Goal: Task Accomplishment & Management: Use online tool/utility

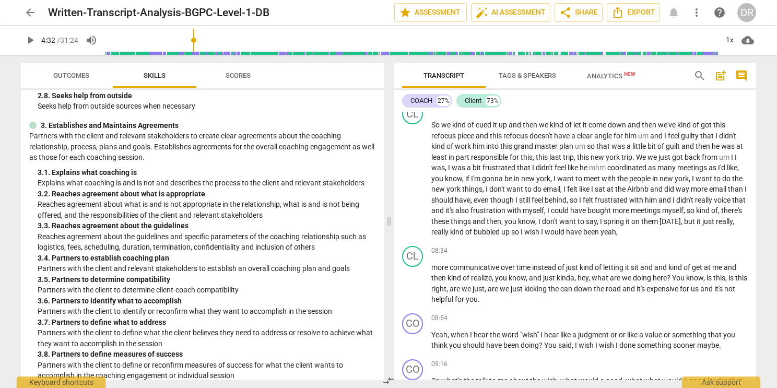
scroll to position [1351, 0]
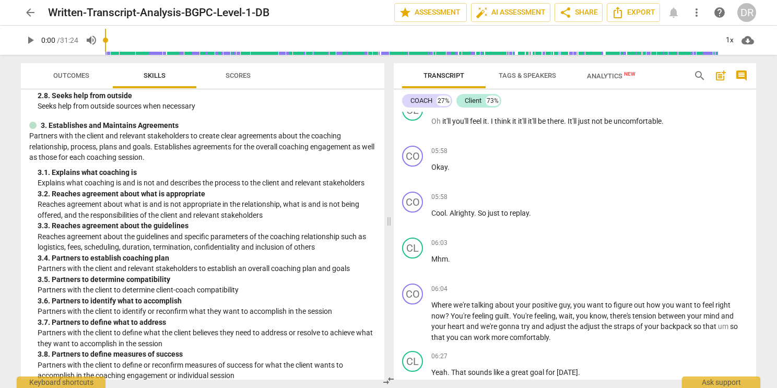
drag, startPoint x: 265, startPoint y: 47, endPoint x: 104, endPoint y: 48, distance: 161.3
click at [105, 48] on input "range" at bounding box center [411, 39] width 612 height 33
click at [380, 93] on div "ICF Updated Core Competencies (2019) 1. Demonstrates Ethical Practice Understan…" at bounding box center [202, 235] width 363 height 290
click at [37, 43] on span "play_arrow" at bounding box center [30, 40] width 19 height 13
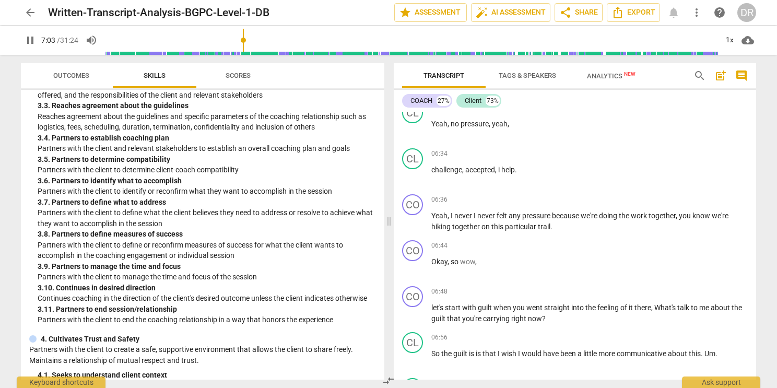
scroll to position [1965, 0]
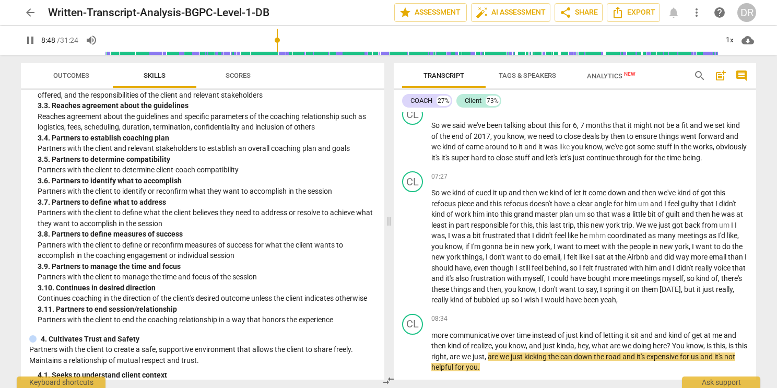
click at [424, 250] on div "play_arrow pause" at bounding box center [418, 247] width 27 height 110
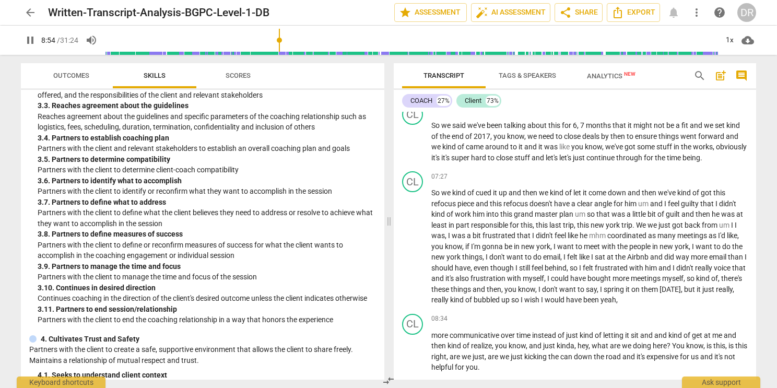
scroll to position [2243, 0]
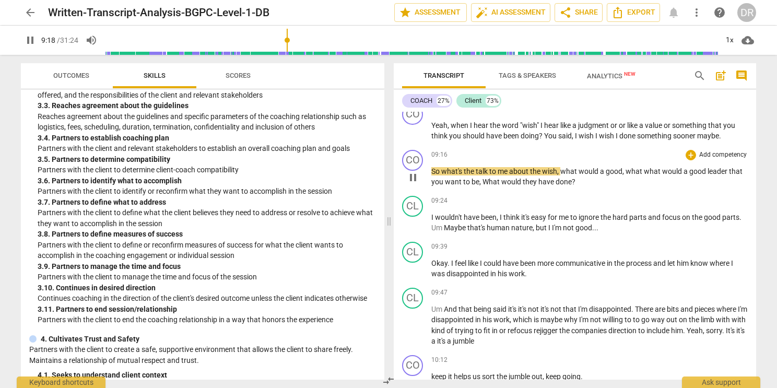
click at [479, 177] on span "," at bounding box center [480, 181] width 3 height 8
click at [33, 37] on span "pause" at bounding box center [30, 40] width 13 height 13
click at [33, 37] on span "play_arrow" at bounding box center [30, 40] width 13 height 13
drag, startPoint x: 290, startPoint y: 41, endPoint x: 282, endPoint y: 43, distance: 8.0
click at [282, 43] on input "range" at bounding box center [411, 39] width 612 height 33
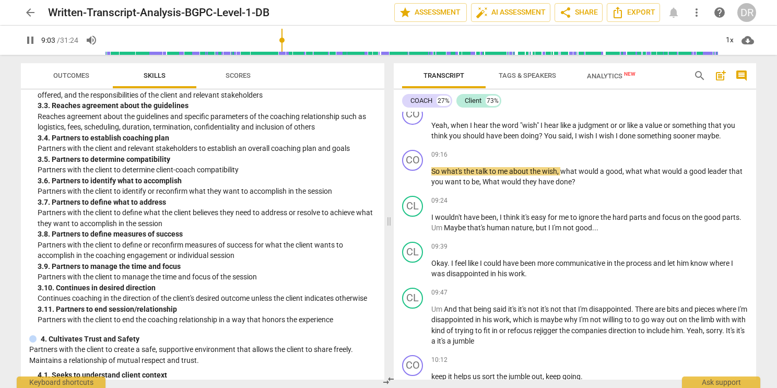
type input "533"
click at [279, 46] on input "range" at bounding box center [411, 39] width 612 height 33
click at [30, 44] on span "pause" at bounding box center [30, 40] width 13 height 13
click at [30, 44] on span "play_arrow" at bounding box center [30, 40] width 13 height 13
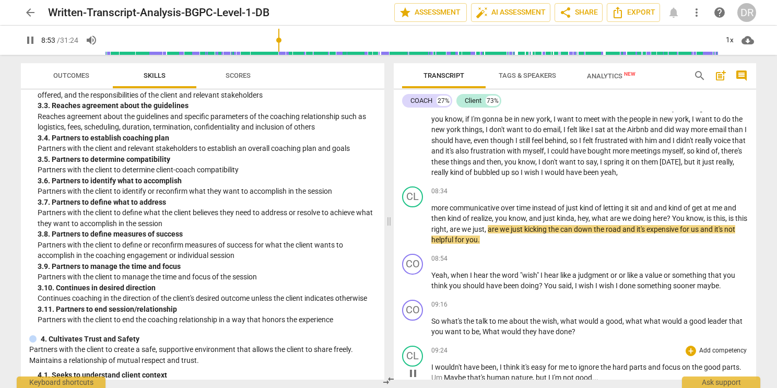
scroll to position [2092, 0]
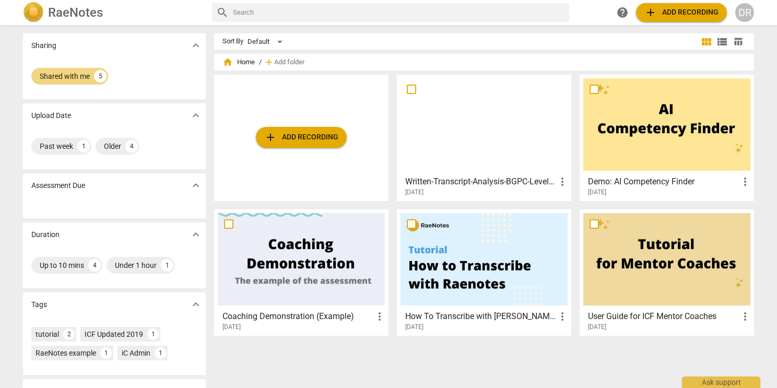
click at [416, 123] on div at bounding box center [483, 124] width 167 height 92
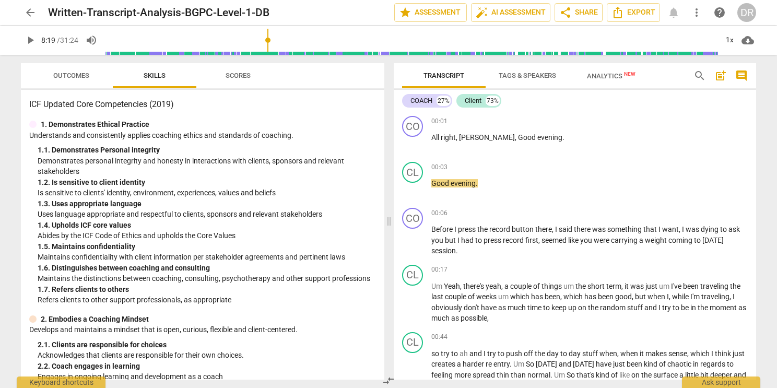
drag, startPoint x: 109, startPoint y: 41, endPoint x: 268, endPoint y: 43, distance: 159.8
click at [268, 43] on input "range" at bounding box center [411, 39] width 612 height 33
click at [33, 37] on span "play_arrow" at bounding box center [30, 40] width 13 height 13
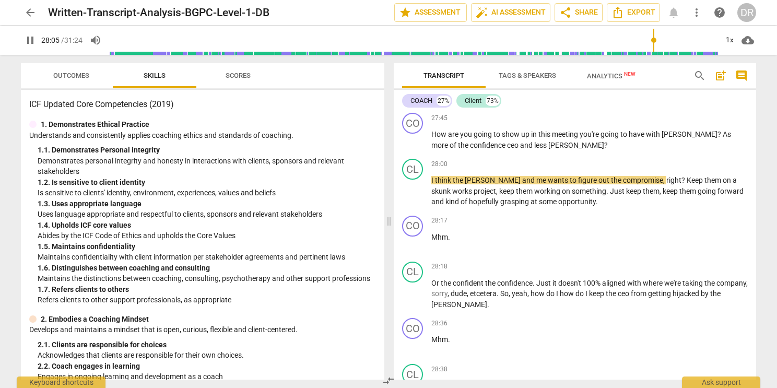
scroll to position [7124, 0]
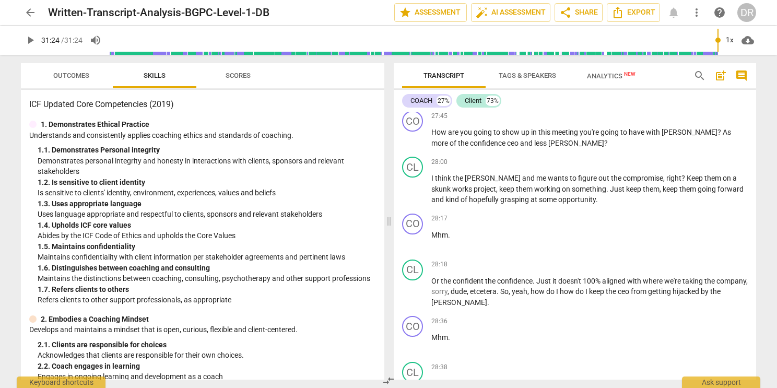
click at [606, 223] on div "28:17 + Add competency keyboard_arrow_right Mhm ." at bounding box center [589, 233] width 316 height 38
click at [30, 39] on span "play_arrow" at bounding box center [30, 40] width 13 height 13
drag, startPoint x: 109, startPoint y: 39, endPoint x: 530, endPoint y: 97, distance: 425.8
click at [530, 57] on input "range" at bounding box center [413, 39] width 608 height 33
click at [24, 42] on span "pause" at bounding box center [30, 40] width 13 height 13
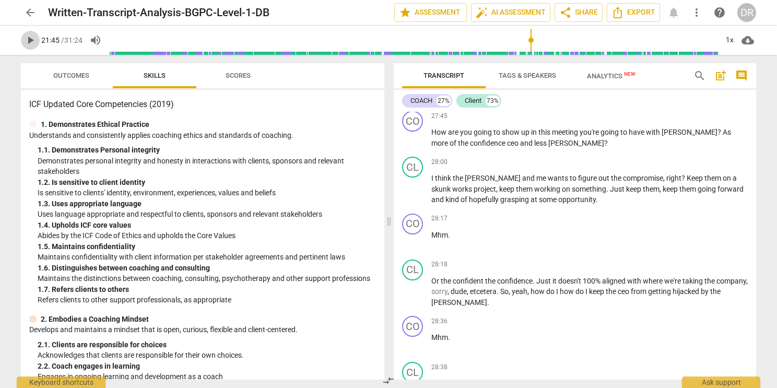
click at [24, 42] on span "play_arrow" at bounding box center [30, 40] width 13 height 13
click at [24, 42] on span "pause" at bounding box center [30, 40] width 13 height 13
click at [24, 42] on span "play_arrow" at bounding box center [30, 40] width 13 height 13
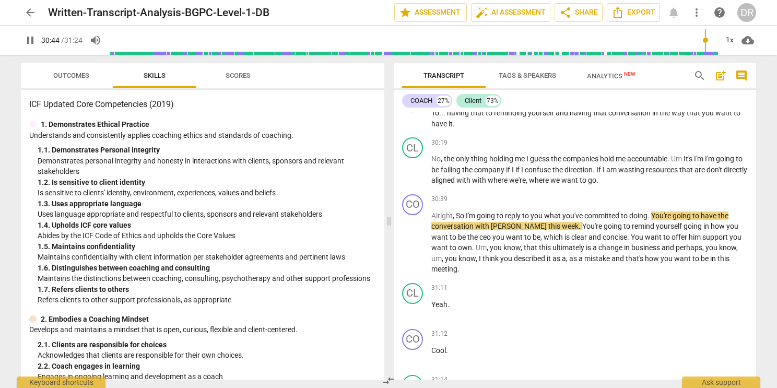
scroll to position [7828, 0]
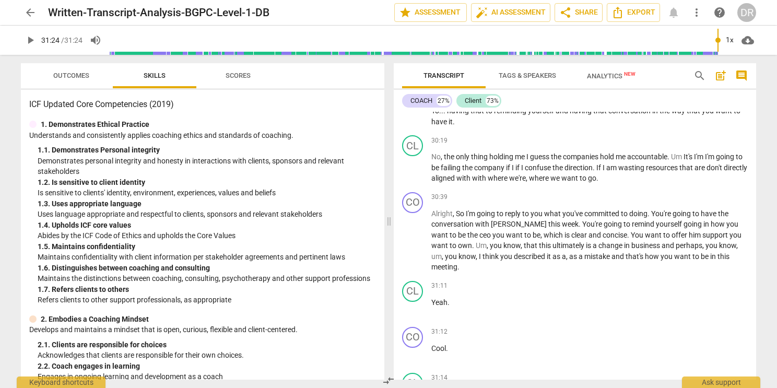
type input "1884"
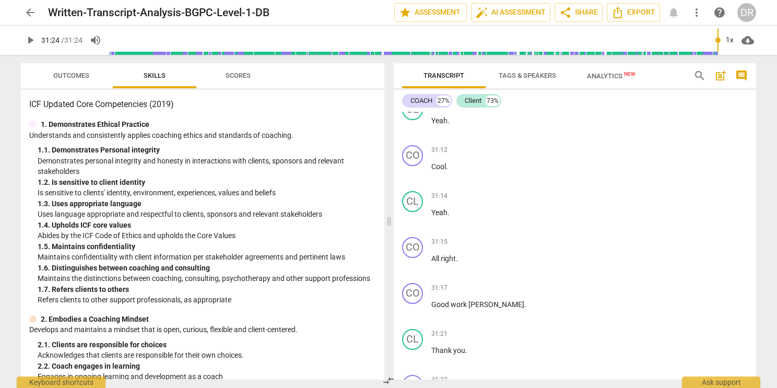
scroll to position [8094, 0]
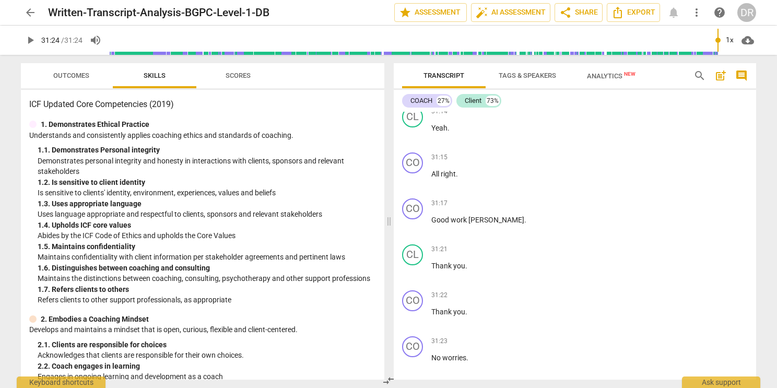
click at [736, 78] on span "comment" at bounding box center [741, 75] width 13 height 13
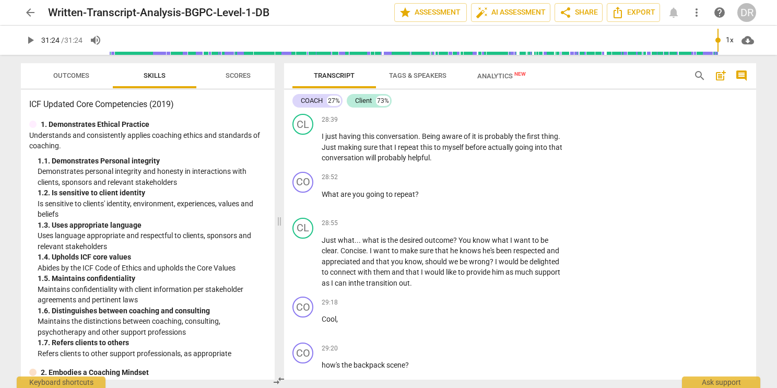
scroll to position [8836, 0]
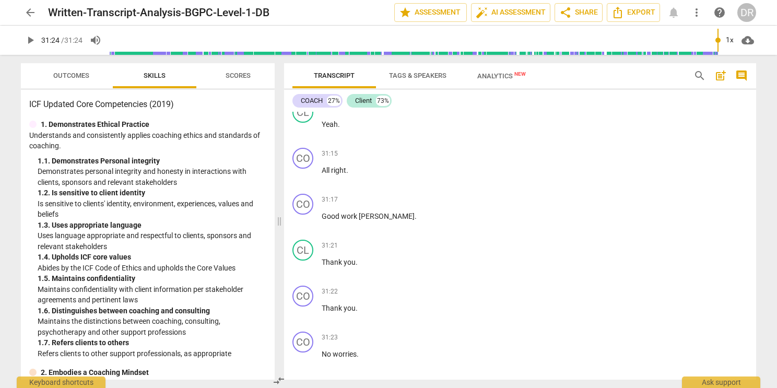
click at [721, 82] on span "post_add" at bounding box center [720, 75] width 13 height 13
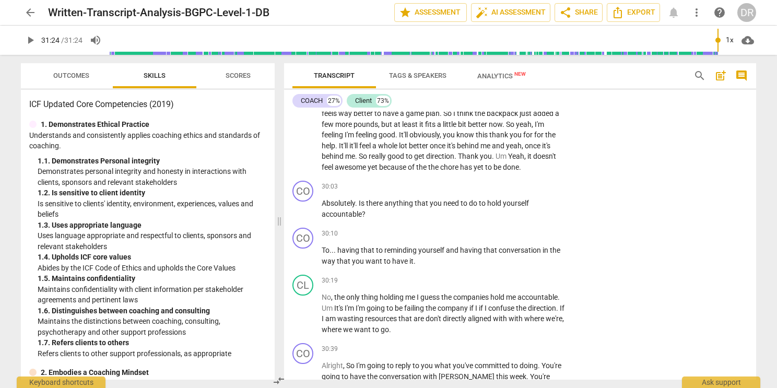
scroll to position [8879, 0]
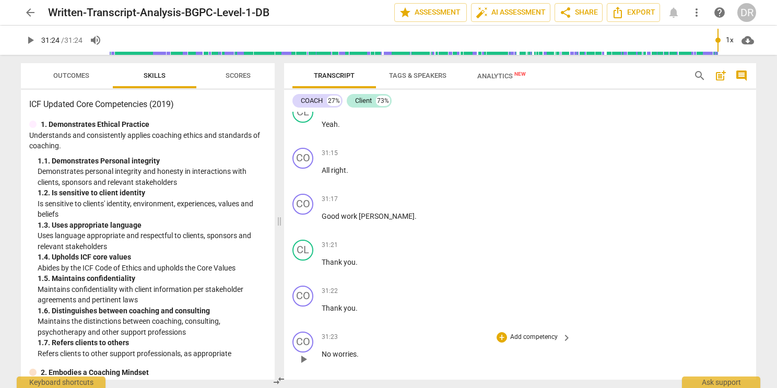
click at [563, 331] on span "keyboard_arrow_right" at bounding box center [566, 337] width 13 height 13
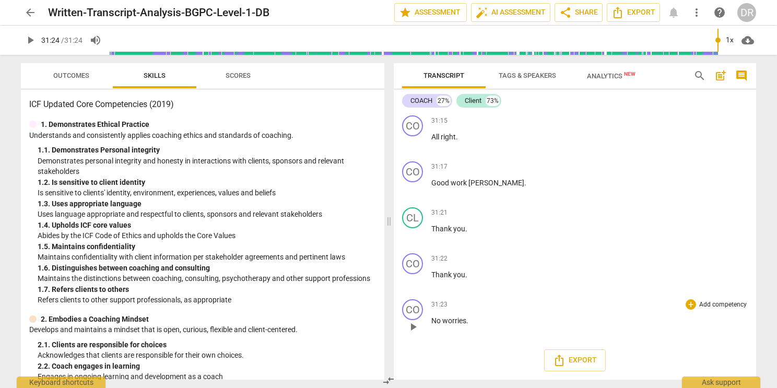
scroll to position [8137, 0]
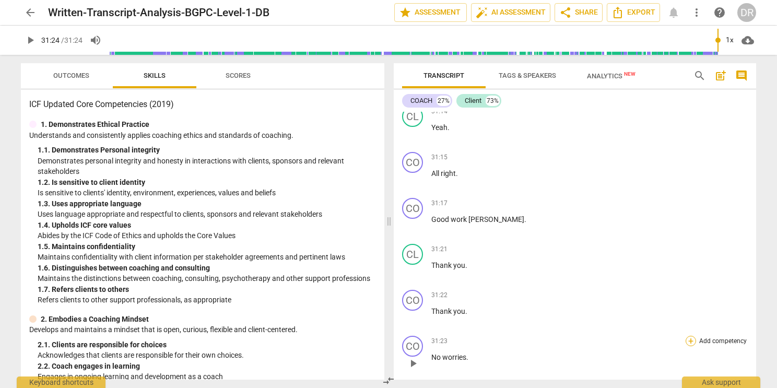
click at [685, 336] on div "+" at bounding box center [690, 341] width 10 height 10
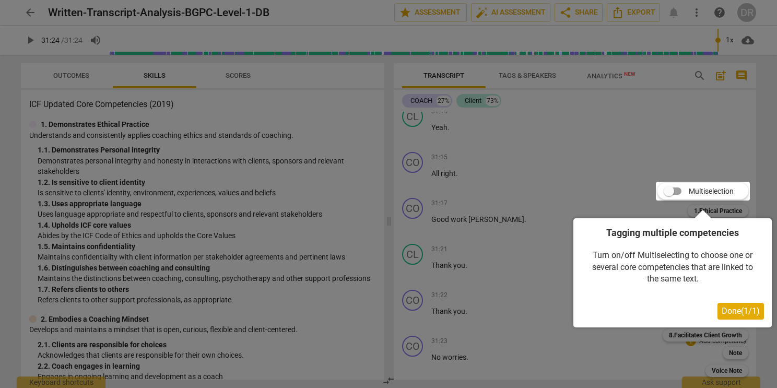
click at [631, 205] on div at bounding box center [388, 194] width 777 height 388
click at [733, 352] on div at bounding box center [388, 194] width 777 height 388
click at [729, 319] on button "Done ( 1 / 1 )" at bounding box center [740, 311] width 46 height 17
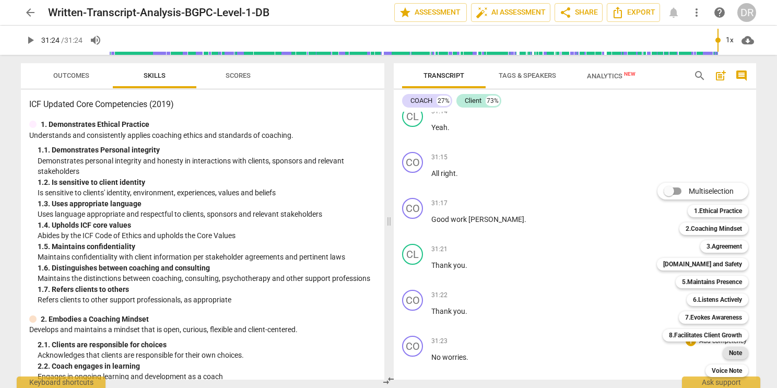
click at [737, 350] on b "Note" at bounding box center [735, 353] width 13 height 13
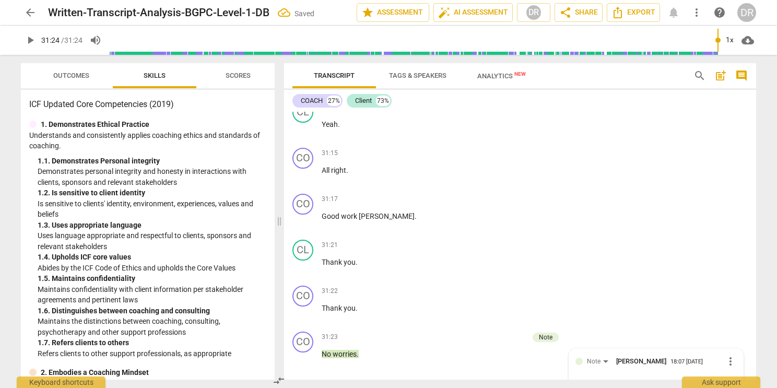
scroll to position [8868, 0]
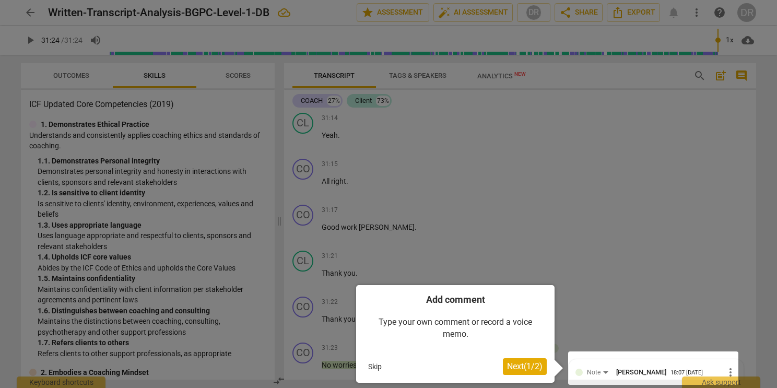
click at [556, 355] on div "Add comment Type your own comment or record a voice memo. Skip Next ( 1 / 2 )" at bounding box center [459, 334] width 207 height 98
click at [587, 370] on div at bounding box center [653, 367] width 170 height 33
click at [596, 364] on div at bounding box center [653, 367] width 170 height 33
click at [543, 360] on button "Next ( 1 / 2 )" at bounding box center [525, 366] width 44 height 17
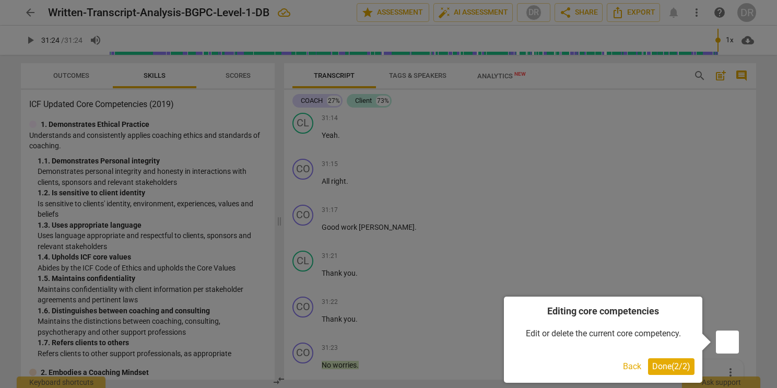
click at [672, 357] on div "Editing core competencies Edit or delete the current core competency. Back Done…" at bounding box center [603, 340] width 198 height 86
click at [666, 364] on span "Done ( 2 / 2 )" at bounding box center [671, 366] width 38 height 10
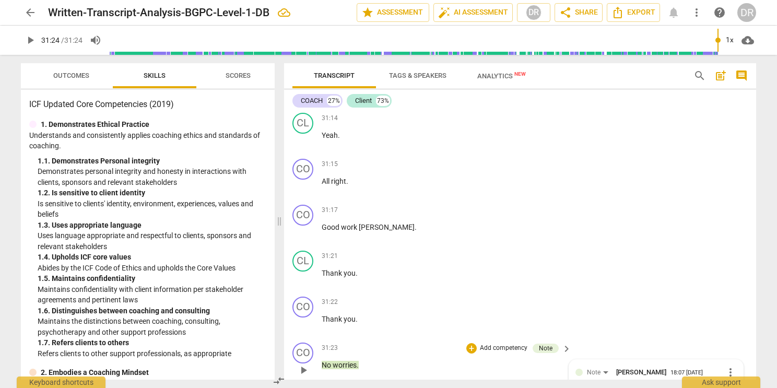
drag, startPoint x: 643, startPoint y: 337, endPoint x: 677, endPoint y: 338, distance: 34.5
click at [670, 367] on div "Note [PERSON_NAME]" at bounding box center [629, 371] width 84 height 9
type textarea "O"
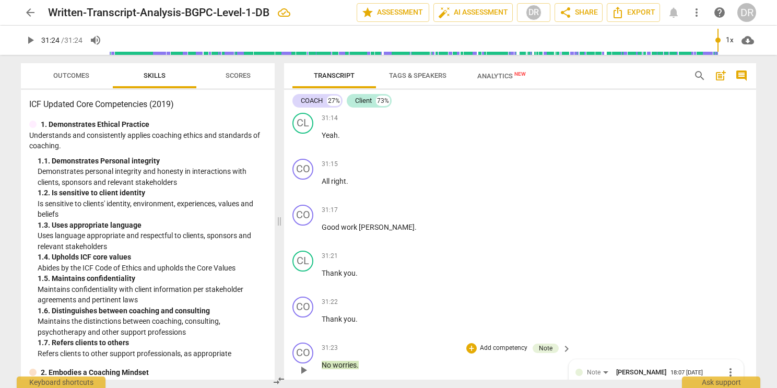
type textarea "Ob"
type textarea "Obr"
type textarea "Obrt"
type textarea "Obr"
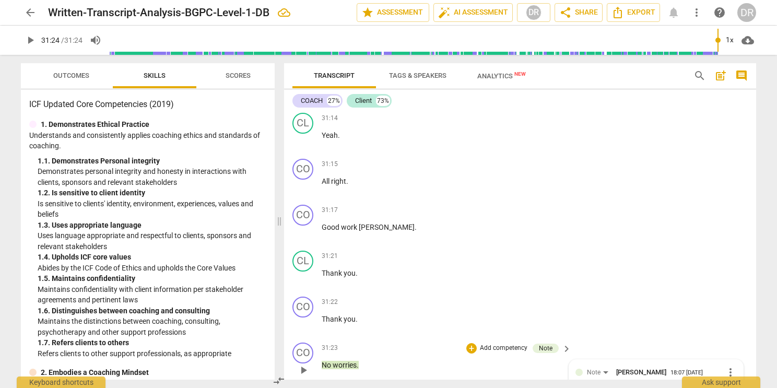
type textarea "Obr"
type textarea "Ob"
type textarea "O"
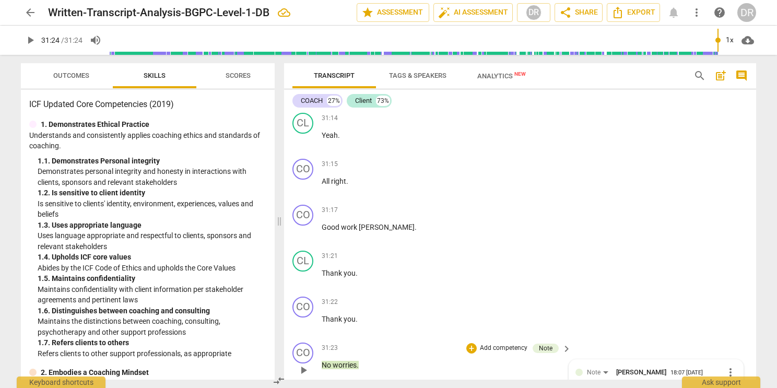
type textarea "Ov"
type textarea "Ove"
type textarea "Over"
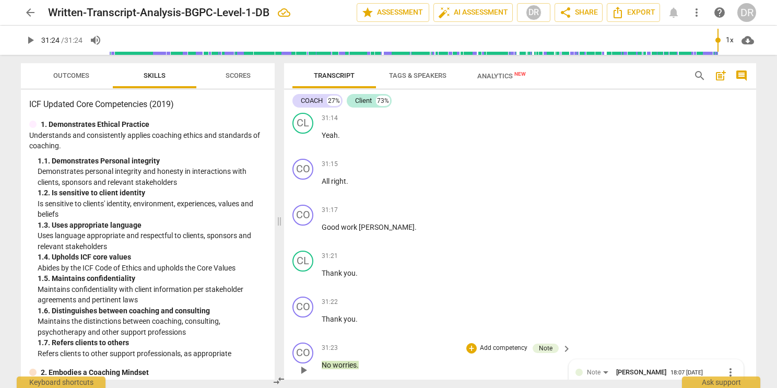
type textarea "Over"
type textarea "Overa"
type textarea "Overal"
type textarea "Overall"
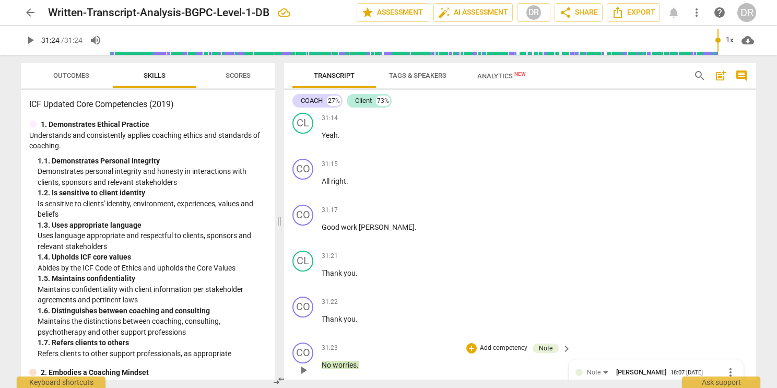
type textarea "Overall i"
type textarea "Overall"
type textarea "Overall I"
type textarea "Overall I s"
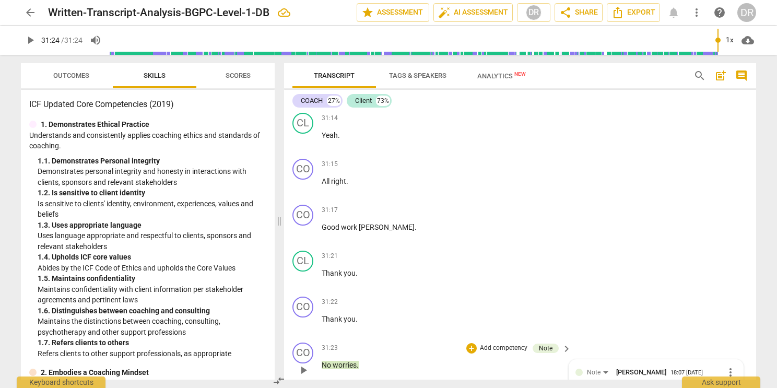
type textarea "Overall I s"
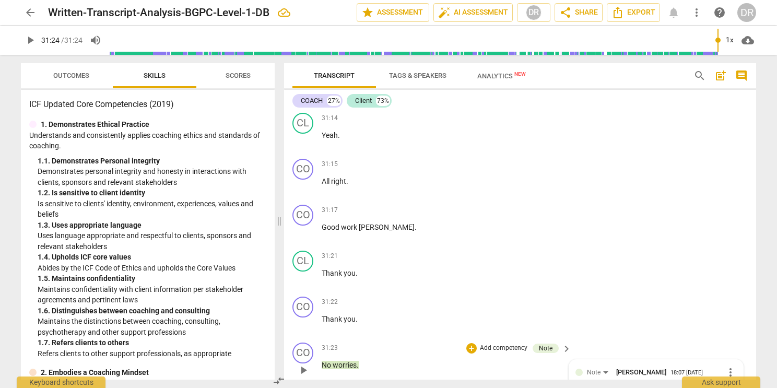
type textarea "Overall I"
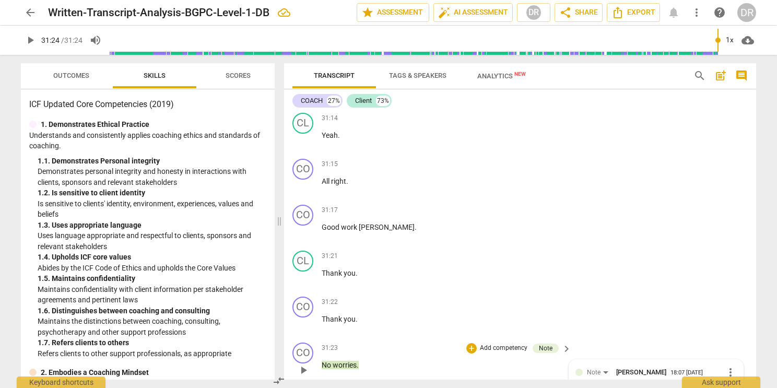
type textarea "Overall I"
type textarea "Overall I e"
type textarea "Overall I en"
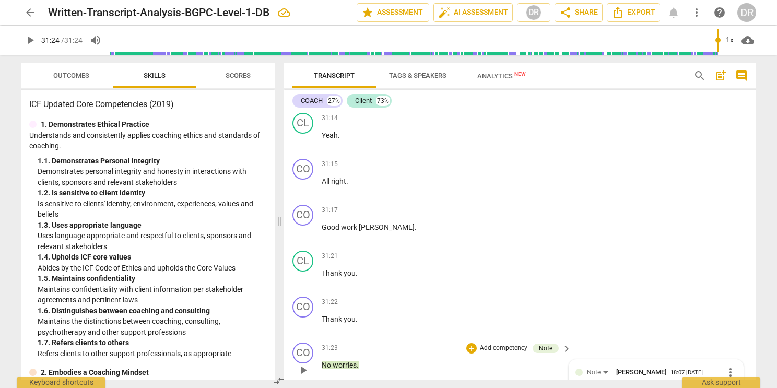
type textarea "Overall I enj"
type textarea "Overall I enjo"
type textarea "Overall I enjoe"
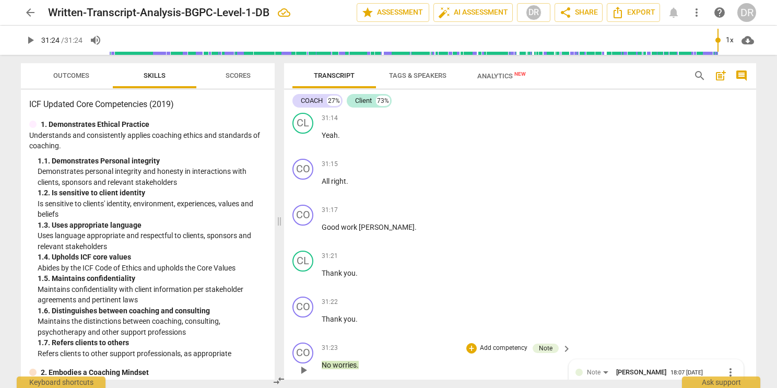
type textarea "Overall I enjoe"
type textarea "Overall I enjo"
type textarea "Overall I enjou"
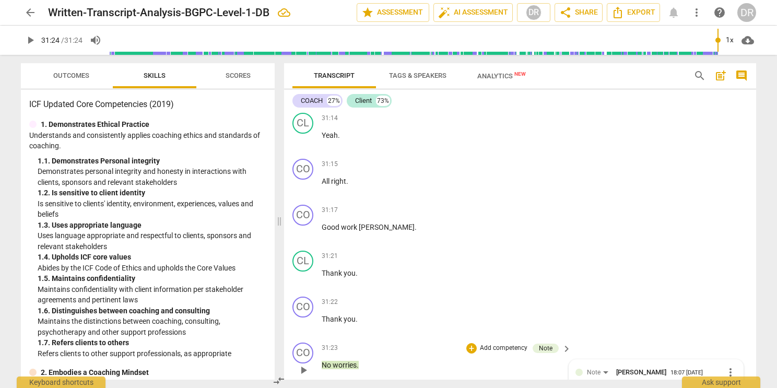
type textarea "Overall I enjoue"
type textarea "Overall I enjoued"
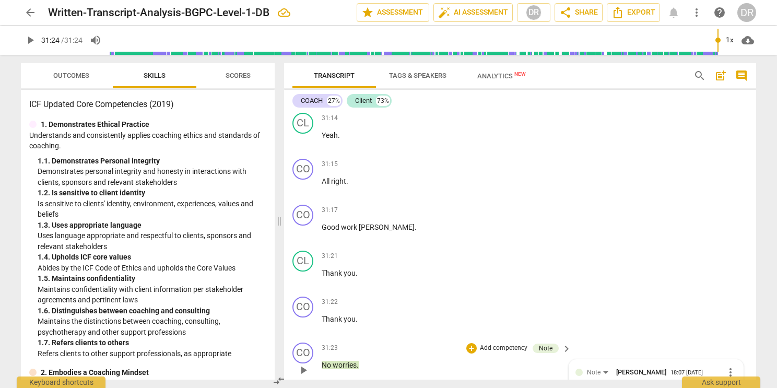
type textarea "Overall I enjoued"
type textarea "Overall I enjoued t"
type textarea "Overall I enjoued th"
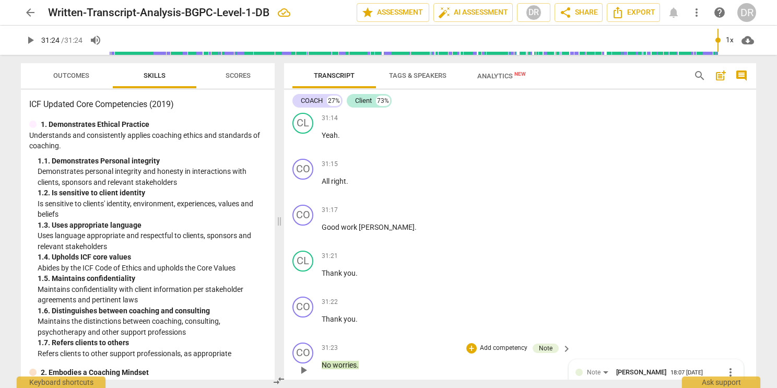
type textarea "Overall I enjoued thi"
type textarea "Overall I enjoued this"
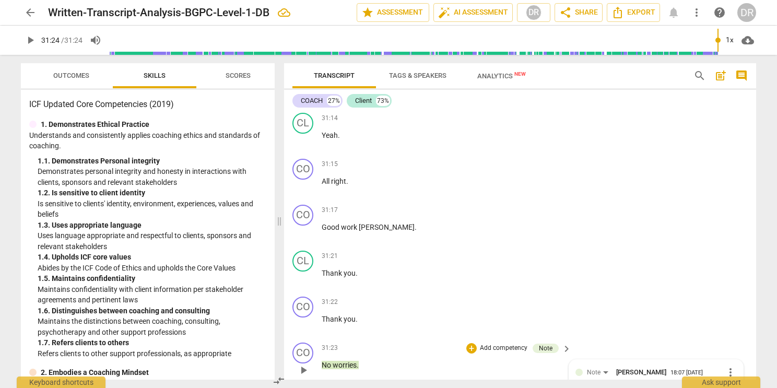
type textarea "Overall I enjoued this"
type textarea "Overall I enjoued thi"
type textarea "Overall I enjoued th"
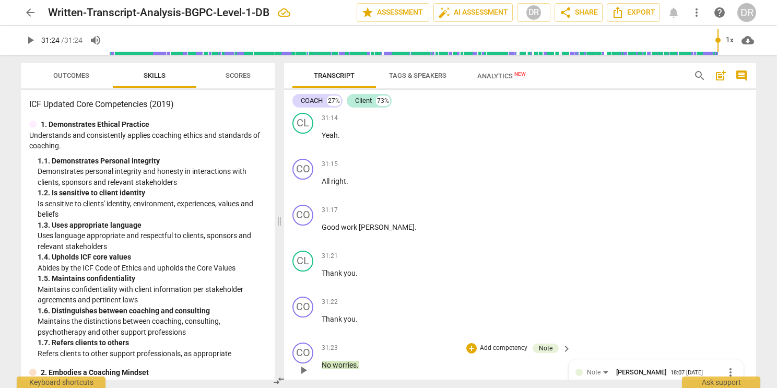
type textarea "Overall I enjoued t"
type textarea "Overall I enjoued"
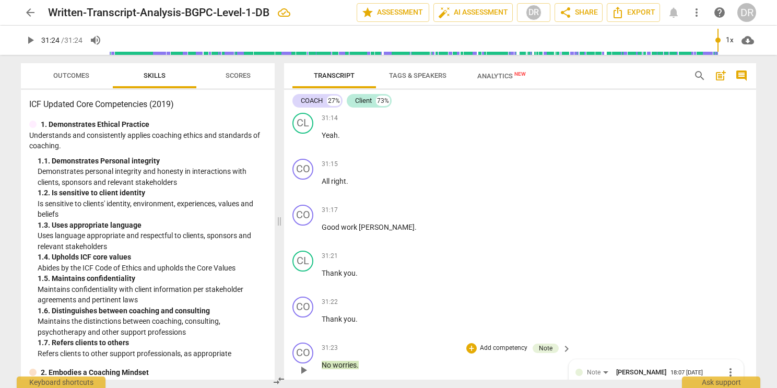
type textarea "Overall I enjoue"
type textarea "Overall I enjou"
type textarea "Overall I enjo"
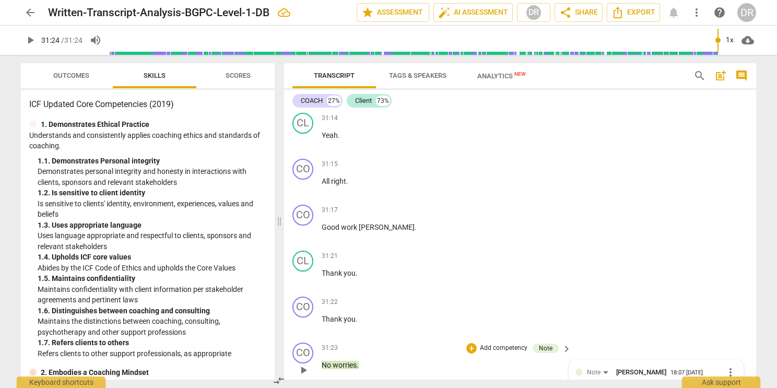
type textarea "Overall I enjoy"
type textarea "Overall I enjoye"
type textarea "Overall I enjoyed"
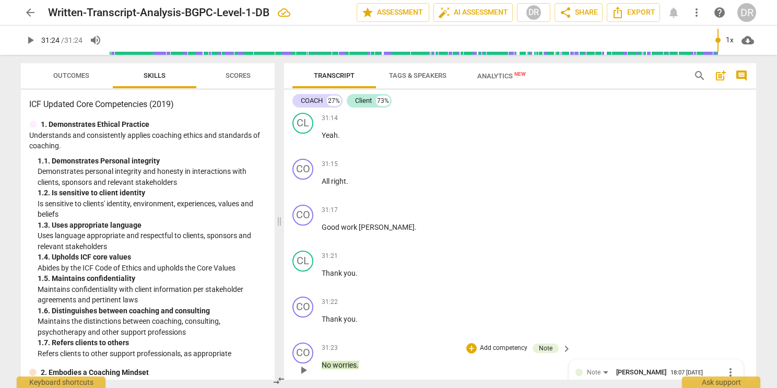
type textarea "Overall I enjoyed"
type textarea "Overall I enjoyed t"
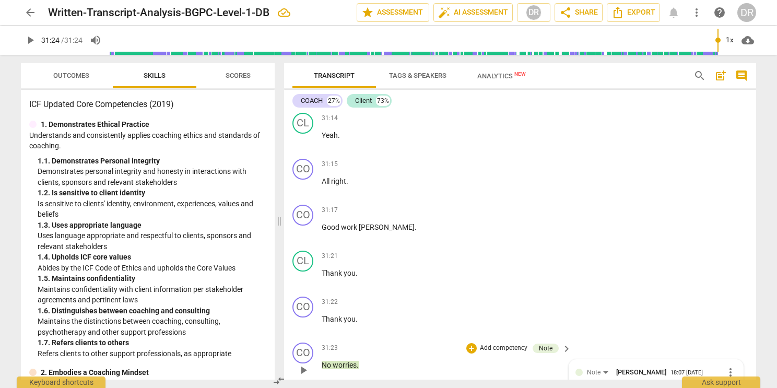
type textarea "Overall I enjoyed th"
type textarea "Overall I enjoyed thi"
type textarea "Overall I enjoyed this"
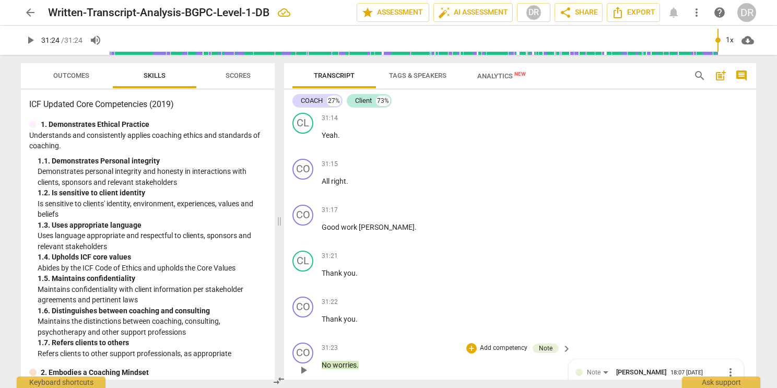
type textarea "Overall I enjoyed this"
type textarea "Overall I enjoyed this s"
type textarea "Overall I enjoyed this se"
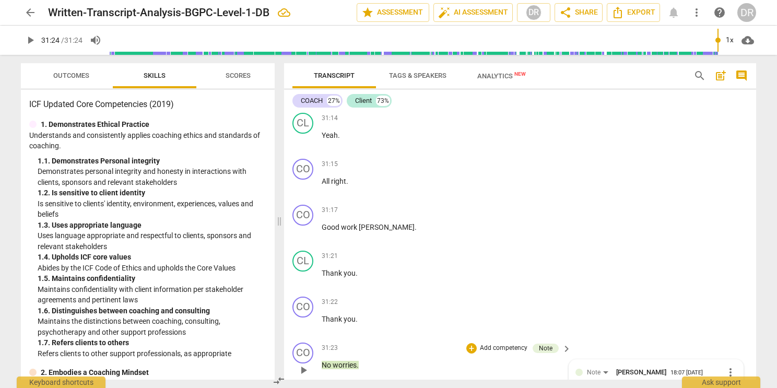
type textarea "Overall I enjoyed this ses"
type textarea "Overall I enjoyed this sess"
type textarea "Overall I enjoyed this sessi"
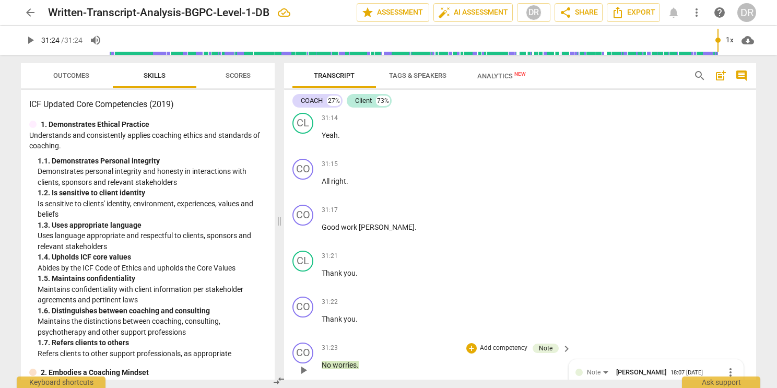
type textarea "Overall I enjoyed this sessi"
type textarea "Overall I enjoyed this sessio"
type textarea "Overall I enjoyed this session"
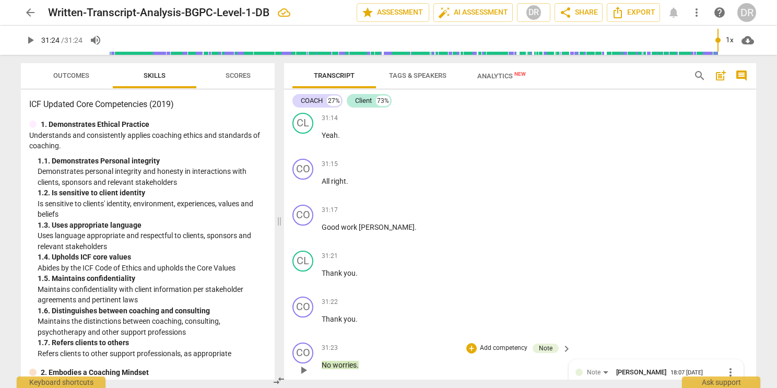
type textarea "Overall I enjoyed this session."
type textarea "Overall I enjoyed this session. T"
type textarea "Overall I enjoyed this session. Th"
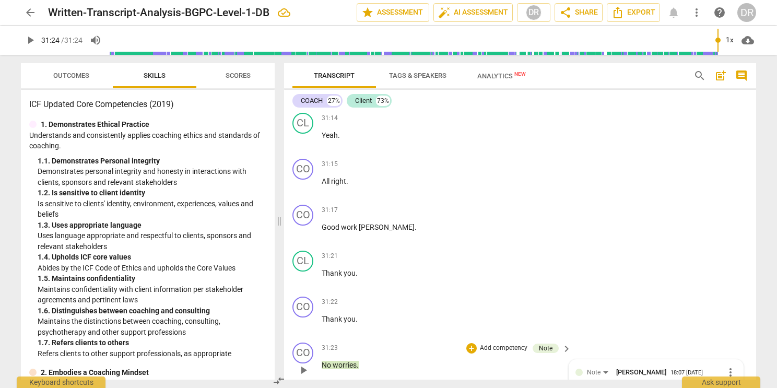
type textarea "Overall I enjoyed this session. Th"
type textarea "Overall I enjoyed this session. The"
type textarea "Overall I enjoyed this session. Ther"
type textarea "Overall I enjoyed this session. There"
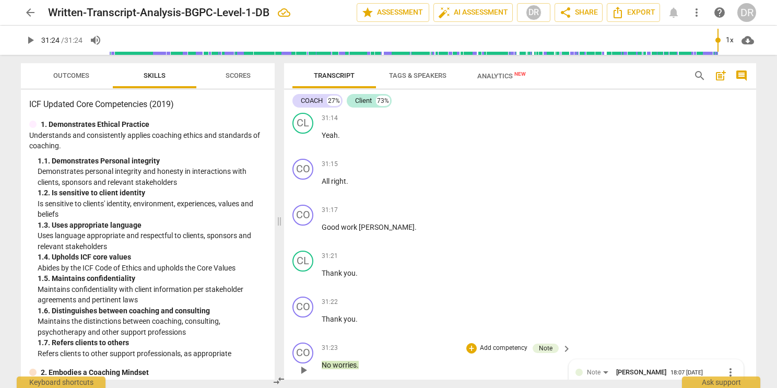
type textarea "Overall I enjoyed this session. There a"
type textarea "Overall I enjoyed this session. There ar"
type textarea "Overall I enjoyed this session. There are"
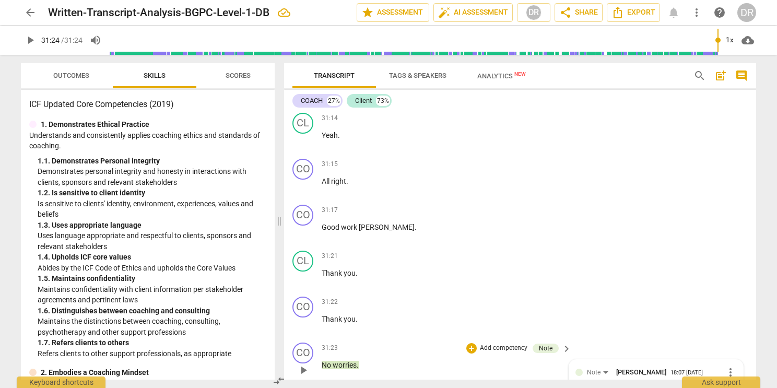
type textarea "Overall I enjoyed this session. There are"
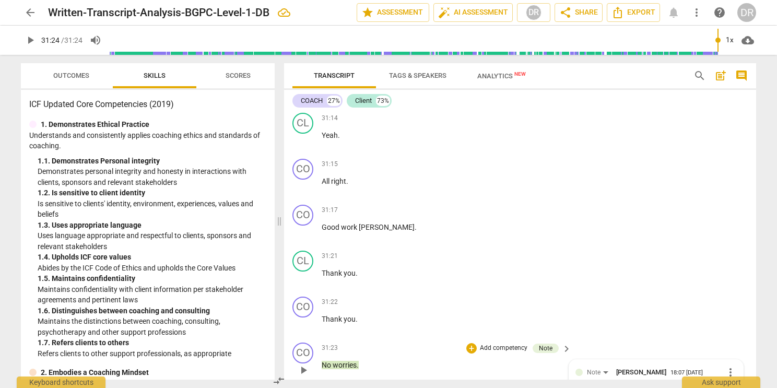
type textarea "Overall I enjoyed this session. There ar"
click at [725, 366] on span "more_vert" at bounding box center [730, 372] width 13 height 13
click at [729, 358] on li "Delete" at bounding box center [739, 362] width 36 height 20
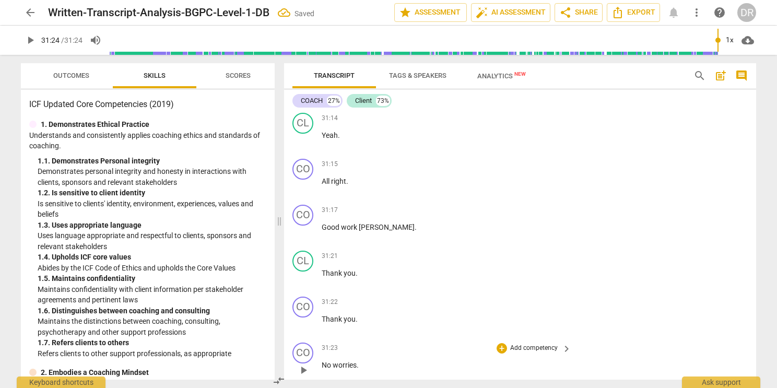
click at [313, 350] on div "CO play_arrow pause 31:23 + Add competency keyboard_arrow_right No worries ." at bounding box center [520, 361] width 472 height 46
click at [302, 364] on span "play_arrow" at bounding box center [303, 370] width 13 height 13
type input "1884"
drag, startPoint x: 303, startPoint y: 342, endPoint x: 322, endPoint y: 358, distance: 24.5
click at [322, 358] on div "format_bold format_list_bulleted [PERSON_NAME] delete Summary: CO play_arrow pa…" at bounding box center [520, 246] width 472 height 268
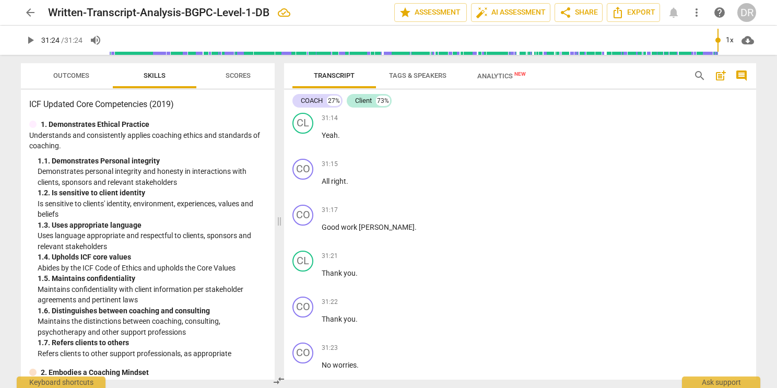
click at [331, 380] on div "Transcript Tags & Speakers Analytics New search post_add comment COACH 27% Clie…" at bounding box center [522, 221] width 484 height 333
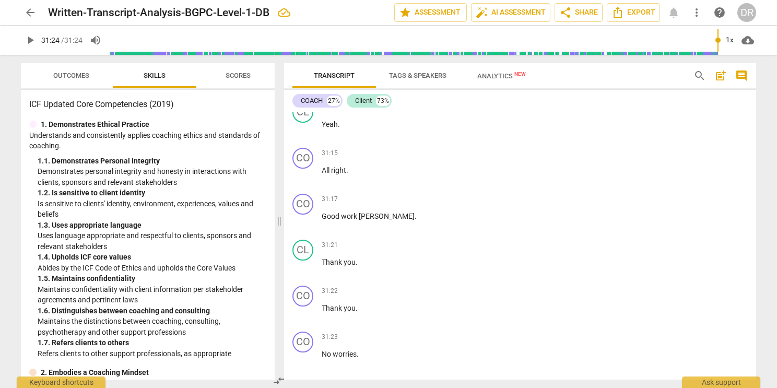
click at [720, 80] on span "post_add" at bounding box center [720, 75] width 13 height 13
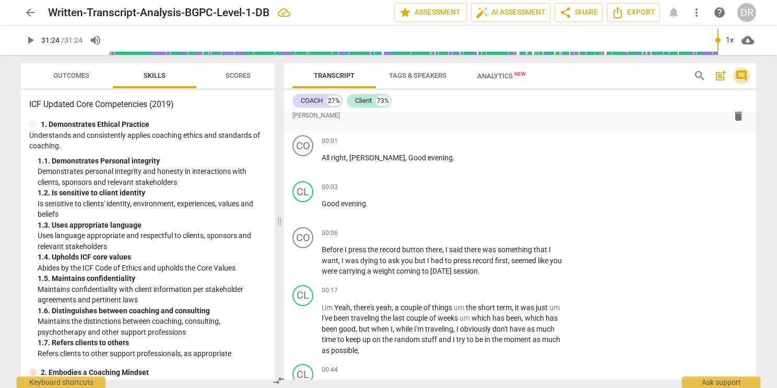
click at [742, 75] on span "comment" at bounding box center [741, 75] width 13 height 13
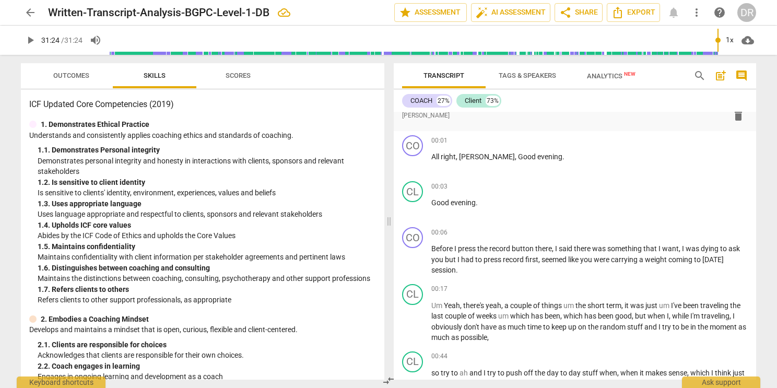
click at [742, 75] on span "comment" at bounding box center [741, 75] width 13 height 13
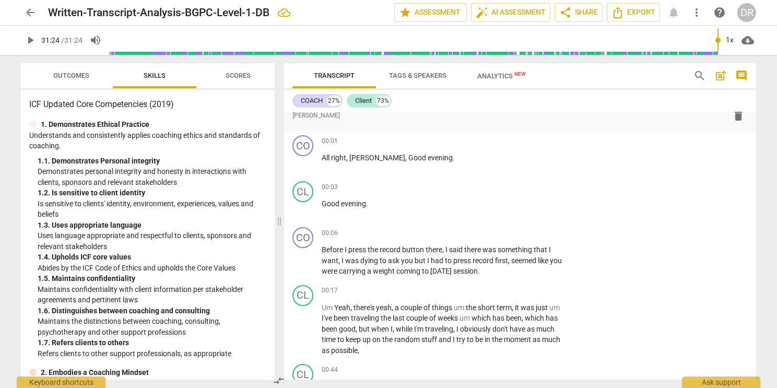
click at [742, 75] on span "comment" at bounding box center [741, 75] width 13 height 13
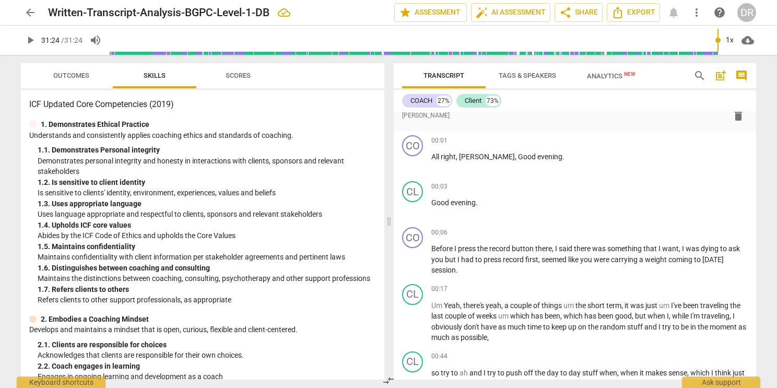
click at [742, 75] on span "comment" at bounding box center [741, 75] width 13 height 13
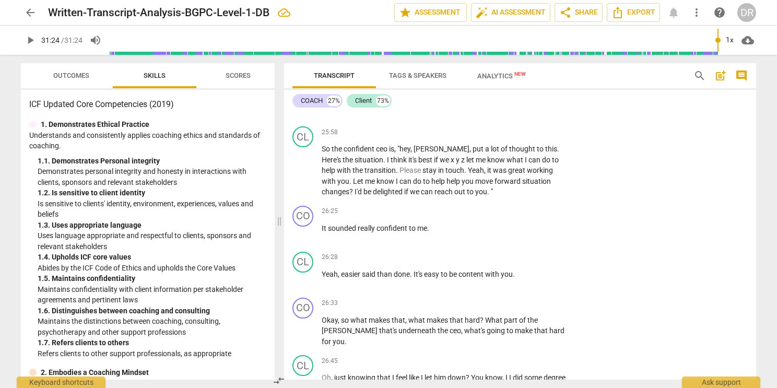
scroll to position [8916, 0]
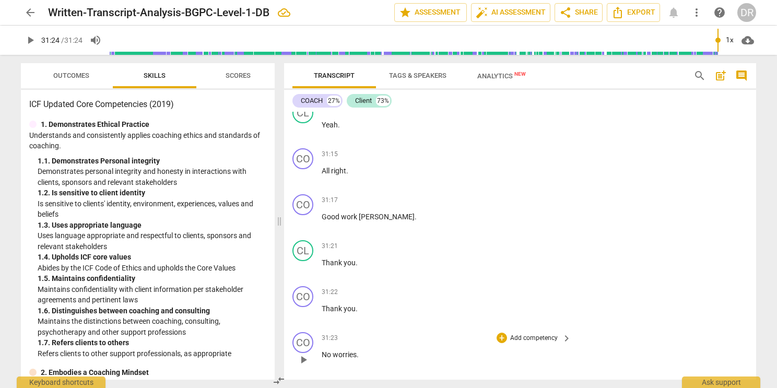
click at [524, 334] on p "Add competency" at bounding box center [534, 338] width 50 height 9
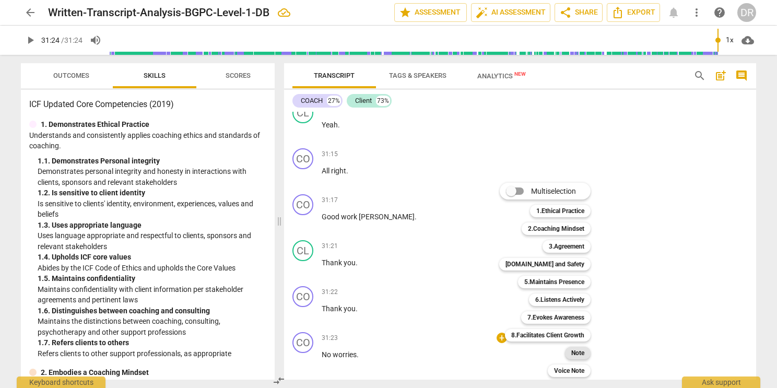
click at [574, 354] on b "Note" at bounding box center [577, 353] width 13 height 13
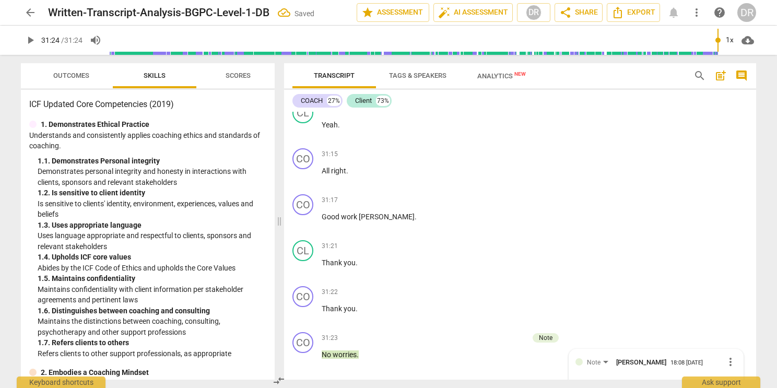
type textarea "I"
type textarea "I e"
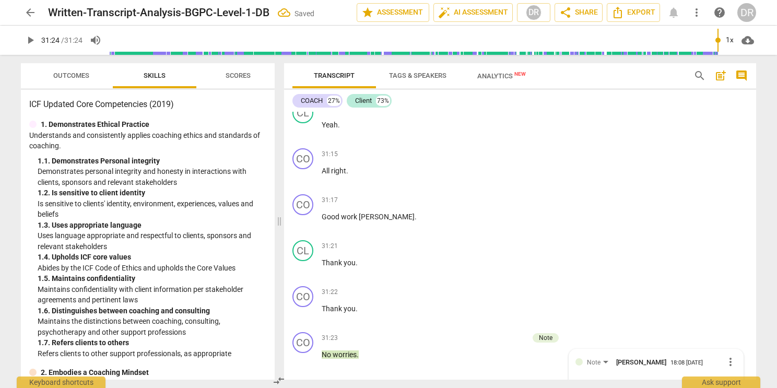
type textarea "I e"
type textarea "I en"
type textarea "I enj"
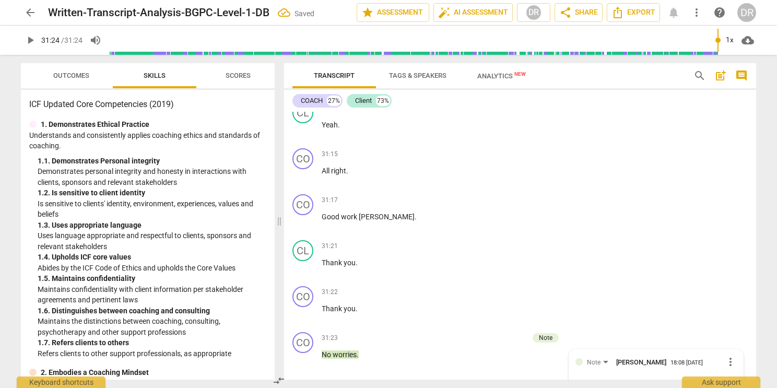
type textarea "I enjo"
type textarea "I enjoy"
type textarea "I enjoye"
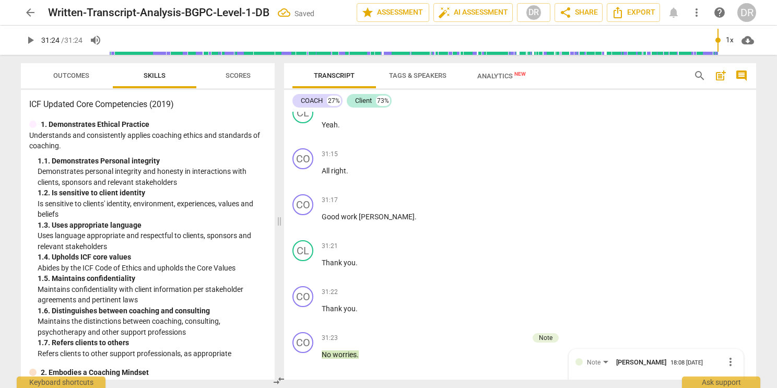
type textarea "I enjoye"
type textarea "I enjoyed"
type textarea "I enjoyed t"
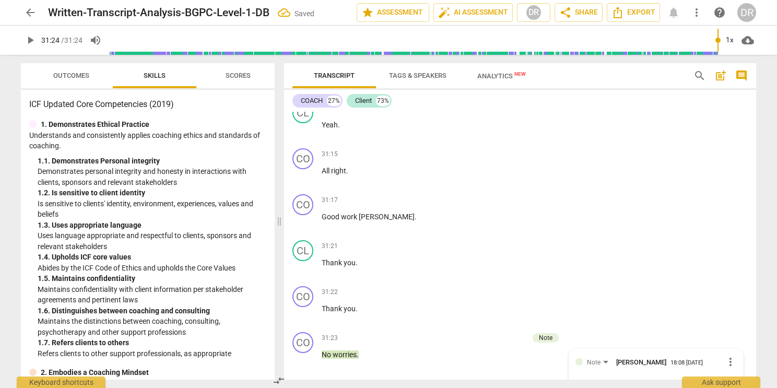
type textarea "I enjoyed th"
type textarea "I enjoyed thi"
type textarea "I enjoyed this"
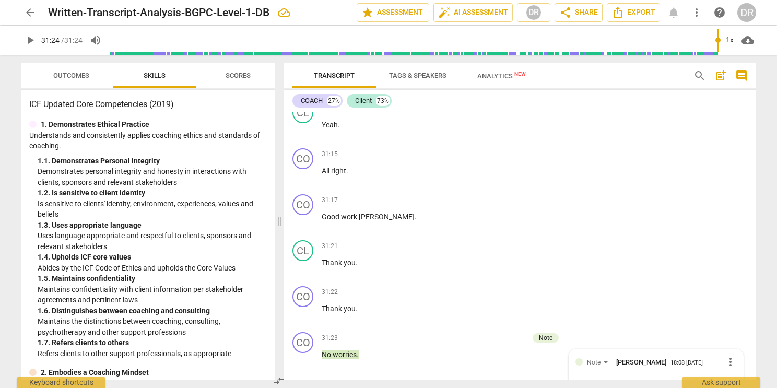
type textarea "I enjoyed this"
type textarea "I enjoyed this s"
type textarea "I enjoyed this se"
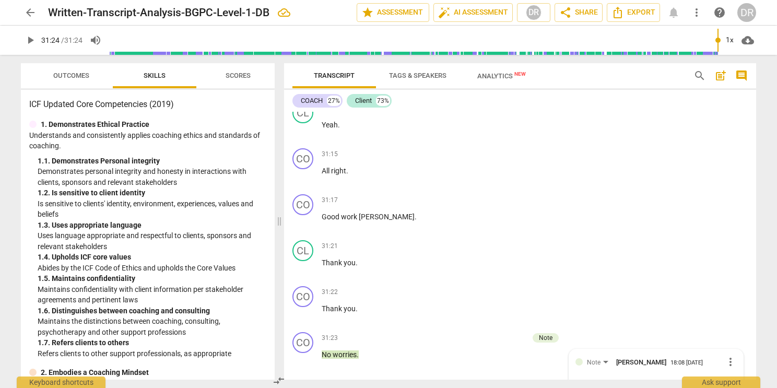
type textarea "I enjoyed this ses"
type textarea "I enjoyed this sess"
type textarea "I enjoyed this sessi"
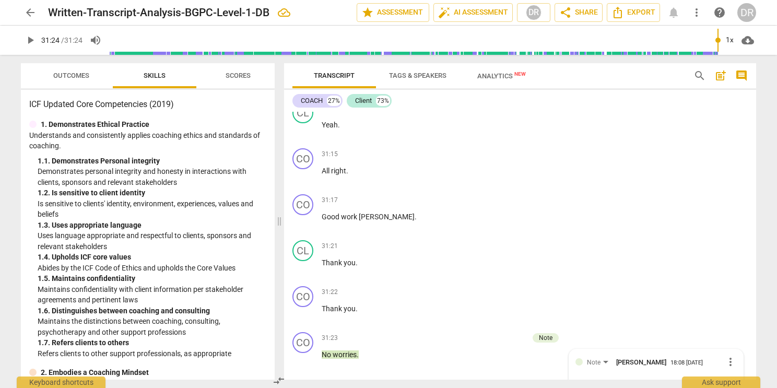
type textarea "I enjoyed this sessi"
type textarea "I enjoyed this sessio"
type textarea "I enjoyed this session"
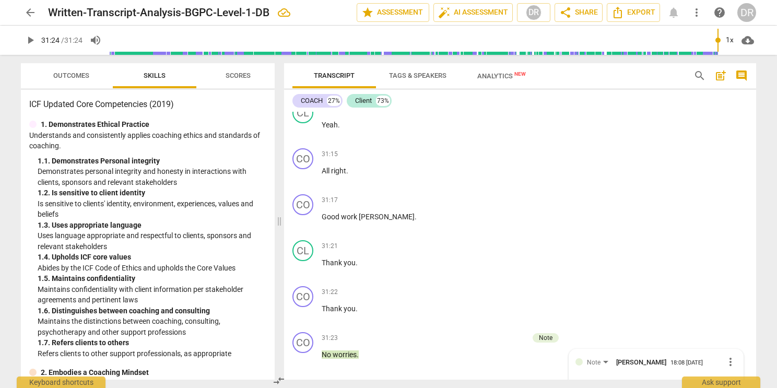
type textarea "I enjoyed this session"
type textarea "I enjoyed this session o"
type textarea "I enjoyed this session ov"
type textarea "I enjoyed this session ove"
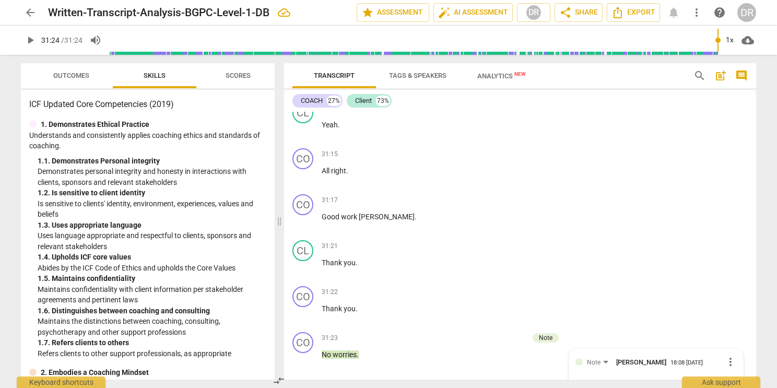
type textarea "I enjoyed this session ove"
type textarea "I enjoyed this session over"
type textarea "I enjoyed this session over a"
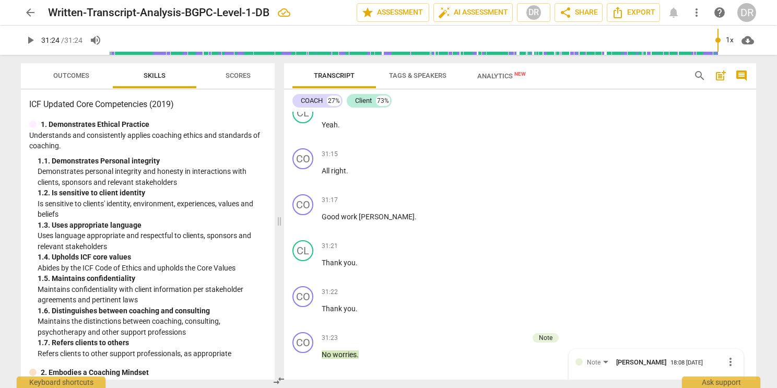
type textarea "I enjoyed this session over al"
type textarea "I enjoyed this session over all"
type textarea "I enjoyed this session over all."
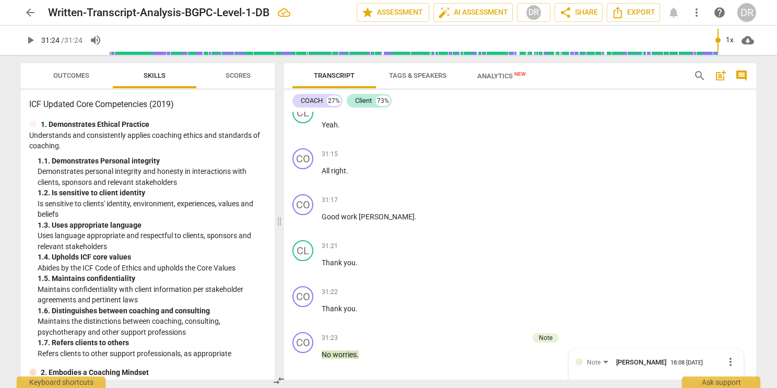
type textarea "I enjoyed this session over all."
type textarea "I enjoyed this session over all. H"
type textarea "I enjoyed this session over all. He"
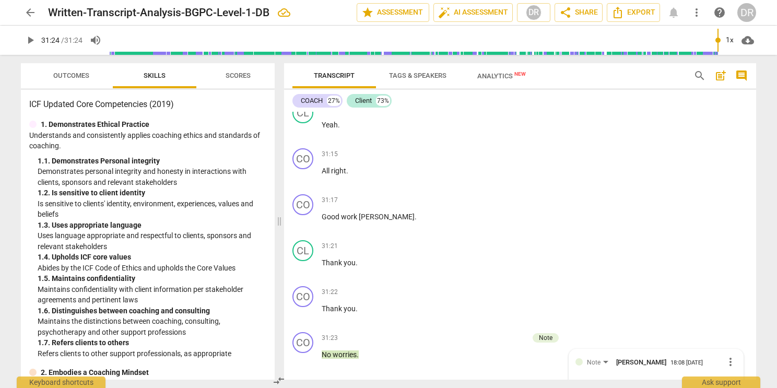
type textarea "I enjoyed this session over all. H"
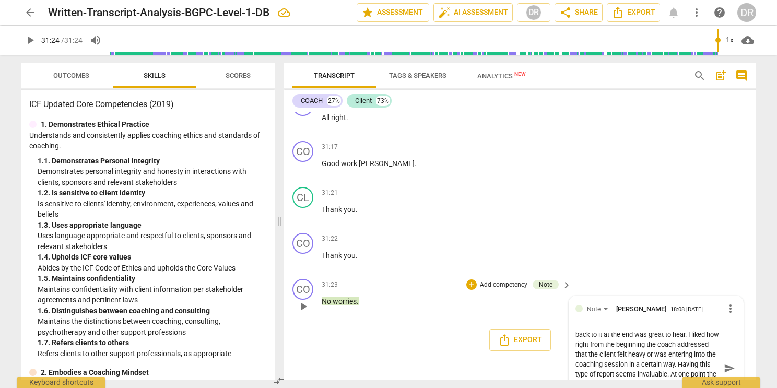
scroll to position [29, 0]
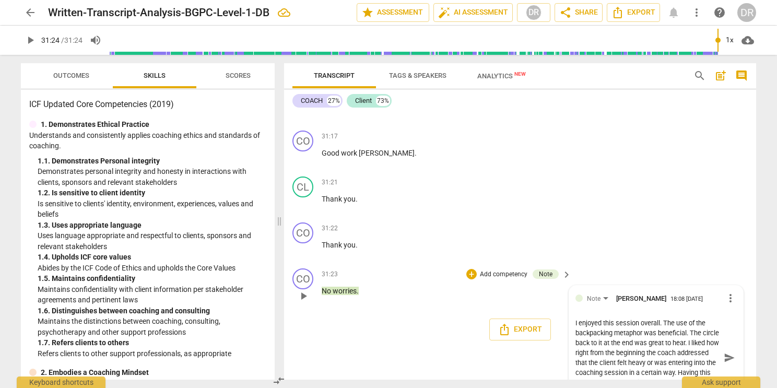
scroll to position [8982, 0]
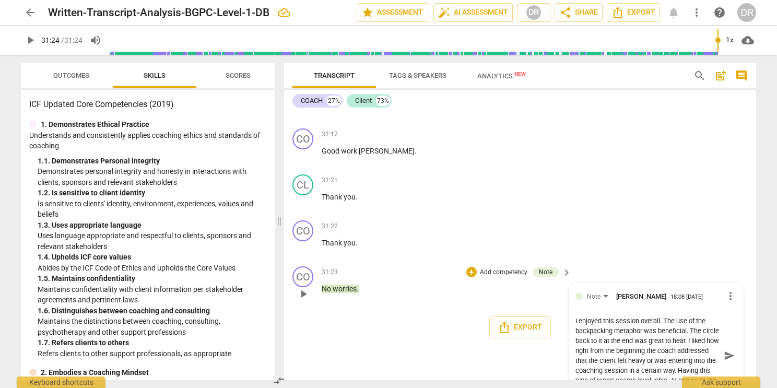
click at [662, 316] on textarea "I enjoyed this session overall. The use of the backpacking metaphor was benefic…" at bounding box center [647, 355] width 145 height 79
click at [648, 370] on div "I enjoyed this session overall. First thing I notice is how at the top it says …" at bounding box center [655, 356] width 161 height 86
click at [646, 360] on textarea "I enjoyed this session overall. First thing I notice is how at the top it says …" at bounding box center [647, 355] width 145 height 79
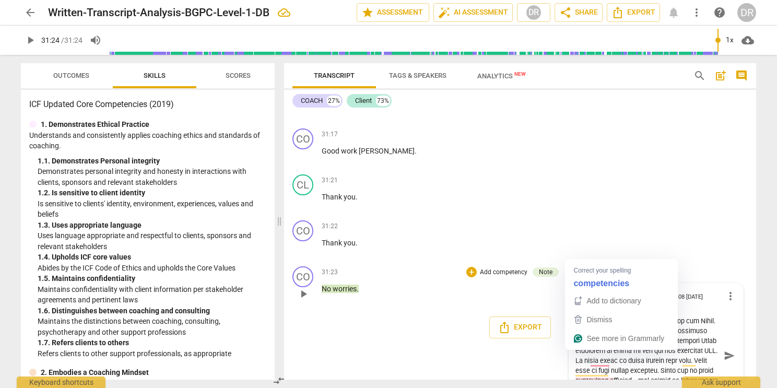
click at [607, 352] on textarea "To enrich screen reader interactions, please activate Accessibility in Grammarl…" at bounding box center [647, 355] width 145 height 79
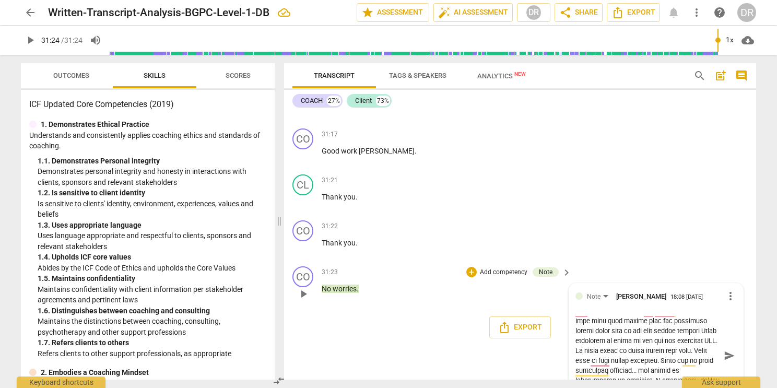
click at [598, 332] on textarea "To enrich screen reader interactions, please activate Accessibility in Grammarl…" at bounding box center [647, 355] width 145 height 79
type textarea "I enjoyed this session overall. First thing I notice is how at the top it says …"
click at [724, 350] on span "send" at bounding box center [729, 355] width 11 height 11
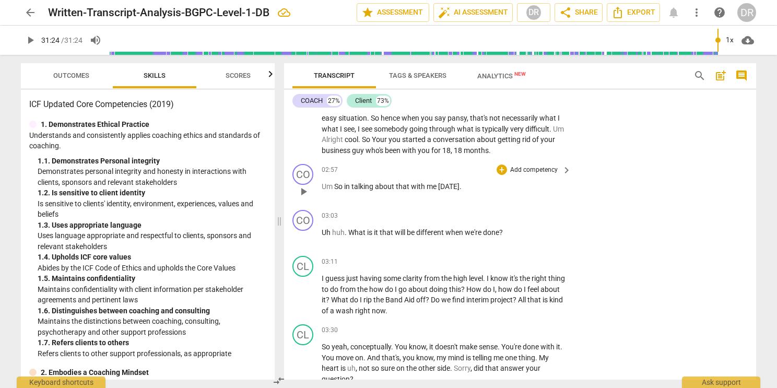
scroll to position [662, 0]
click at [512, 218] on p "Add competency" at bounding box center [534, 215] width 50 height 9
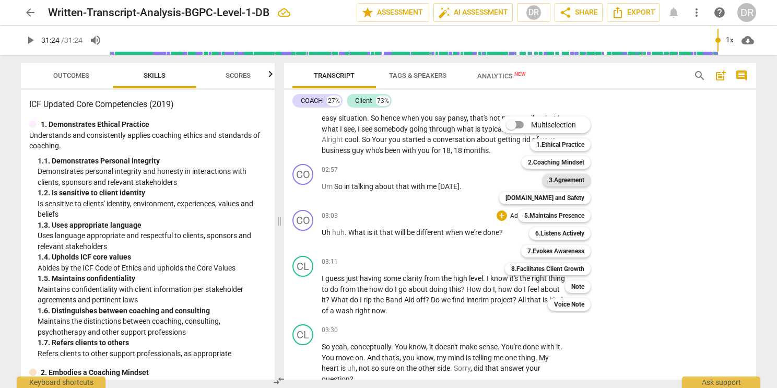
click at [555, 178] on b "3.Agreement" at bounding box center [566, 180] width 35 height 13
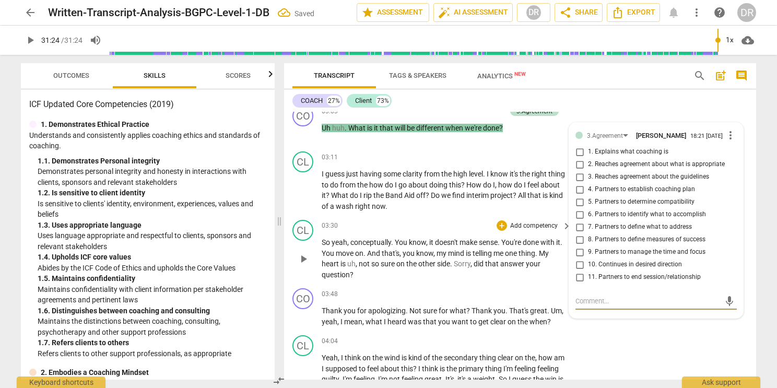
scroll to position [764, 0]
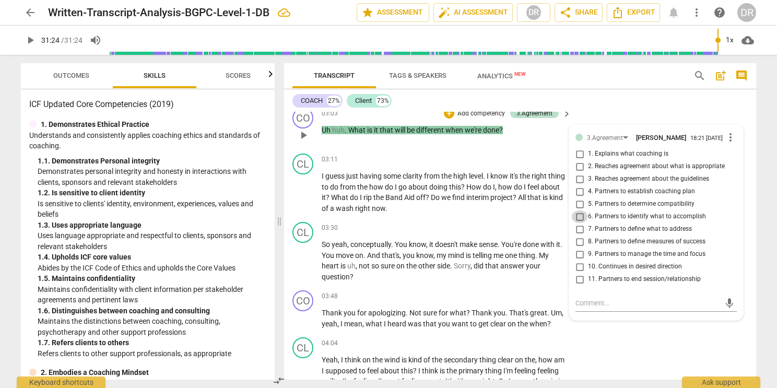
click at [579, 220] on input "6. Partners to identify what to accomplish" at bounding box center [579, 216] width 17 height 13
checkbox input "true"
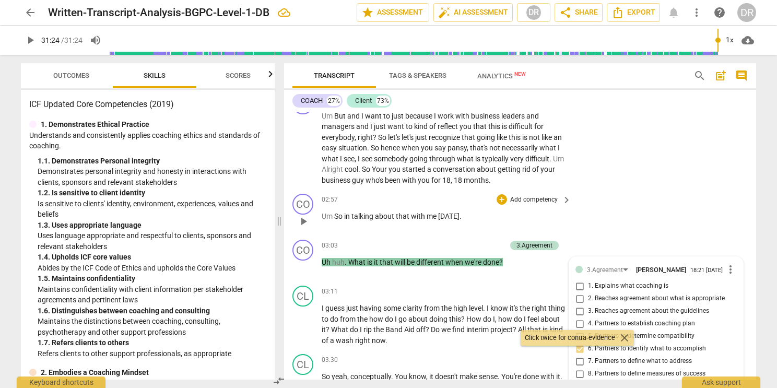
scroll to position [631, 0]
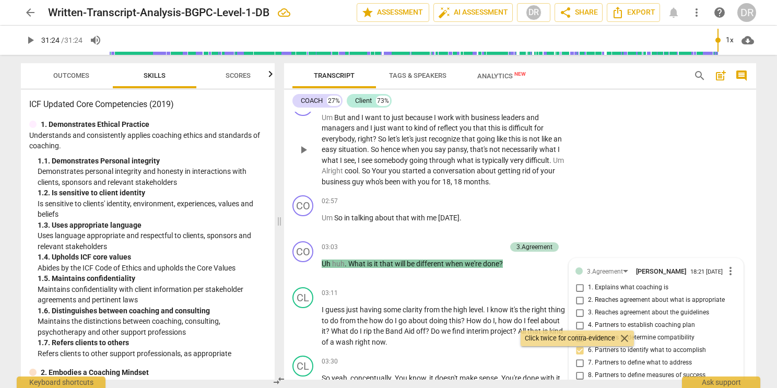
click at [475, 159] on span "what" at bounding box center [466, 160] width 18 height 8
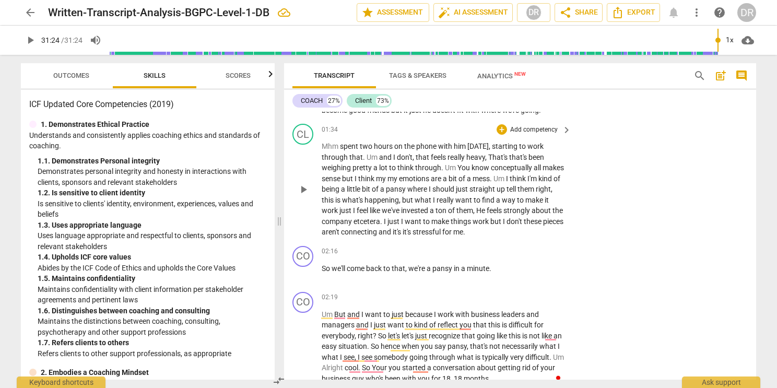
scroll to position [423, 0]
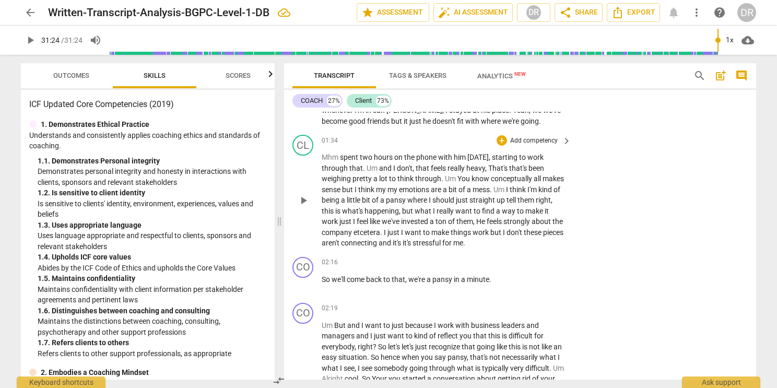
click at [556, 141] on p "Add competency" at bounding box center [534, 140] width 50 height 9
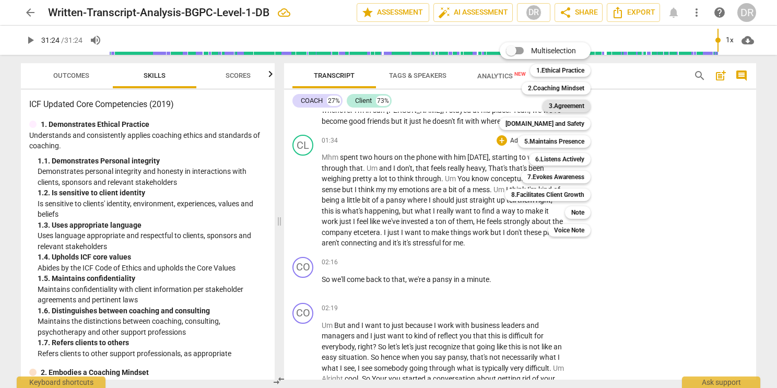
click at [559, 107] on b "3.Agreement" at bounding box center [566, 106] width 35 height 13
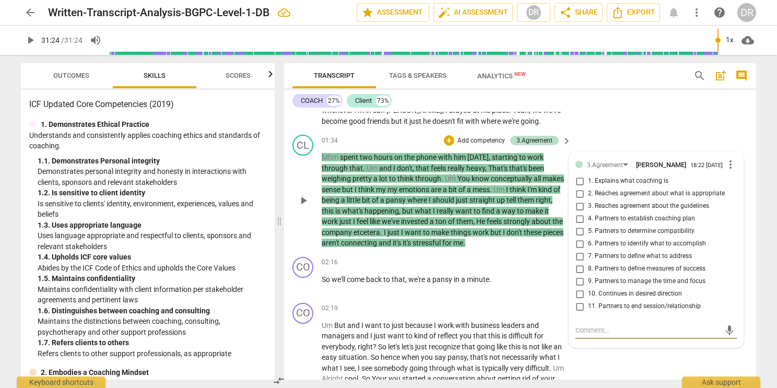
click at [577, 259] on input "7. Partners to define what to address" at bounding box center [579, 256] width 17 height 13
checkbox input "true"
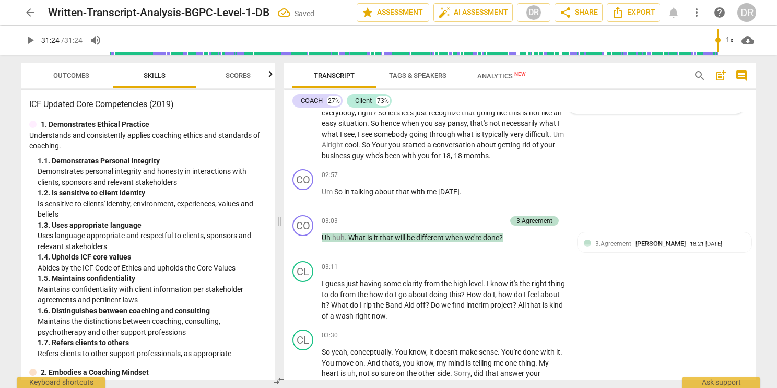
scroll to position [658, 0]
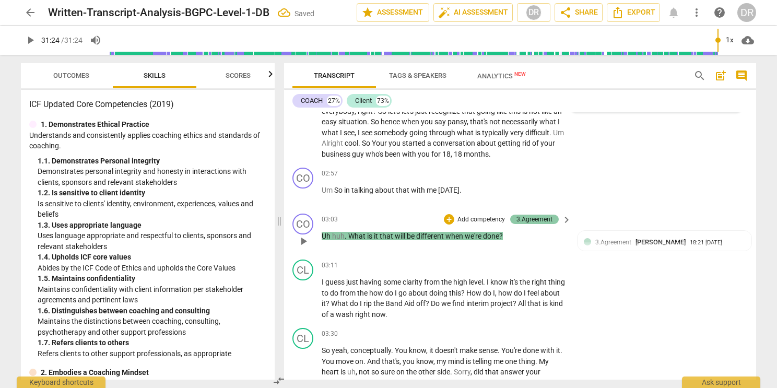
click at [541, 219] on div "3.Agreement" at bounding box center [534, 219] width 36 height 9
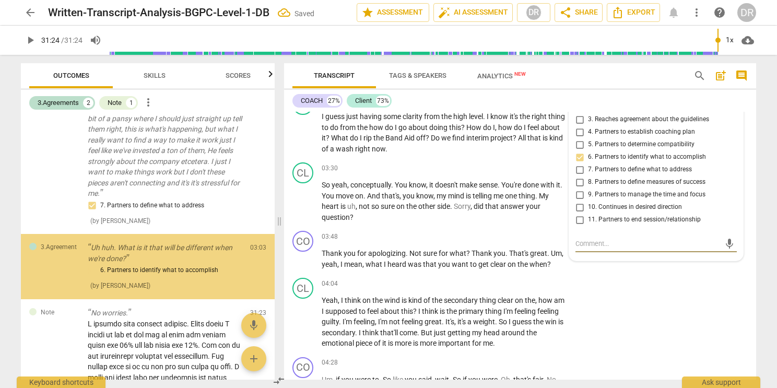
scroll to position [94, 0]
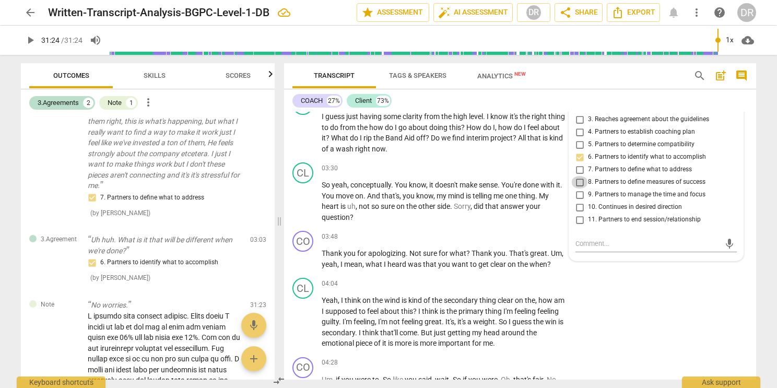
click at [579, 182] on input "8. Partners to define measures of success" at bounding box center [579, 182] width 17 height 13
checkbox input "true"
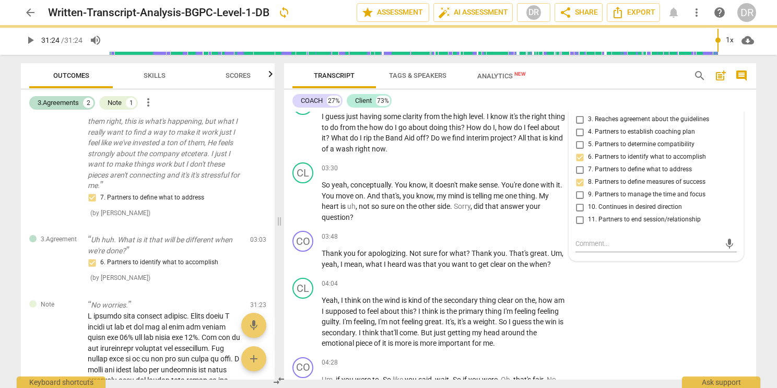
click at [590, 260] on div "3.Agreement Danielle Richardson 18:21 08-18-2025 more_vert 1. Explains what coa…" at bounding box center [656, 162] width 174 height 195
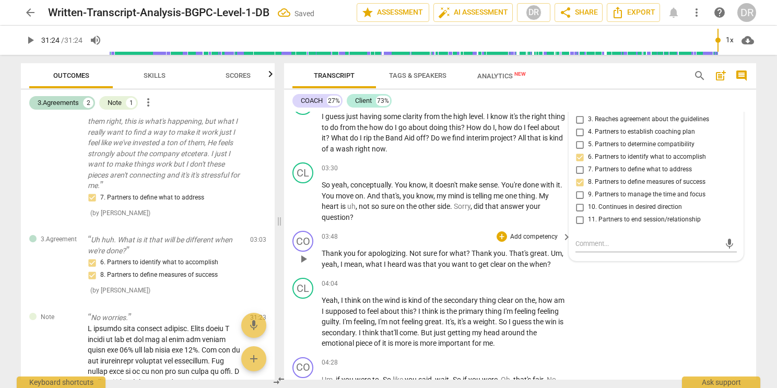
click at [595, 267] on div "CO play_arrow pause 03:48 + Add competency keyboard_arrow_right Thank you for a…" at bounding box center [520, 250] width 472 height 47
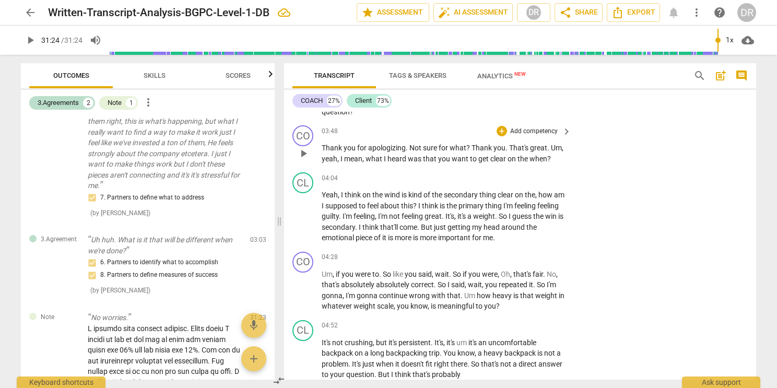
scroll to position [931, 0]
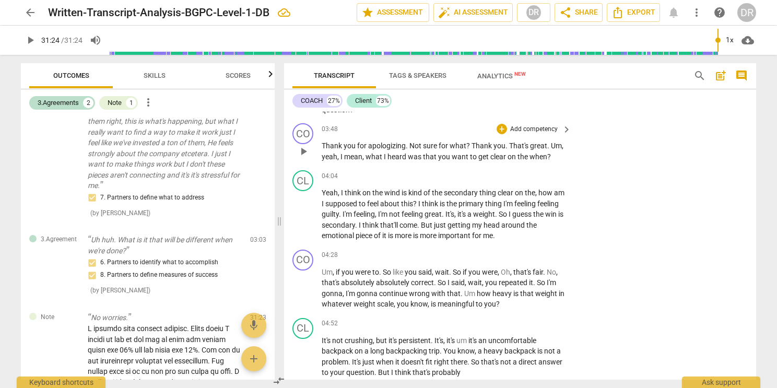
click at [537, 127] on p "Add competency" at bounding box center [534, 129] width 50 height 9
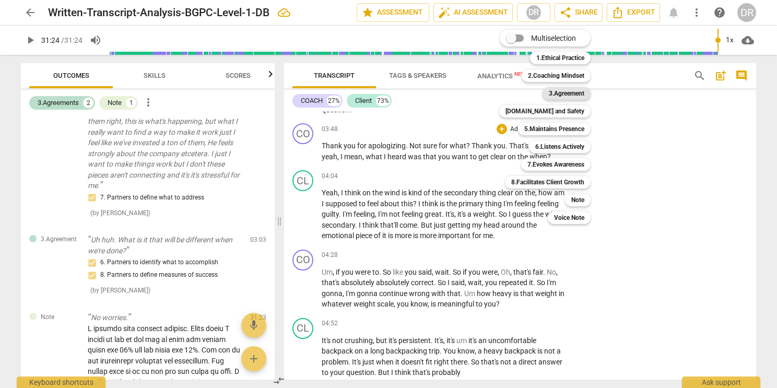
click at [559, 92] on b "3.Agreement" at bounding box center [566, 93] width 35 height 13
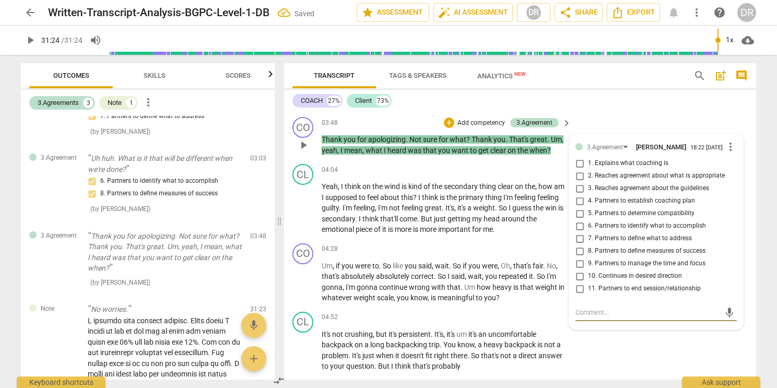
scroll to position [945, 0]
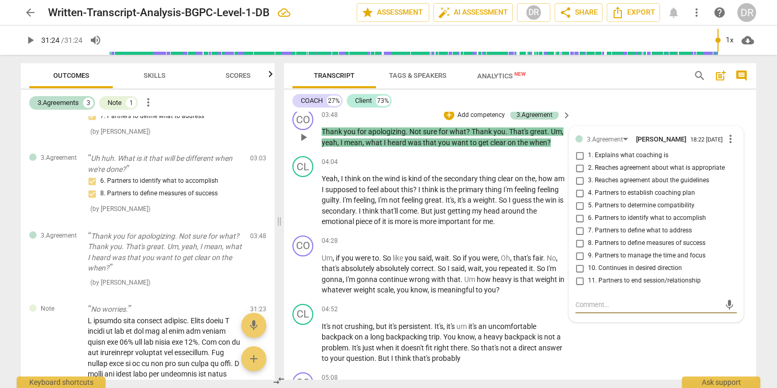
click at [579, 221] on input "6. Partners to identify what to accomplish" at bounding box center [579, 218] width 17 height 13
checkbox input "true"
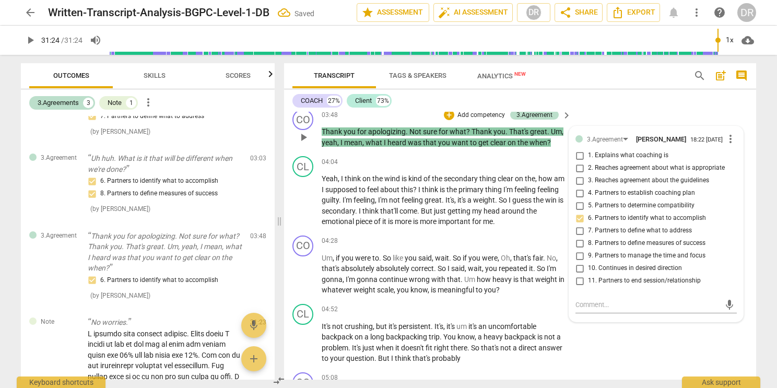
click at [579, 260] on input "9. Partners to manage the time and focus" at bounding box center [579, 256] width 17 height 13
checkbox input "true"
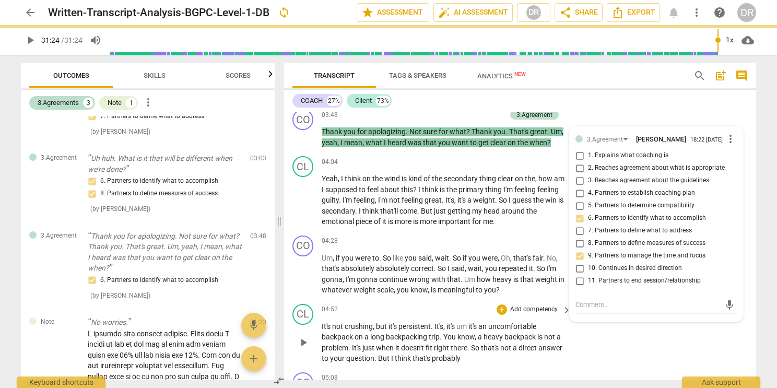
click at [584, 333] on div "CL play_arrow pause 04:52 + Add competency keyboard_arrow_right It's not crushi…" at bounding box center [520, 334] width 472 height 68
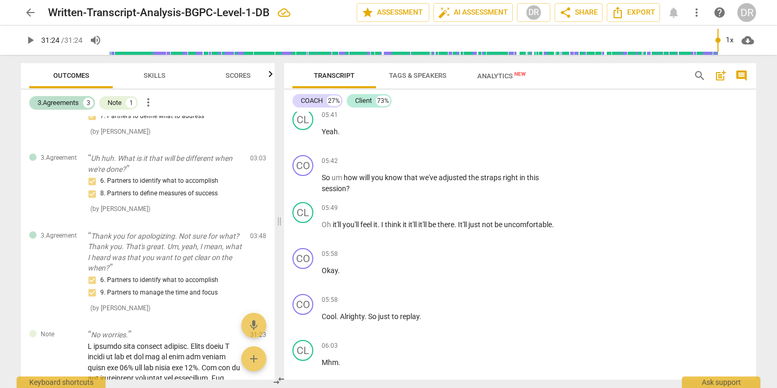
scroll to position [1473, 0]
click at [549, 155] on p "Add competency" at bounding box center [534, 159] width 50 height 9
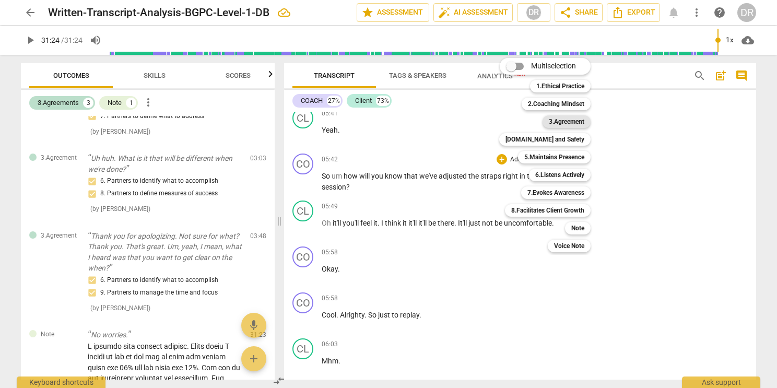
click at [553, 117] on b "3.Agreement" at bounding box center [566, 121] width 35 height 13
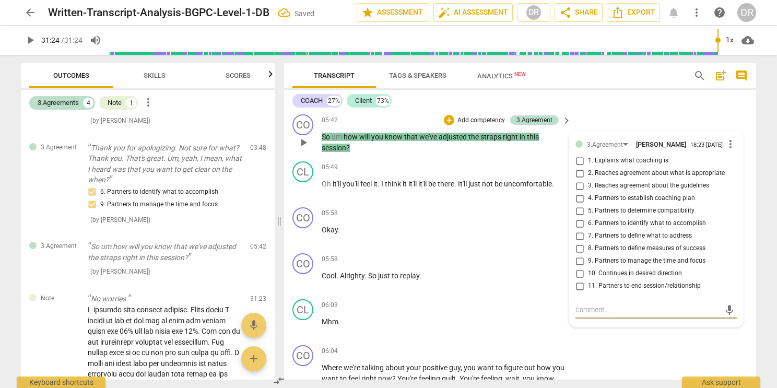
scroll to position [1513, 0]
click at [579, 248] on input "8. Partners to define measures of success" at bounding box center [579, 247] width 17 height 13
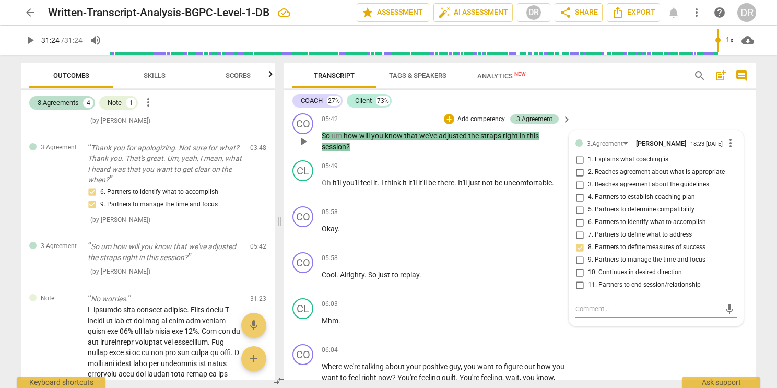
click at [579, 248] on input "8. Partners to define measures of success" at bounding box center [579, 247] width 17 height 13
checkbox input "true"
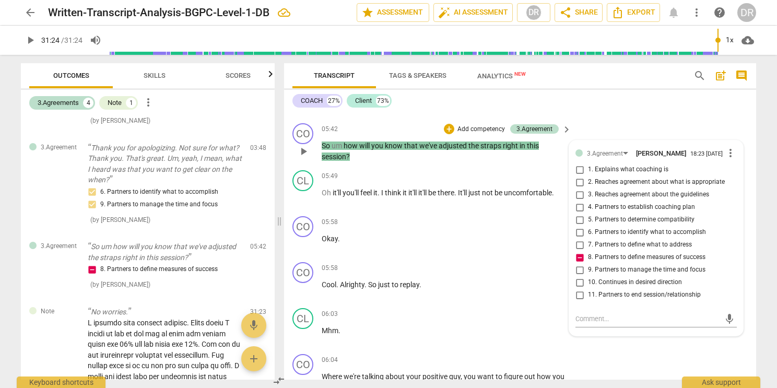
click at [578, 231] on input "6. Partners to identify what to accomplish" at bounding box center [579, 232] width 17 height 13
checkbox input "true"
click at [578, 257] on input "8. Partners to define measures of success" at bounding box center [579, 257] width 17 height 13
checkbox input "true"
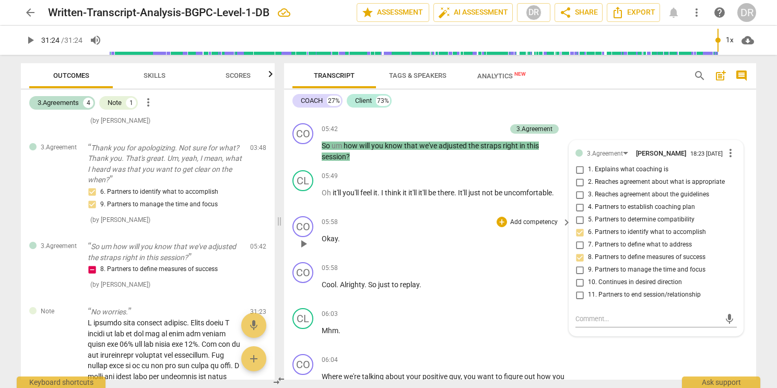
click at [549, 227] on div "05:58 + Add competency keyboard_arrow_right Okay ." at bounding box center [447, 235] width 251 height 38
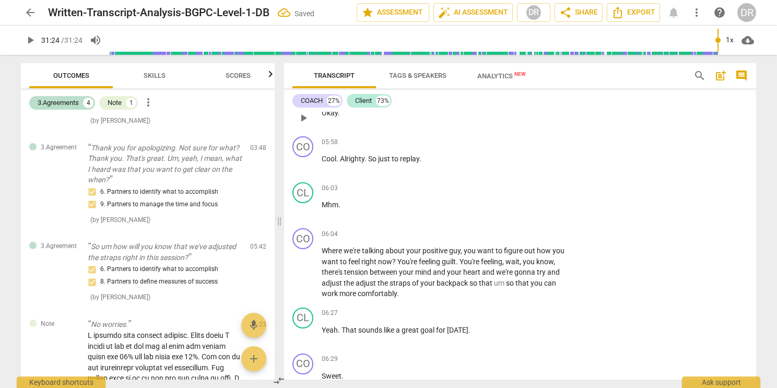
scroll to position [1630, 0]
click at [553, 245] on span "you" at bounding box center [558, 249] width 12 height 8
click at [550, 229] on p "Add competency" at bounding box center [534, 233] width 50 height 9
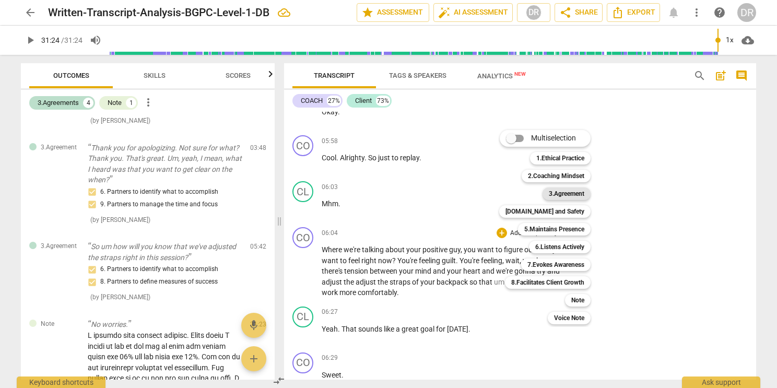
click at [563, 191] on b "3.Agreement" at bounding box center [566, 193] width 35 height 13
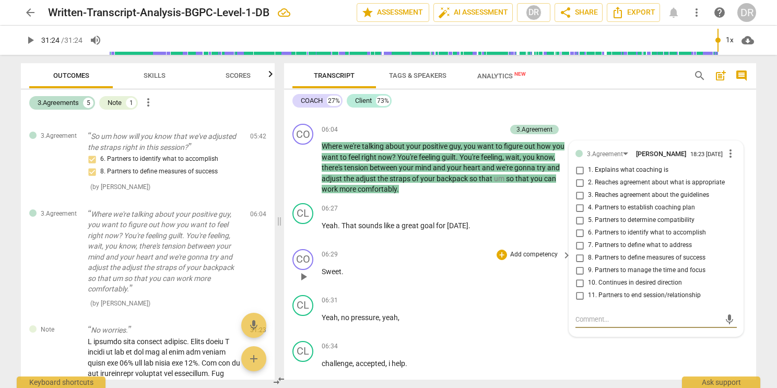
scroll to position [1728, 0]
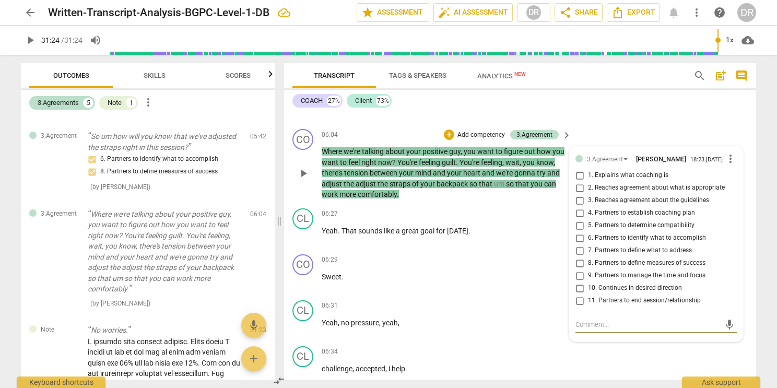
click at [578, 236] on input "6. Partners to identify what to accomplish" at bounding box center [579, 238] width 17 height 13
checkbox input "true"
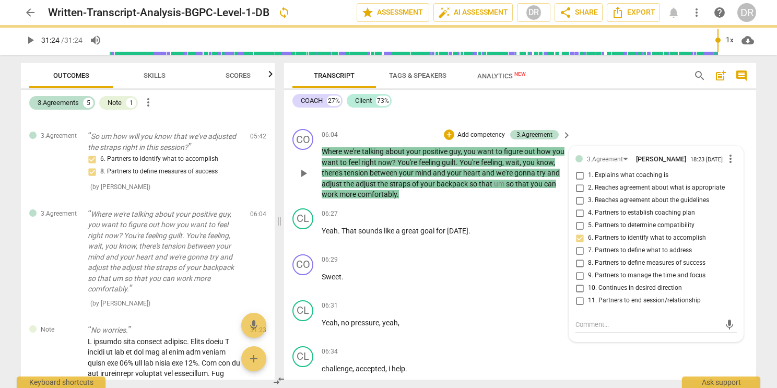
click at [579, 274] on input "9. Partners to manage the time and focus" at bounding box center [579, 275] width 17 height 13
checkbox input "true"
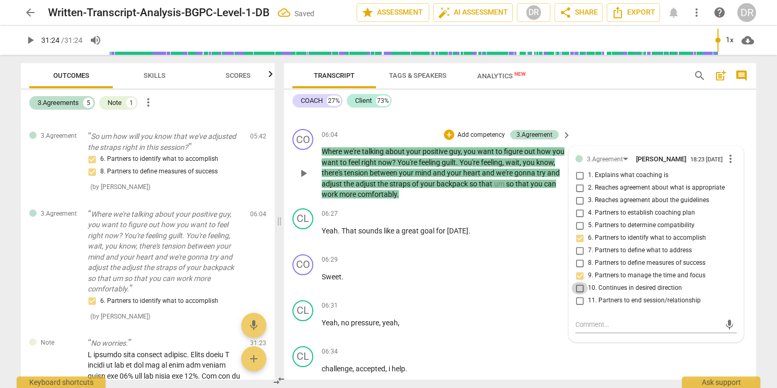
click at [578, 290] on input "10. Continues in desired direction" at bounding box center [579, 288] width 17 height 13
checkbox input "true"
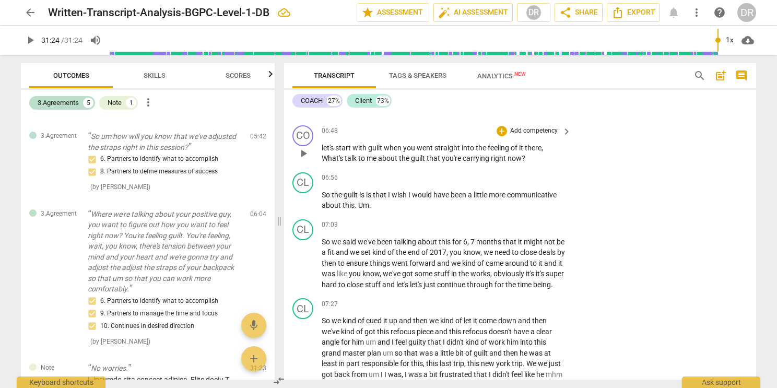
scroll to position [2089, 0]
click at [529, 125] on p "Add competency" at bounding box center [534, 129] width 50 height 9
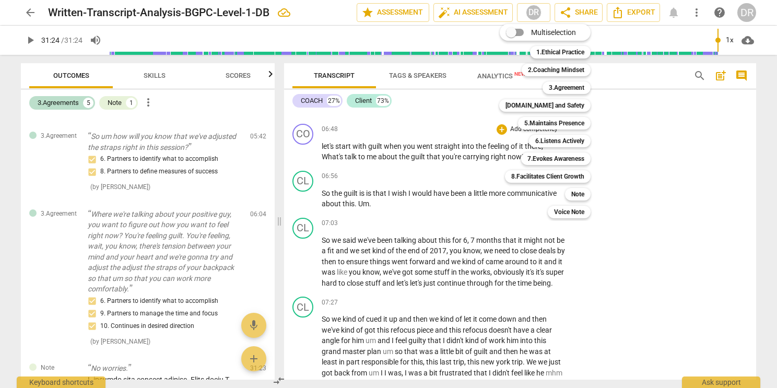
click at [526, 212] on div "Multiselection m 1.Ethical Practice 1 2.Coaching Mindset 2 3.Agreement 3 [DOMAI…" at bounding box center [552, 120] width 115 height 199
click at [535, 241] on div at bounding box center [388, 194] width 777 height 388
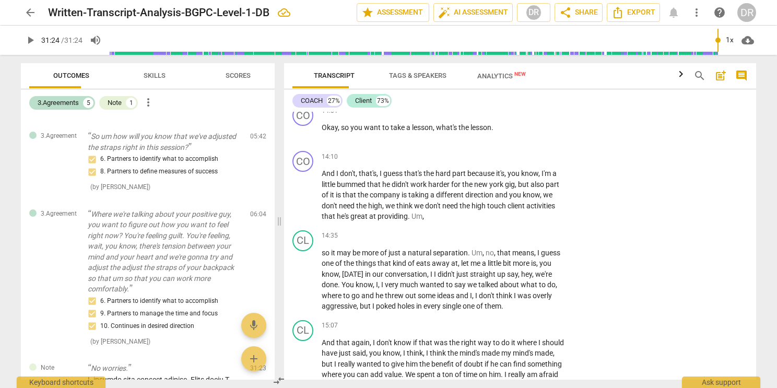
scroll to position [2182, 0]
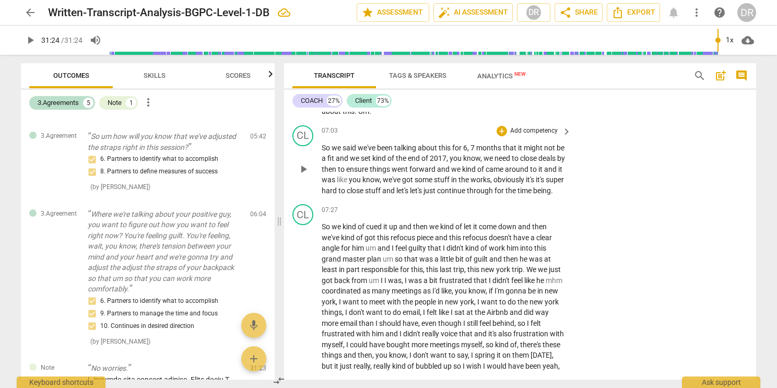
click at [371, 187] on p "So we said we've been talking about this for 6 , 7 months that it might not be …" at bounding box center [444, 170] width 244 height 54
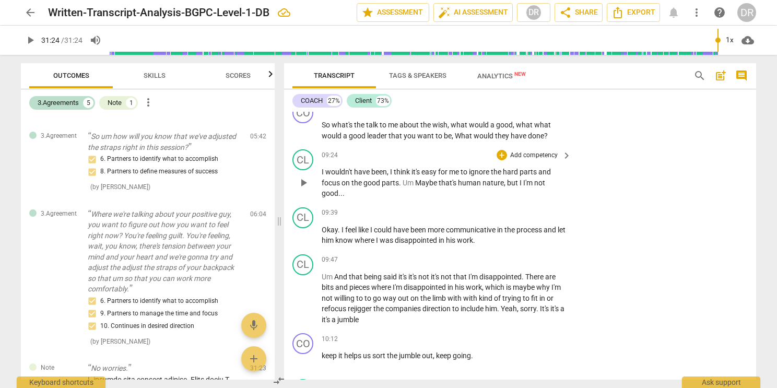
scroll to position [2598, 0]
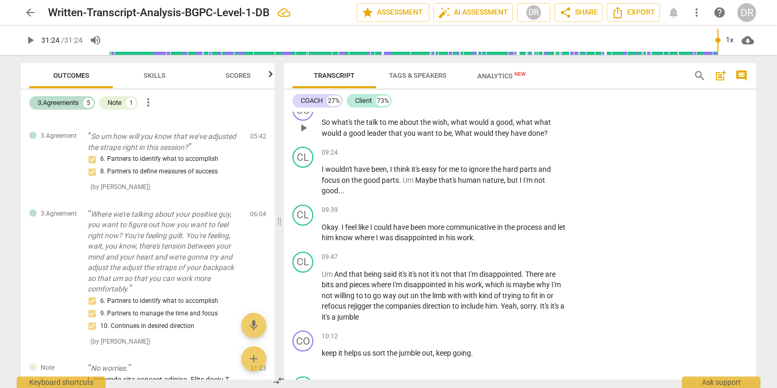
click at [525, 111] on div "+ Add competency" at bounding box center [527, 105] width 62 height 10
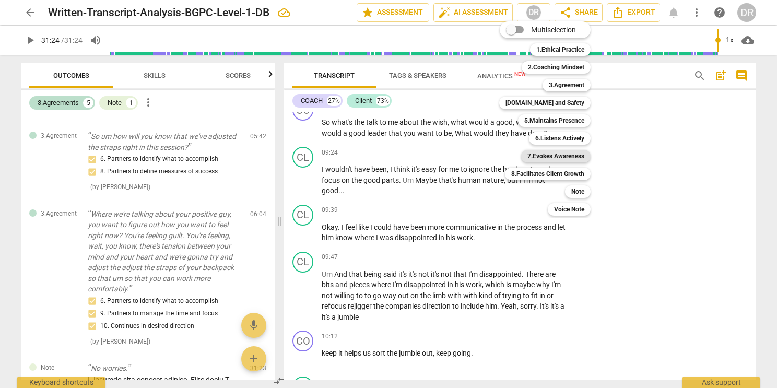
click at [557, 154] on b "7.Evokes Awareness" at bounding box center [555, 156] width 57 height 13
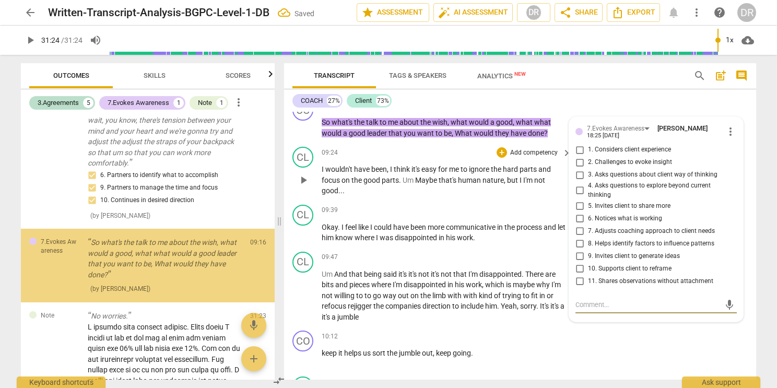
scroll to position [506, 0]
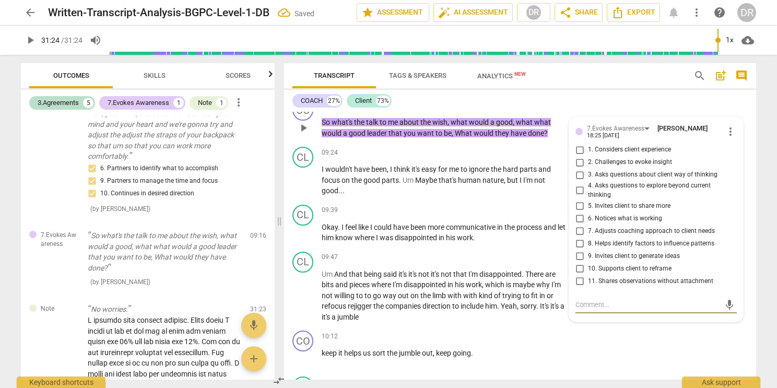
click at [576, 169] on input "2. Challenges to evoke insight" at bounding box center [579, 162] width 17 height 13
checkbox input "true"
click at [577, 181] on input "3. Asks questions about client way of thinking" at bounding box center [579, 175] width 17 height 13
checkbox input "true"
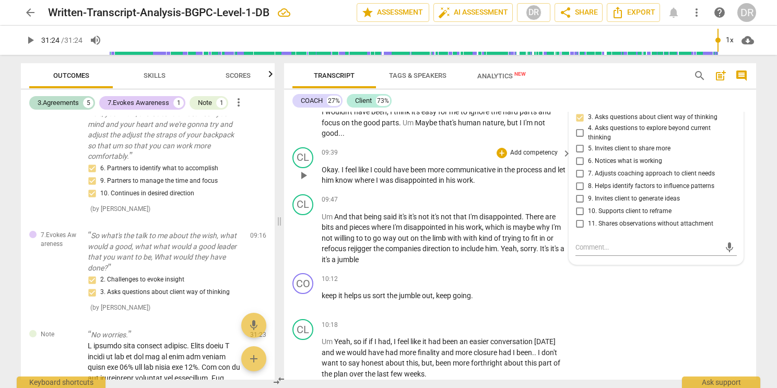
scroll to position [2656, 0]
click at [531, 269] on div "CL play_arrow pause 09:47 + Add competency keyboard_arrow_right Um And that bei…" at bounding box center [520, 228] width 472 height 79
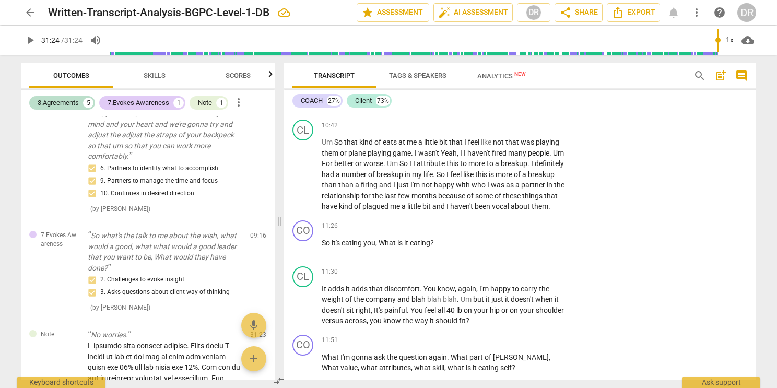
scroll to position [2972, 0]
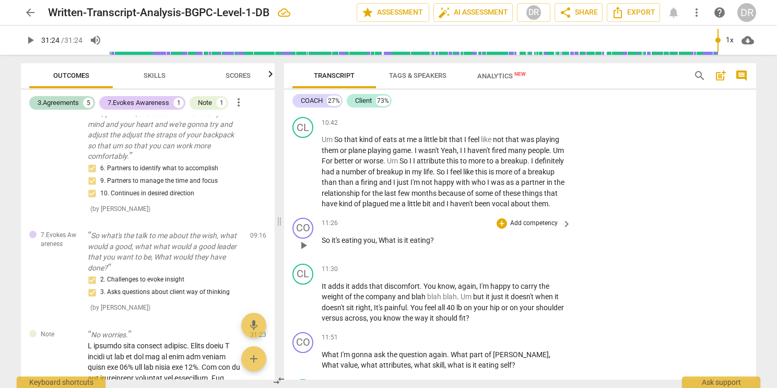
click at [515, 228] on p "Add competency" at bounding box center [534, 223] width 50 height 9
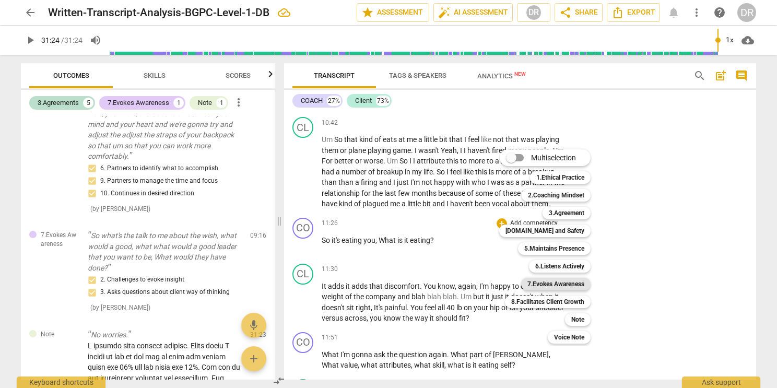
click at [547, 285] on b "7.Evokes Awareness" at bounding box center [555, 284] width 57 height 13
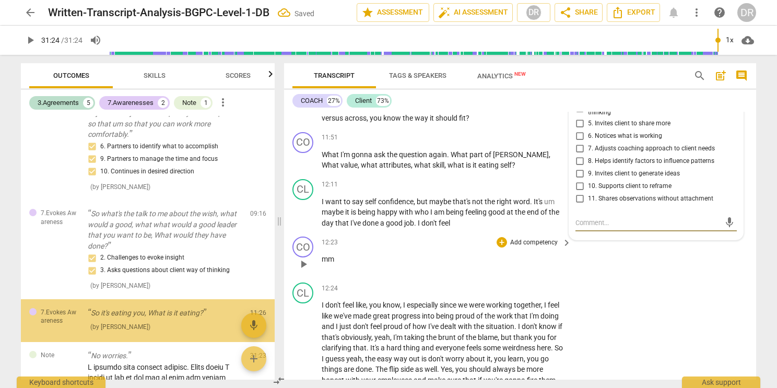
scroll to position [590, 0]
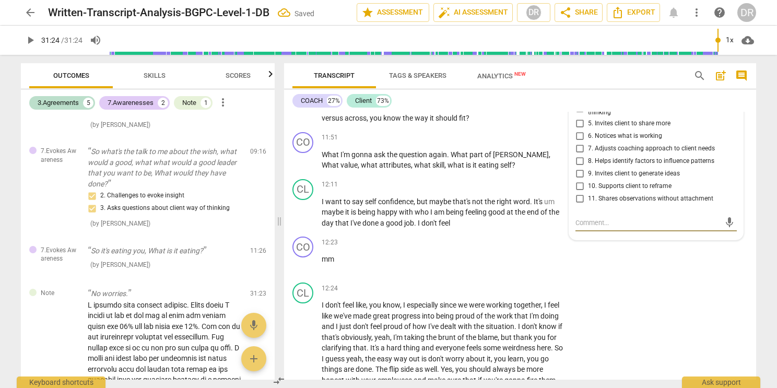
click at [578, 130] on input "5. Invites client to share more" at bounding box center [579, 123] width 17 height 13
checkbox input "true"
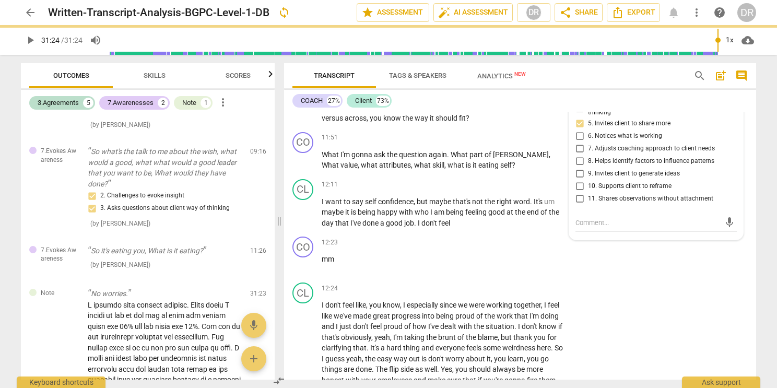
scroll to position [3157, 0]
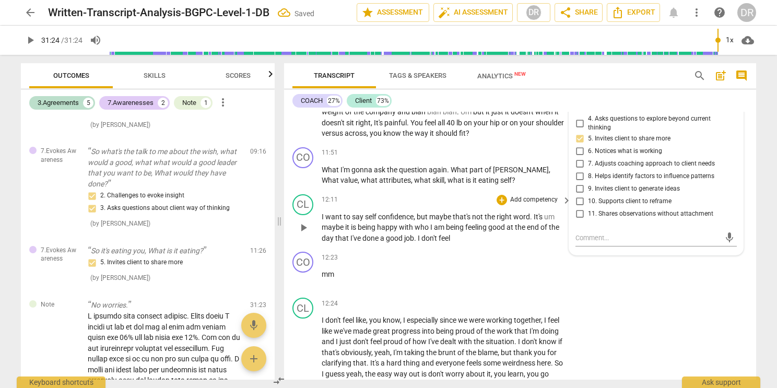
click at [525, 244] on p "I want to say self confidence , but maybe that's not the right word . It's um m…" at bounding box center [444, 227] width 244 height 32
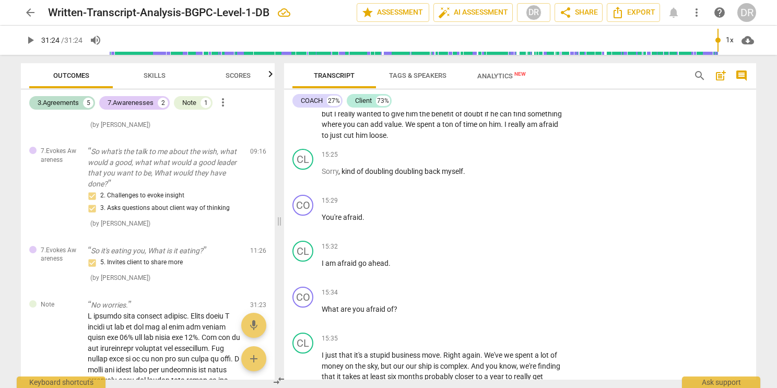
scroll to position [3941, 0]
click at [505, 205] on div "+ Add competency" at bounding box center [527, 199] width 62 height 10
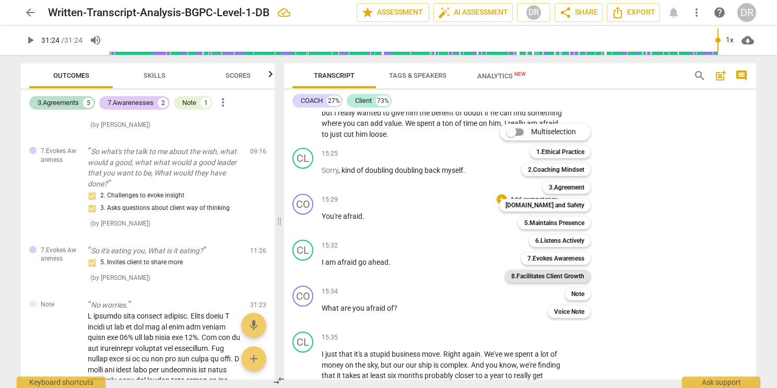
click at [558, 275] on b "8.Facilitates Client Growth" at bounding box center [547, 276] width 73 height 13
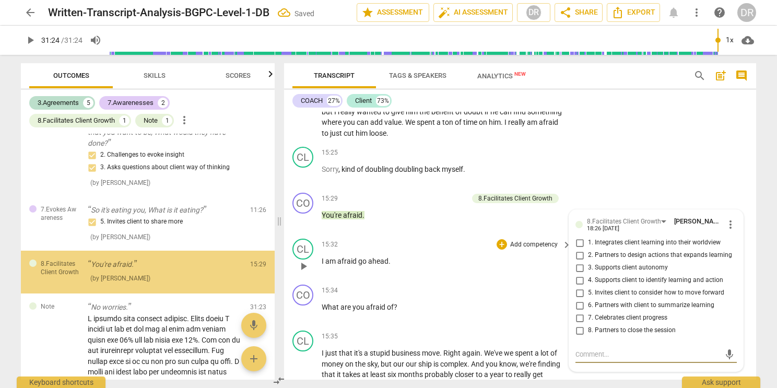
scroll to position [654, 0]
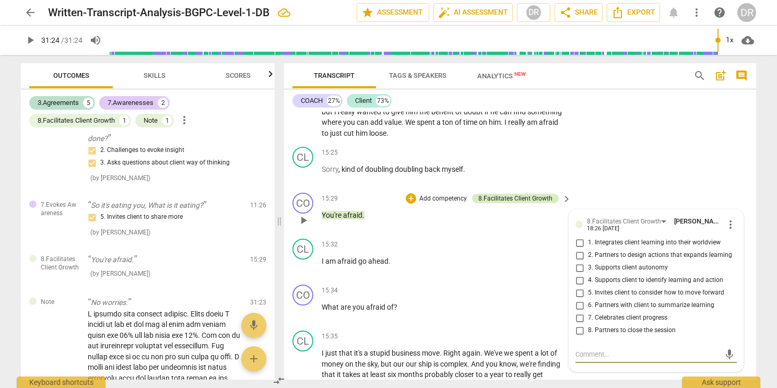
click at [529, 203] on div "8.Facilitates Client Growth" at bounding box center [515, 198] width 74 height 9
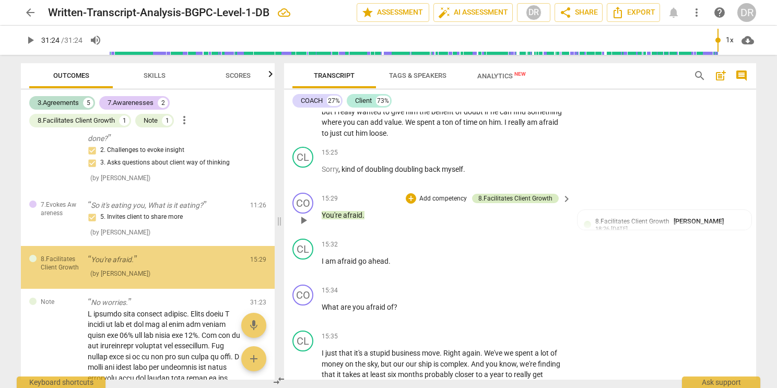
click at [529, 203] on div "8.Facilitates Client Growth" at bounding box center [515, 198] width 74 height 9
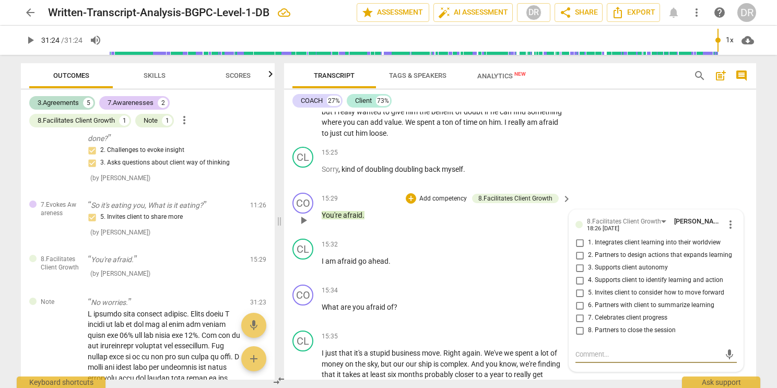
click at [726, 231] on span "more_vert" at bounding box center [730, 224] width 13 height 13
click at [727, 260] on li "Delete" at bounding box center [739, 265] width 36 height 20
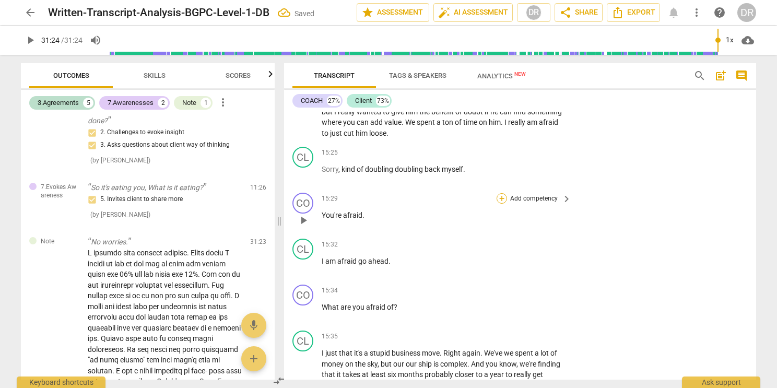
click at [500, 204] on div "+" at bounding box center [501, 198] width 10 height 10
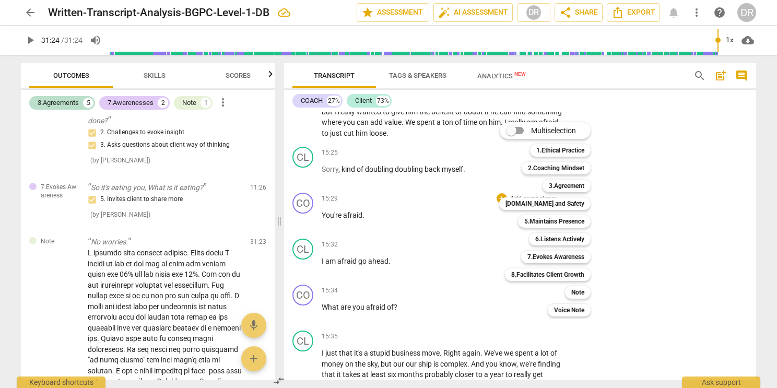
click at [482, 304] on div at bounding box center [388, 194] width 777 height 388
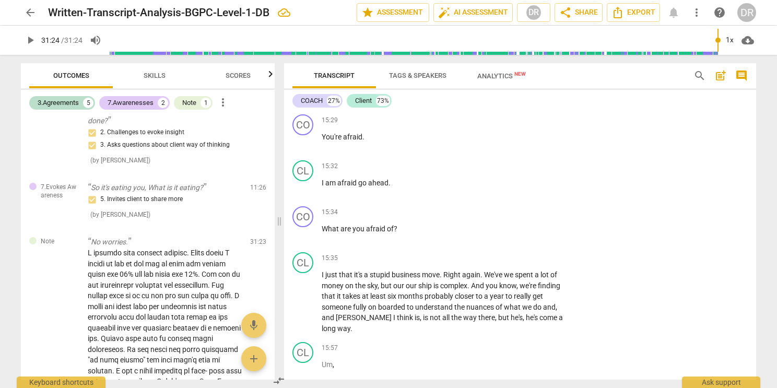
scroll to position [4022, 0]
click at [536, 216] on p "Add competency" at bounding box center [534, 210] width 50 height 9
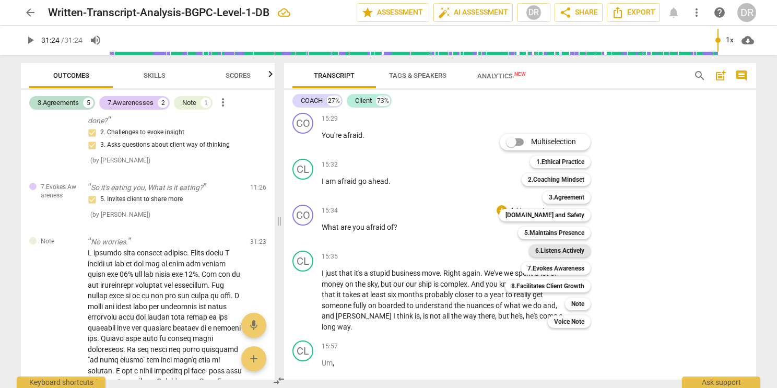
click at [563, 248] on b "6.Listens Actively" at bounding box center [559, 250] width 49 height 13
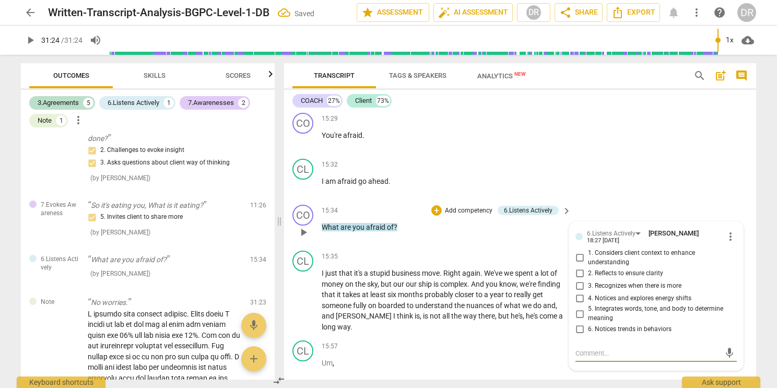
click at [733, 243] on span "more_vert" at bounding box center [730, 236] width 13 height 13
click at [728, 270] on li "Delete" at bounding box center [739, 276] width 36 height 20
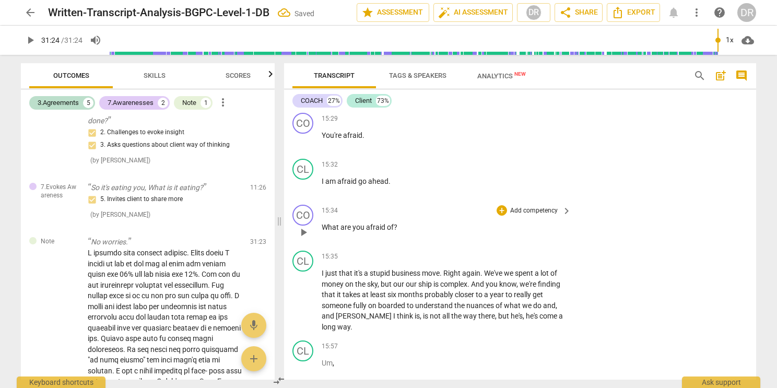
click at [526, 216] on div "+ Add competency" at bounding box center [527, 210] width 62 height 10
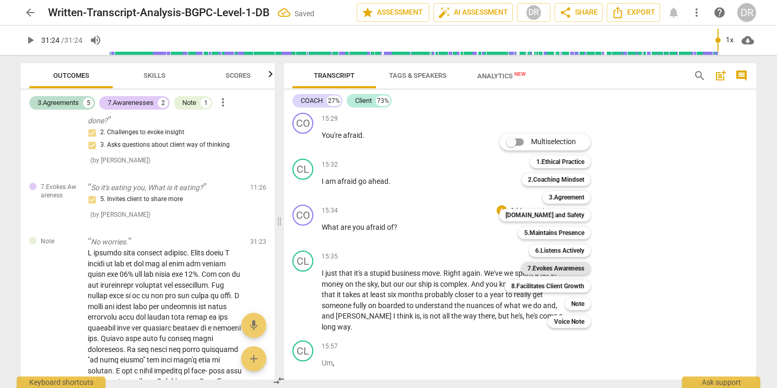
click at [563, 270] on b "7.Evokes Awareness" at bounding box center [555, 268] width 57 height 13
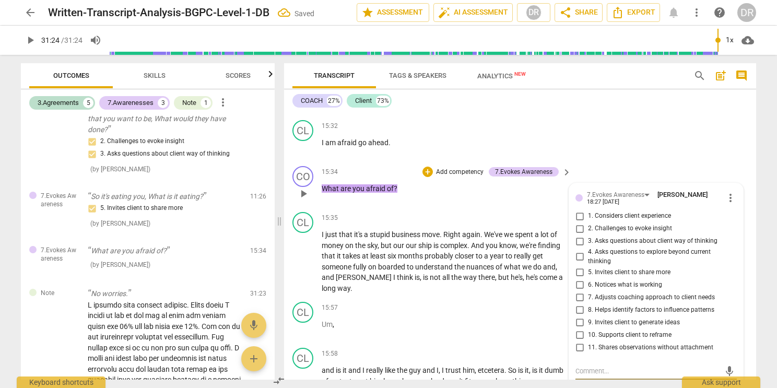
scroll to position [4059, 0]
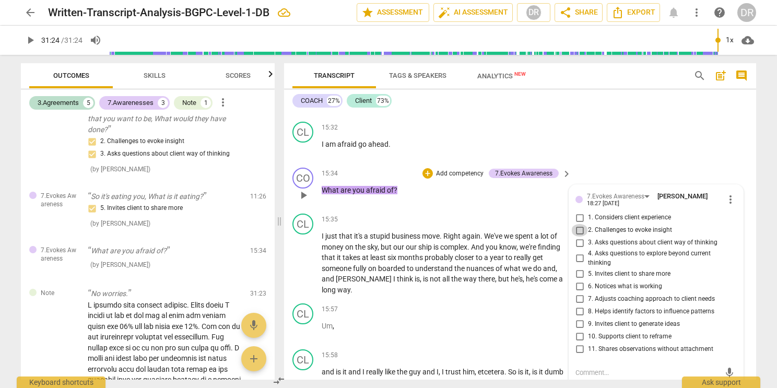
click at [576, 236] on input "2. Challenges to evoke insight" at bounding box center [579, 230] width 17 height 13
checkbox input "true"
click at [576, 249] on input "3. Asks questions about client way of thinking" at bounding box center [579, 242] width 17 height 13
click at [577, 249] on input "3. Asks questions about client way of thinking" at bounding box center [579, 242] width 17 height 13
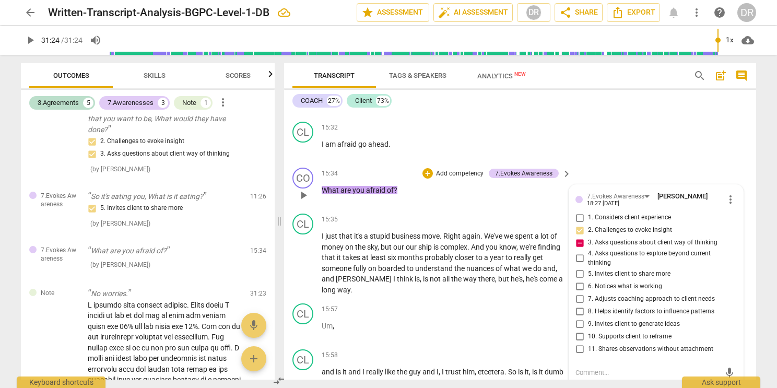
checkbox input "false"
click at [578, 265] on input "4. Asks questions to explore beyond current thinking" at bounding box center [579, 258] width 17 height 13
checkbox input "true"
click at [578, 280] on input "5. Invites client to share more" at bounding box center [579, 273] width 17 height 13
checkbox input "true"
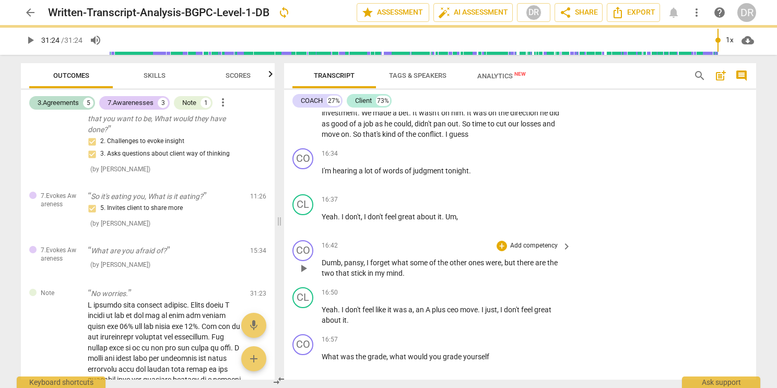
scroll to position [4362, 0]
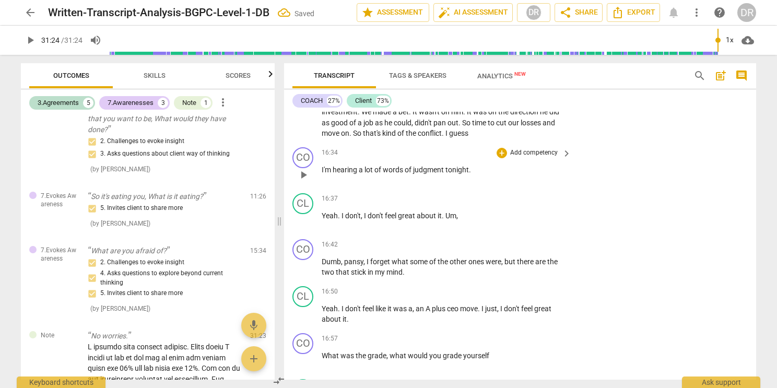
type input "1884"
click at [536, 169] on div "16:34 + Add competency keyboard_arrow_right I'm hearing a lot of words of judgm…" at bounding box center [447, 166] width 251 height 38
click at [529, 158] on p "Add competency" at bounding box center [534, 152] width 50 height 9
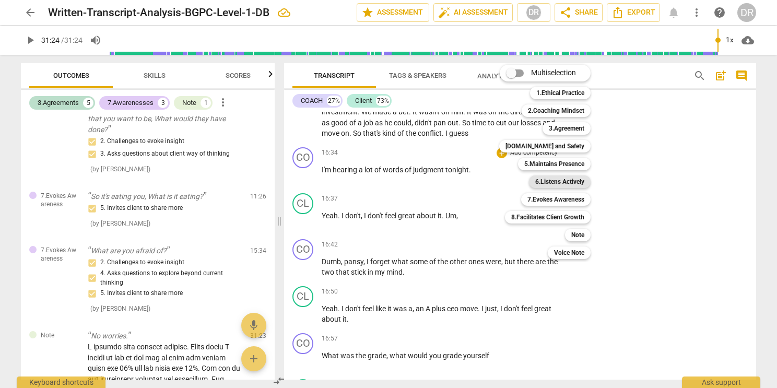
click at [564, 186] on b "6.Listens Actively" at bounding box center [559, 181] width 49 height 13
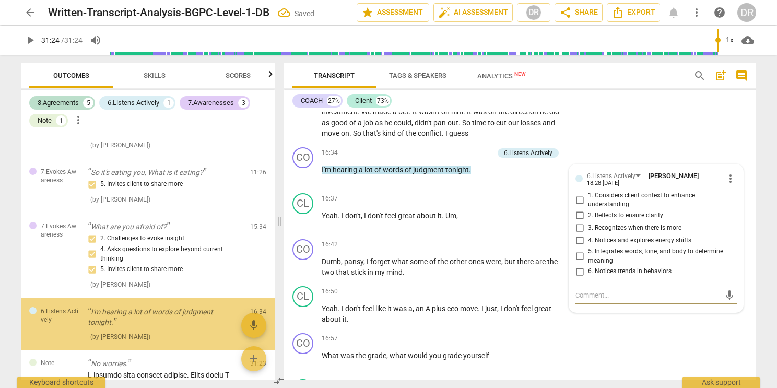
scroll to position [743, 0]
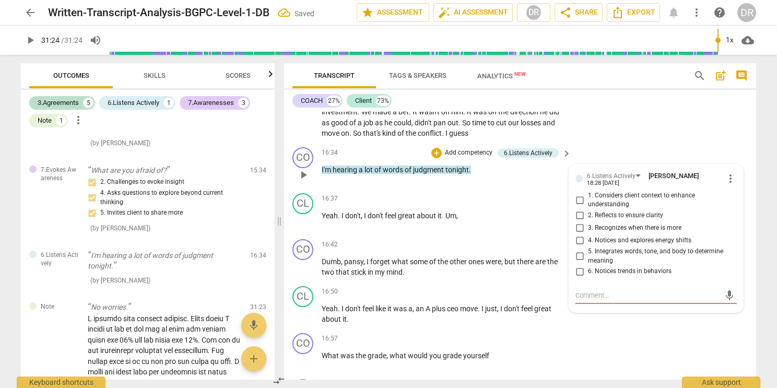
click at [578, 234] on input "3. Recognizes when there is more" at bounding box center [579, 228] width 17 height 13
checkbox input "true"
click at [579, 263] on input "5. Integrates words, tone, and body to determine meaning" at bounding box center [579, 256] width 17 height 13
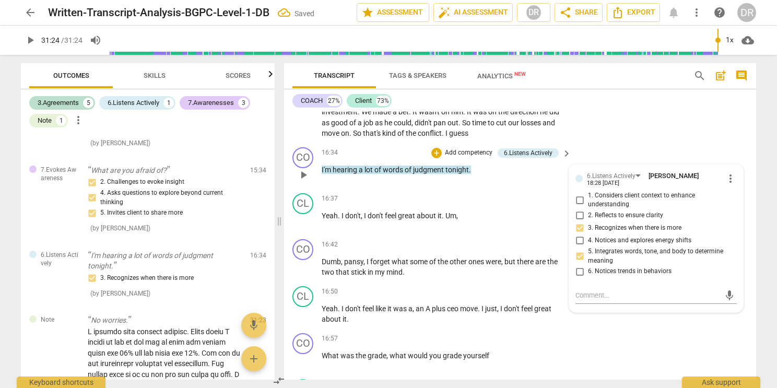
click at [580, 263] on input "5. Integrates words, tone, and body to determine meaning" at bounding box center [579, 256] width 17 height 13
checkbox input "false"
click at [579, 278] on input "6. Notices trends in behaviors" at bounding box center [579, 271] width 17 height 13
checkbox input "true"
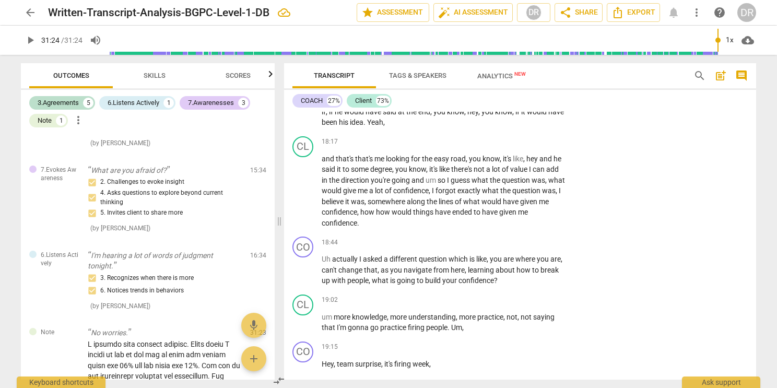
scroll to position [4951, 0]
click at [527, 246] on p "Add competency" at bounding box center [534, 241] width 50 height 9
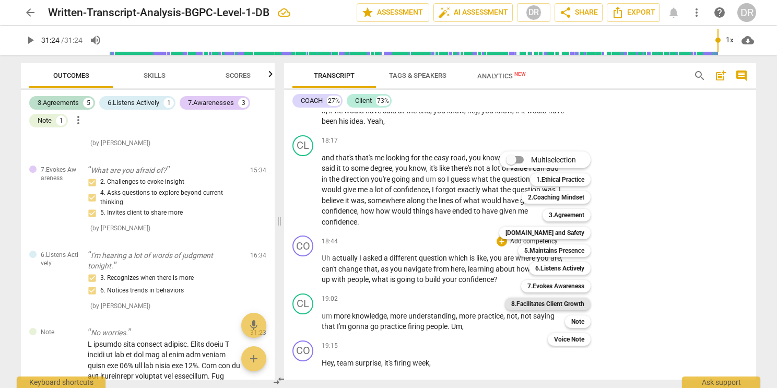
click at [552, 304] on b "8.Facilitates Client Growth" at bounding box center [547, 304] width 73 height 13
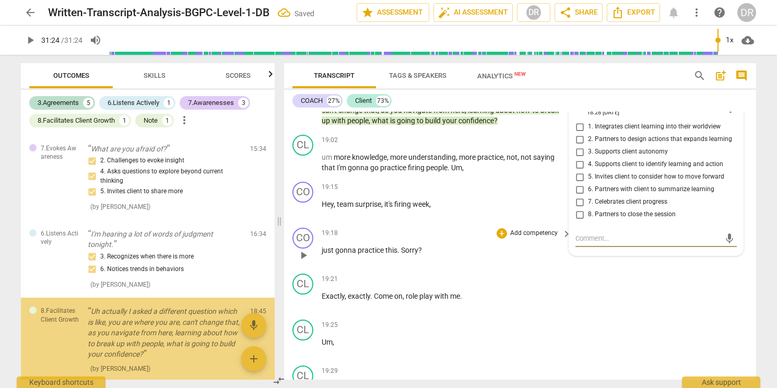
scroll to position [836, 0]
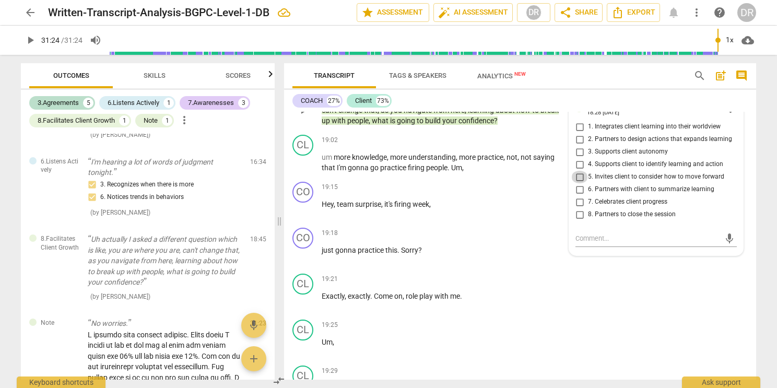
click at [577, 183] on input "5. Invites client to consider how to move forward" at bounding box center [579, 177] width 17 height 13
checkbox input "true"
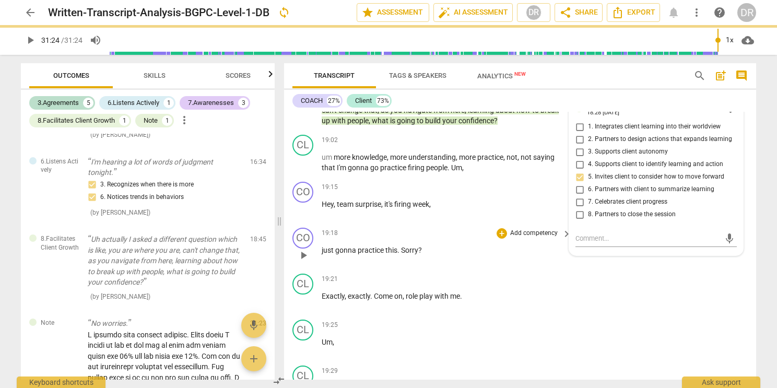
click at [512, 262] on div "19:18 + Add competency keyboard_arrow_right just gonna practice this . Sorry ?" at bounding box center [447, 247] width 251 height 38
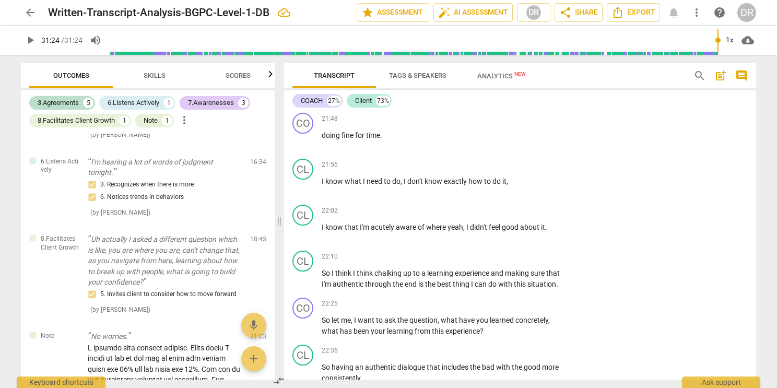
scroll to position [6149, 0]
click at [514, 258] on p "Add competency" at bounding box center [534, 255] width 50 height 9
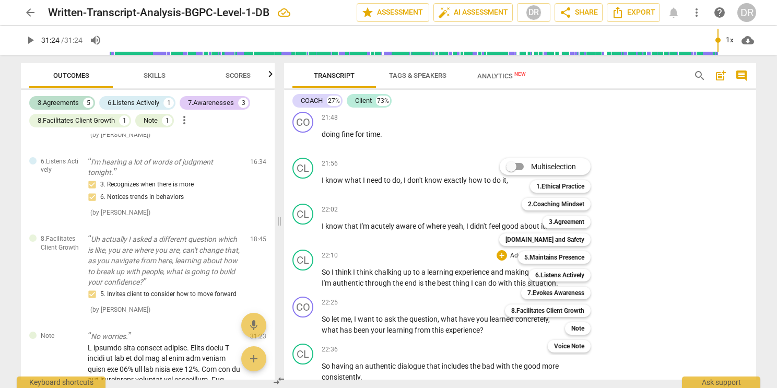
click at [490, 290] on div at bounding box center [388, 194] width 777 height 388
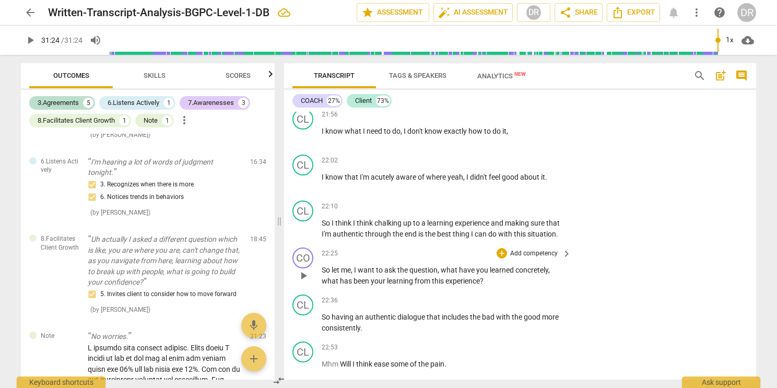
scroll to position [6201, 0]
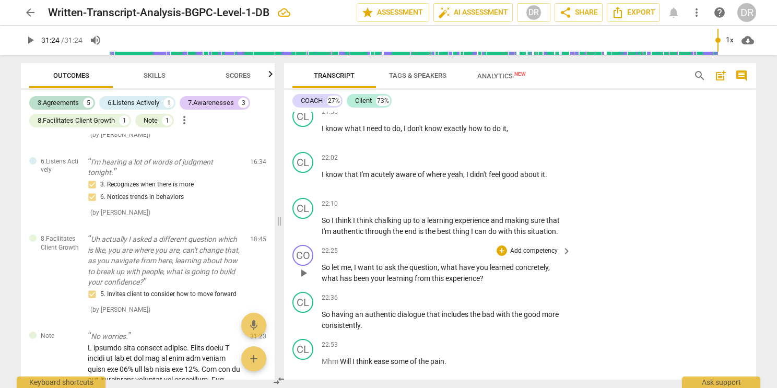
click at [535, 250] on p "Add competency" at bounding box center [534, 250] width 50 height 9
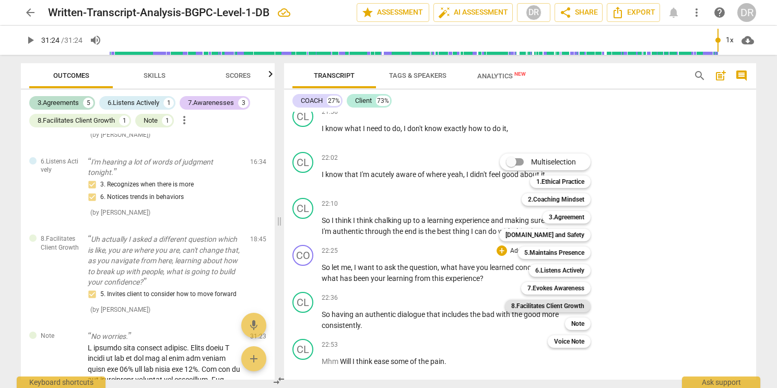
click at [562, 306] on b "8.Facilitates Client Growth" at bounding box center [547, 306] width 73 height 13
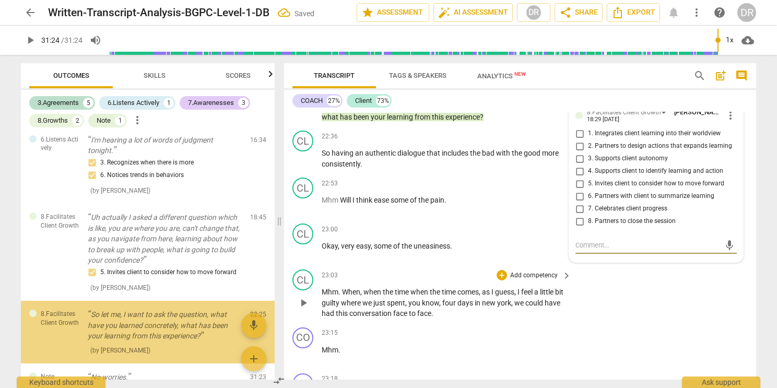
scroll to position [929, 0]
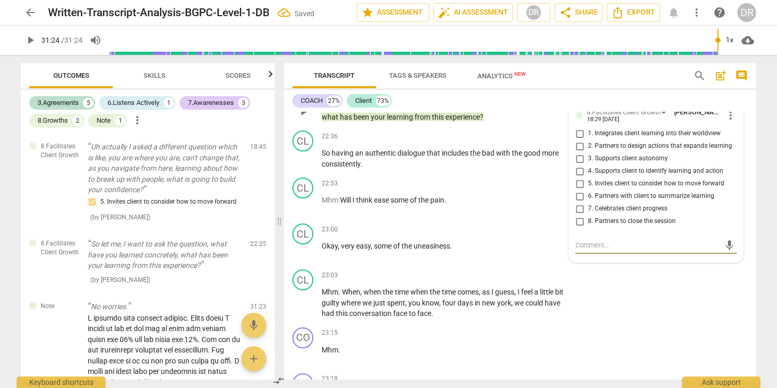
click at [579, 196] on input "6. Partners with client to summarize learning" at bounding box center [579, 196] width 17 height 13
checkbox input "true"
click at [570, 329] on span "keyboard_arrow_right" at bounding box center [566, 333] width 13 height 13
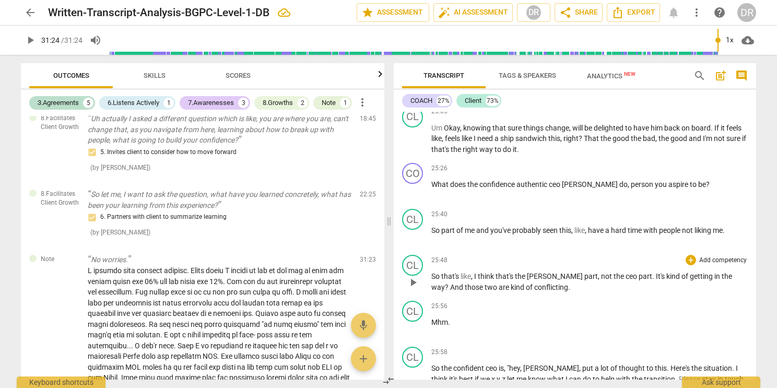
scroll to position [6517, 0]
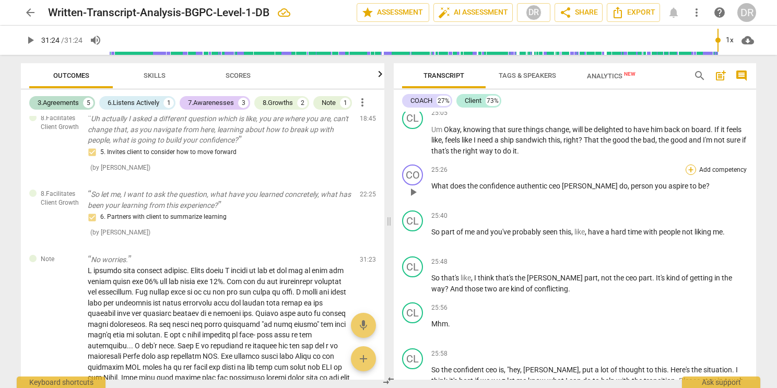
click at [685, 164] on div "+" at bounding box center [690, 169] width 10 height 10
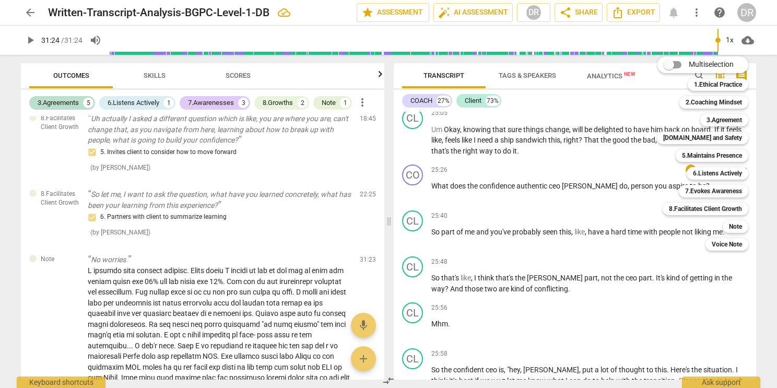
click at [653, 265] on div at bounding box center [388, 194] width 777 height 388
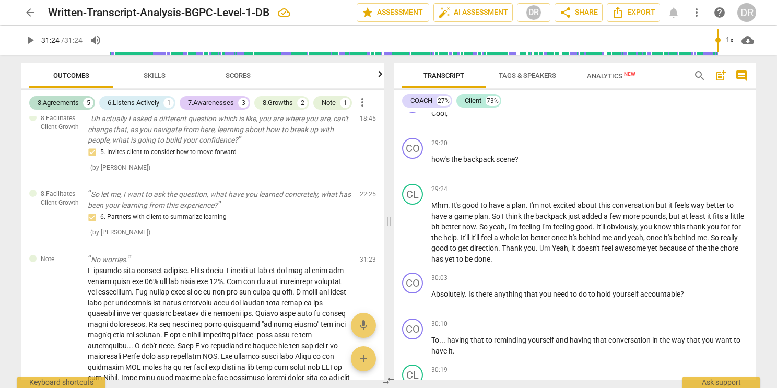
scroll to position [7695, 0]
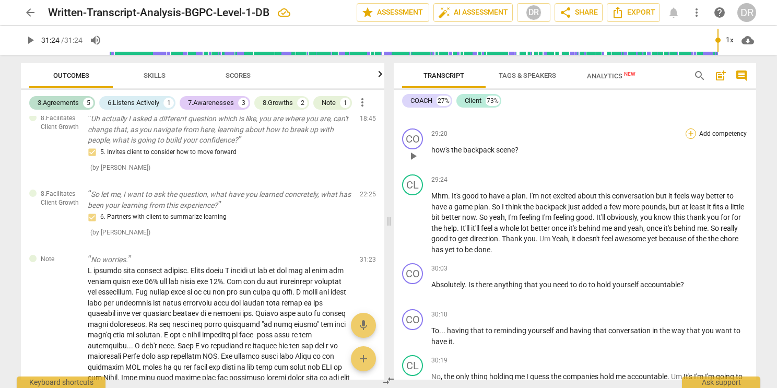
click at [686, 128] on div "+" at bounding box center [690, 133] width 10 height 10
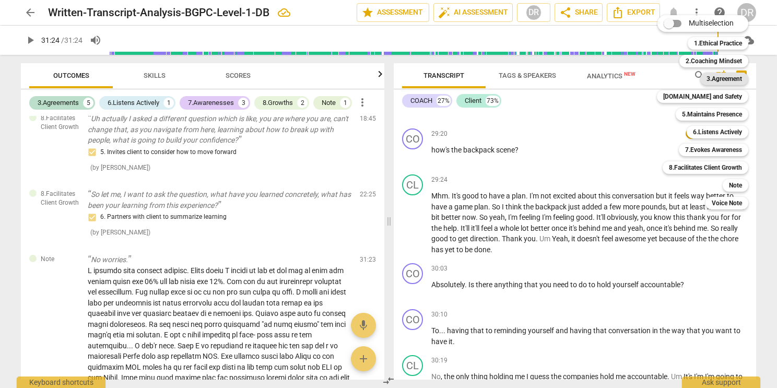
click at [709, 78] on b "3.Agreement" at bounding box center [723, 79] width 35 height 13
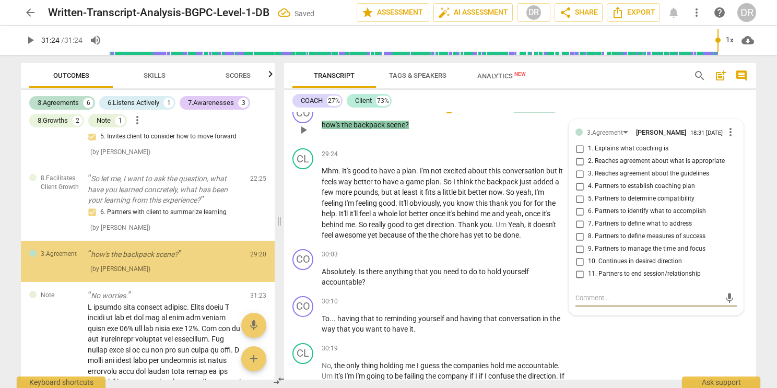
scroll to position [8419, 0]
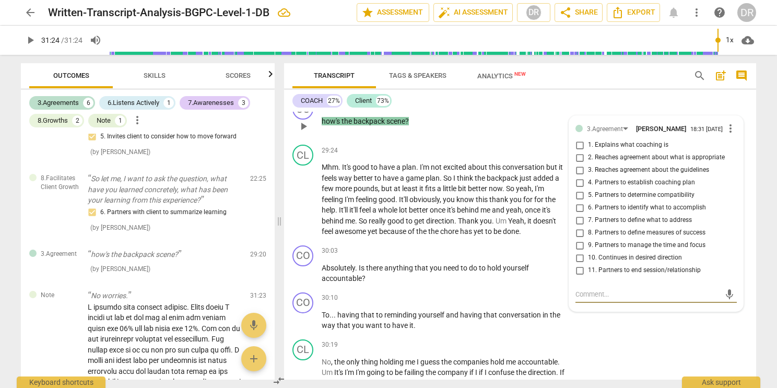
click at [580, 264] on input "11. Partners to end session/relationship" at bounding box center [579, 270] width 17 height 13
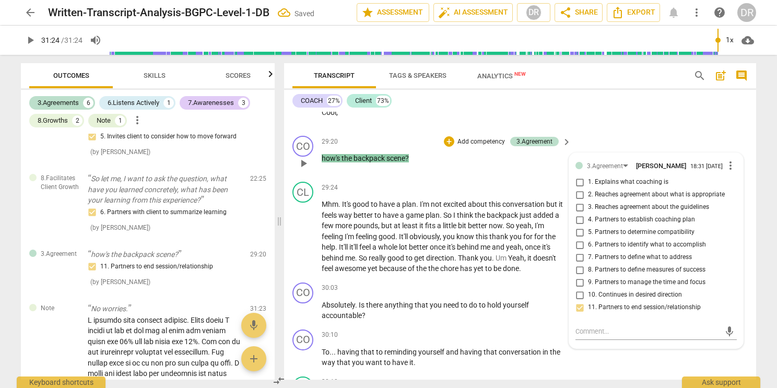
scroll to position [8380, 0]
click at [578, 303] on input "11. Partners to end session/relationship" at bounding box center [579, 309] width 17 height 13
checkbox input "true"
click at [726, 161] on span "more_vert" at bounding box center [730, 167] width 13 height 13
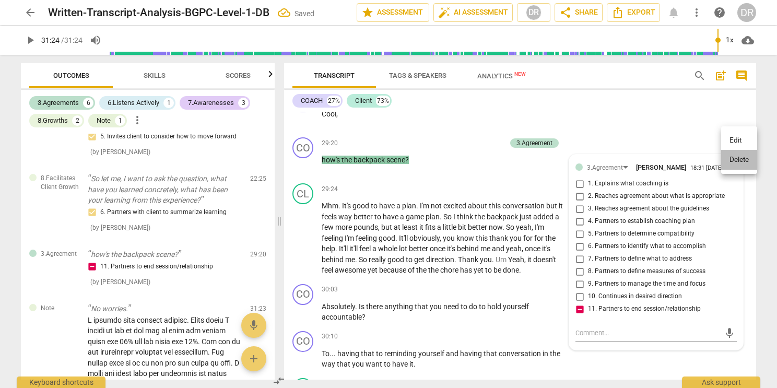
click at [735, 161] on li "Delete" at bounding box center [739, 160] width 36 height 20
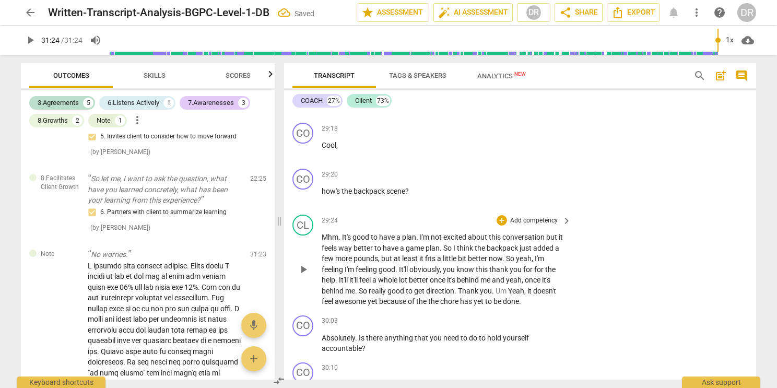
scroll to position [8336, 0]
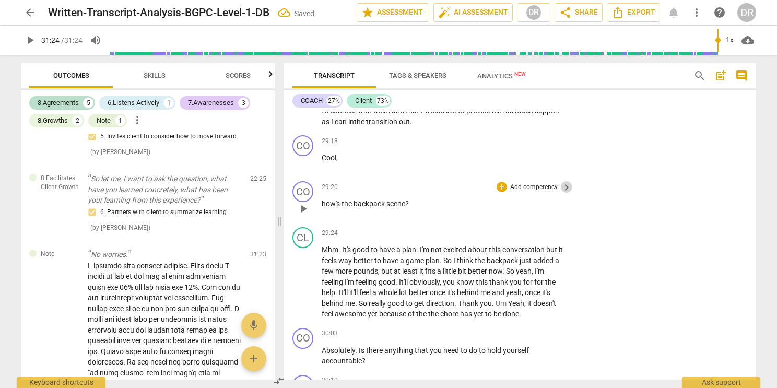
click at [561, 181] on span "keyboard_arrow_right" at bounding box center [566, 187] width 13 height 13
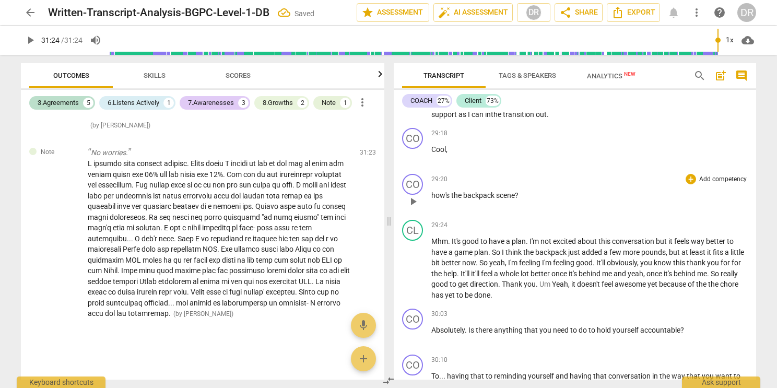
scroll to position [803, 0]
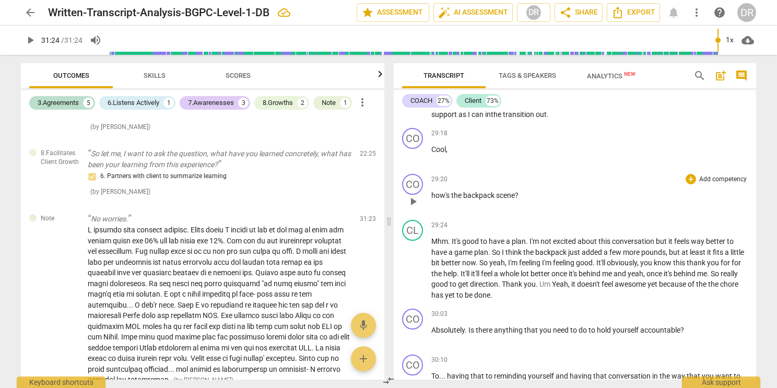
click at [694, 174] on div "+ Add competency" at bounding box center [716, 179] width 62 height 10
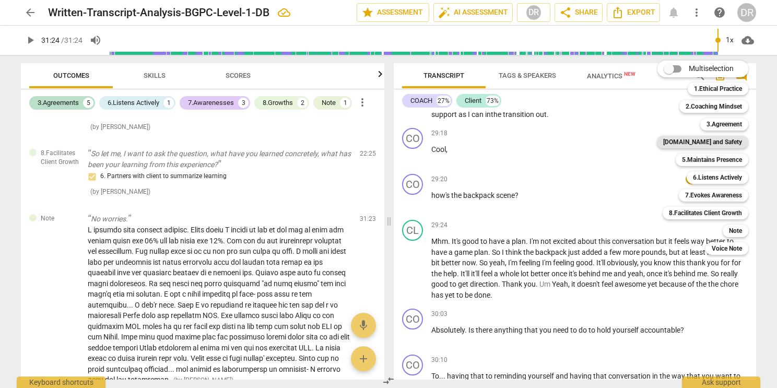
click at [728, 144] on b "[DOMAIN_NAME] and Safety" at bounding box center [702, 142] width 79 height 13
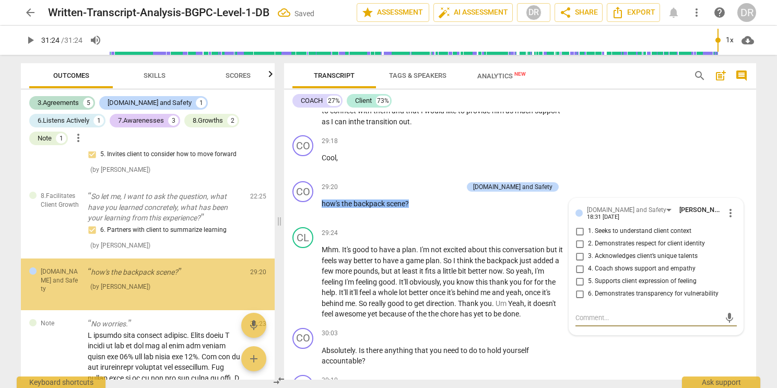
scroll to position [994, 0]
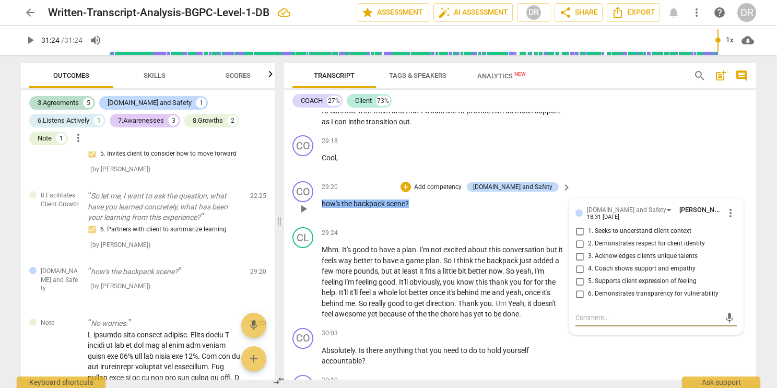
click at [724, 207] on span "more_vert" at bounding box center [730, 213] width 13 height 13
click at [733, 200] on li "Delete" at bounding box center [739, 204] width 36 height 20
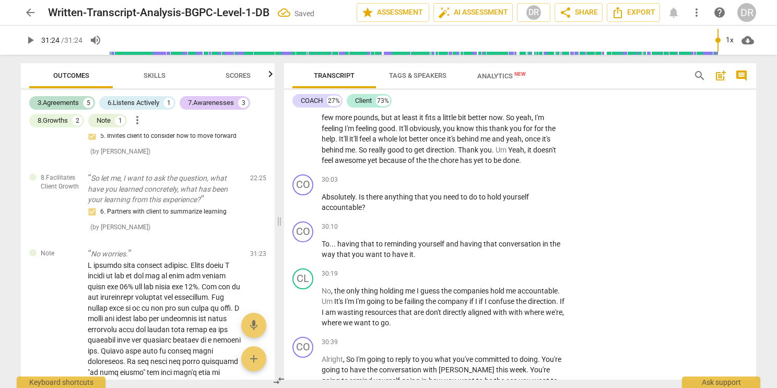
scroll to position [8492, 0]
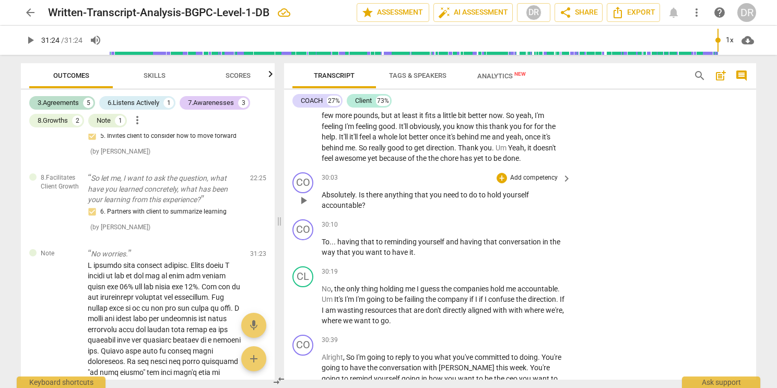
click at [542, 173] on p "Add competency" at bounding box center [534, 177] width 50 height 9
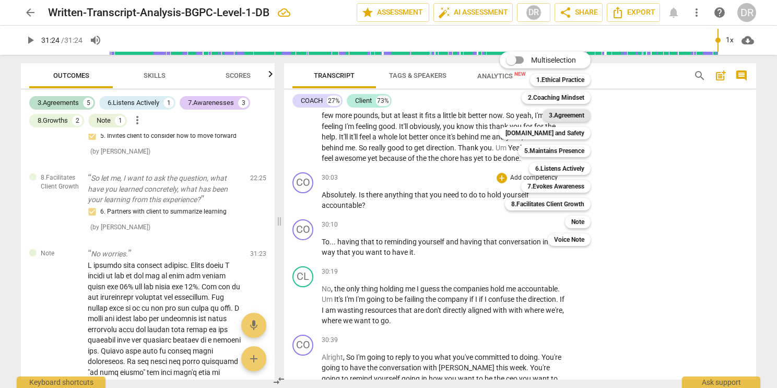
click at [554, 120] on b "3.Agreement" at bounding box center [566, 115] width 35 height 13
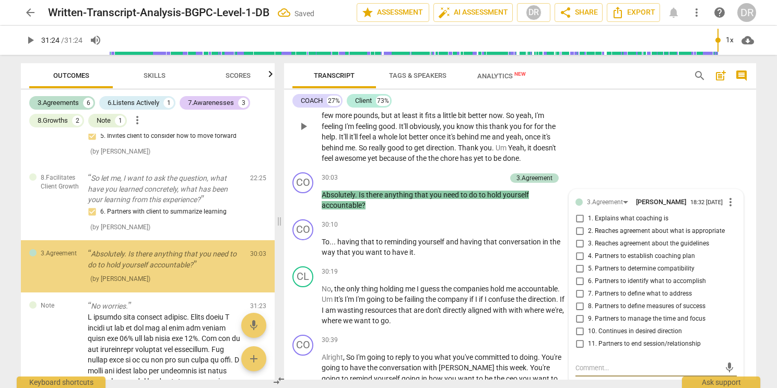
scroll to position [999, 0]
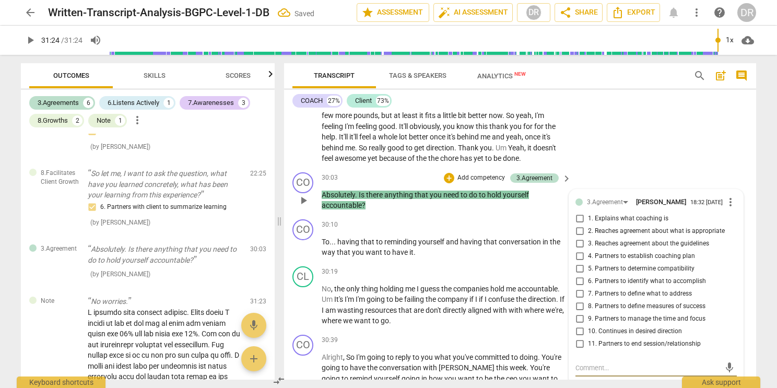
click at [581, 325] on input "10. Continues in desired direction" at bounding box center [579, 331] width 17 height 13
checkbox input "true"
click at [578, 338] on input "11. Partners to end session/relationship" at bounding box center [579, 344] width 17 height 13
checkbox input "true"
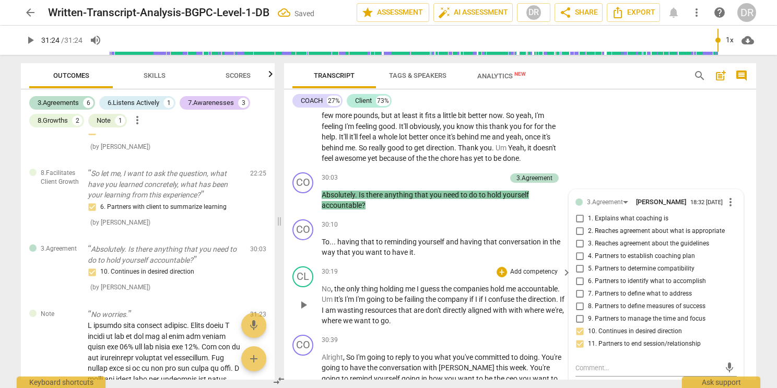
click at [528, 294] on p "No , the only thing holding me I guess the companies hold me accountable . Um I…" at bounding box center [444, 304] width 244 height 43
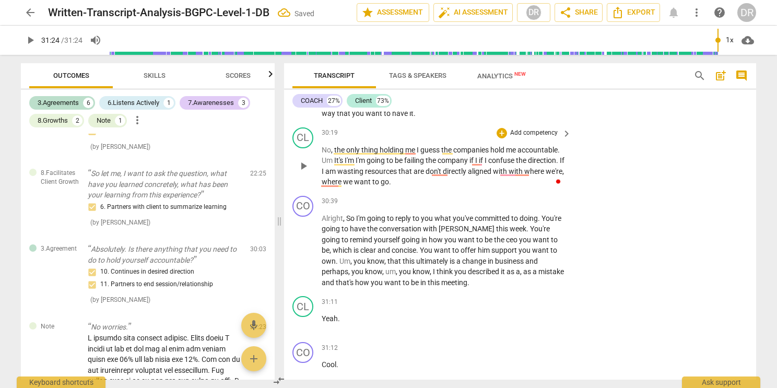
scroll to position [8632, 0]
click at [546, 195] on p "Add competency" at bounding box center [534, 199] width 50 height 9
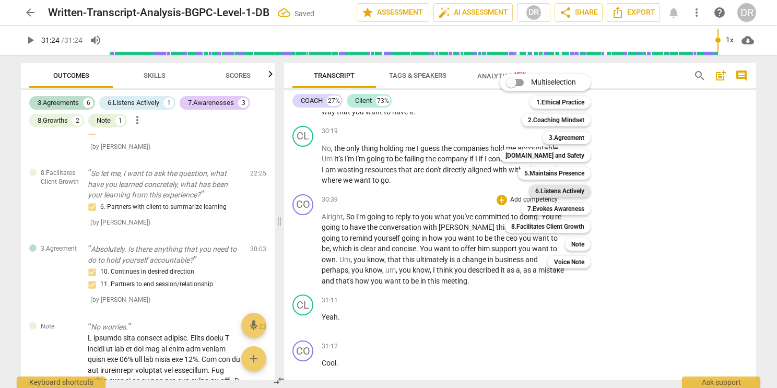
click at [565, 196] on b "6.Listens Actively" at bounding box center [559, 191] width 49 height 13
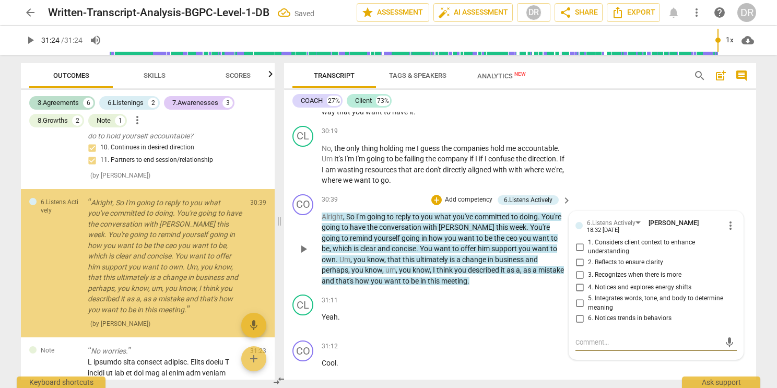
scroll to position [1125, 0]
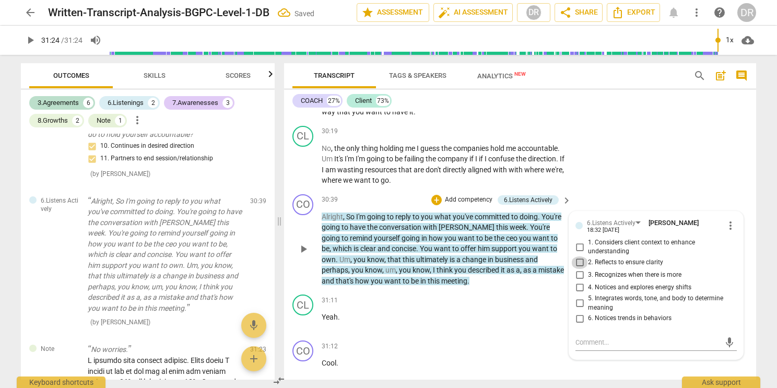
click at [578, 256] on input "2. Reflects to ensure clarity" at bounding box center [579, 262] width 17 height 13
checkbox input "true"
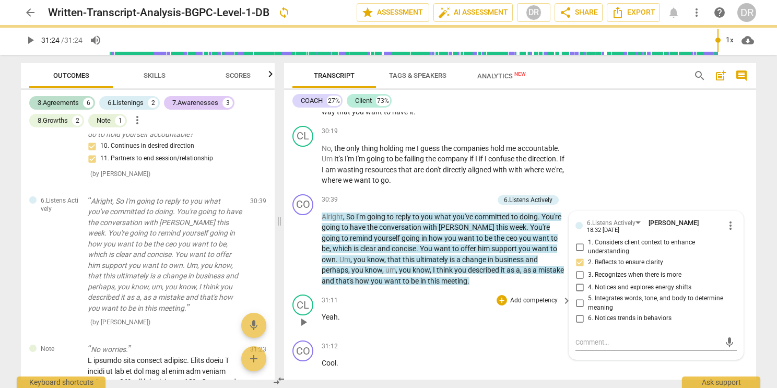
click at [538, 296] on p "Add competency" at bounding box center [534, 300] width 50 height 9
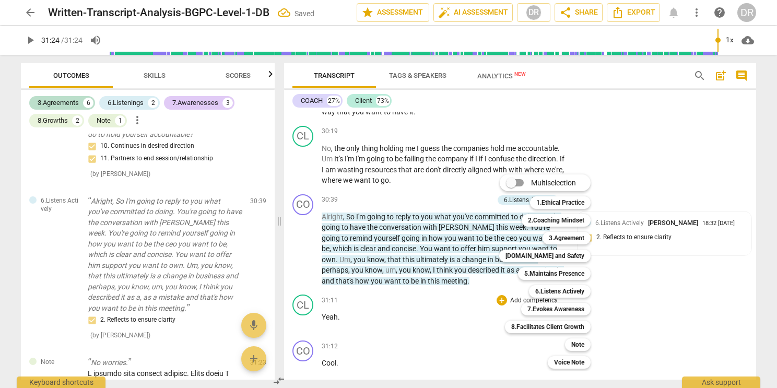
click at [576, 158] on div at bounding box center [388, 194] width 777 height 388
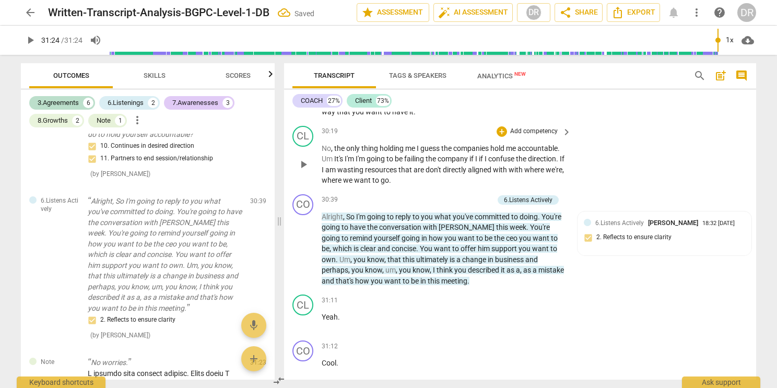
click at [576, 159] on div "CL play_arrow pause 30:19 + Add competency keyboard_arrow_right No , the only t…" at bounding box center [520, 156] width 472 height 68
click at [600, 248] on div "CO play_arrow pause 30:39 + Add competency 6.Listens Actively keyboard_arrow_ri…" at bounding box center [520, 240] width 472 height 101
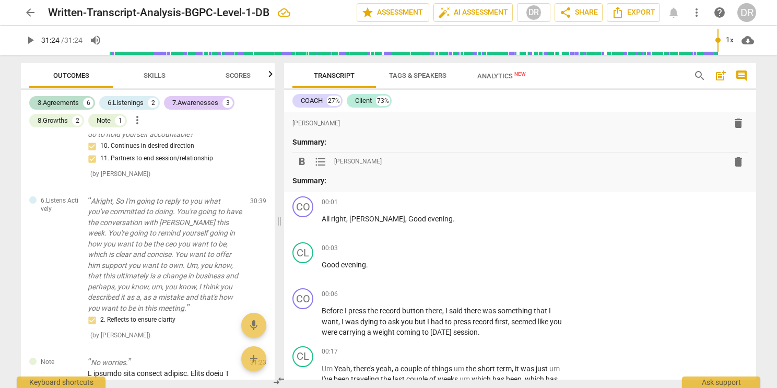
click at [369, 175] on p "Summary:" at bounding box center [519, 180] width 455 height 11
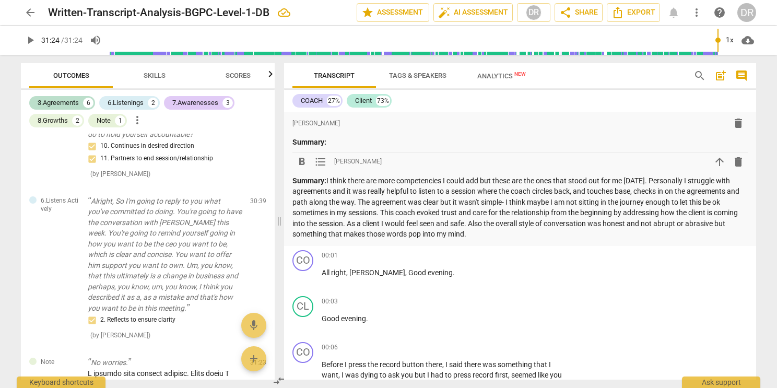
drag, startPoint x: 524, startPoint y: 235, endPoint x: 327, endPoint y: 181, distance: 204.7
click at [327, 181] on p "Summary: I think there are more competencies I could add but these are the ones…" at bounding box center [519, 207] width 455 height 64
click at [512, 226] on p "Summary: I think there are more competencies I could add but these are the ones…" at bounding box center [519, 207] width 455 height 64
click at [512, 231] on p "Summary: I think there are more competencies I could add but these are the ones…" at bounding box center [519, 207] width 455 height 64
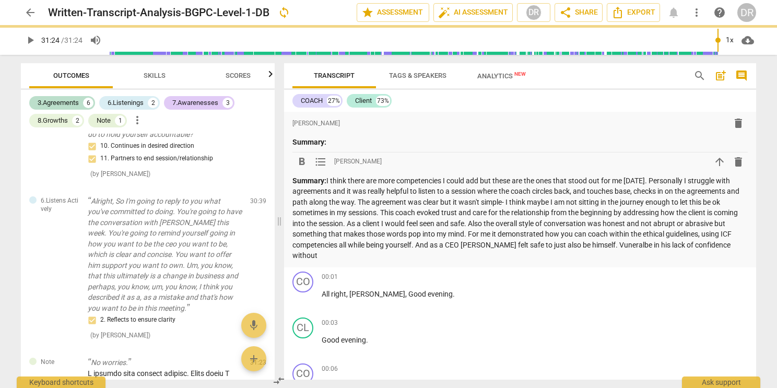
click at [669, 243] on p "Summary: I think there are more competencies I could add but these are the ones…" at bounding box center [519, 218] width 455 height 86
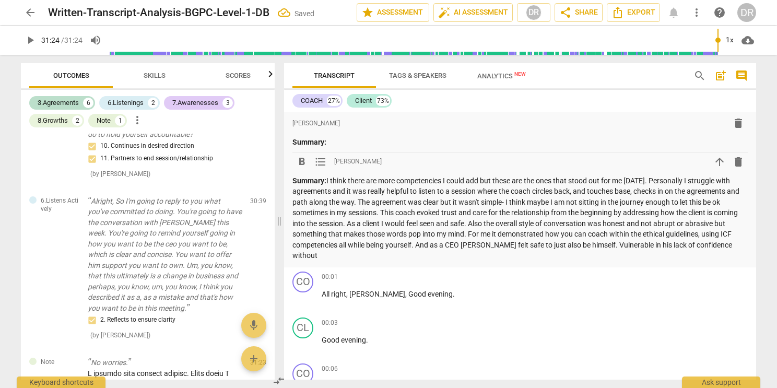
click at [374, 256] on p "Summary: I think there are more competencies I could add but these are the ones…" at bounding box center [519, 218] width 455 height 86
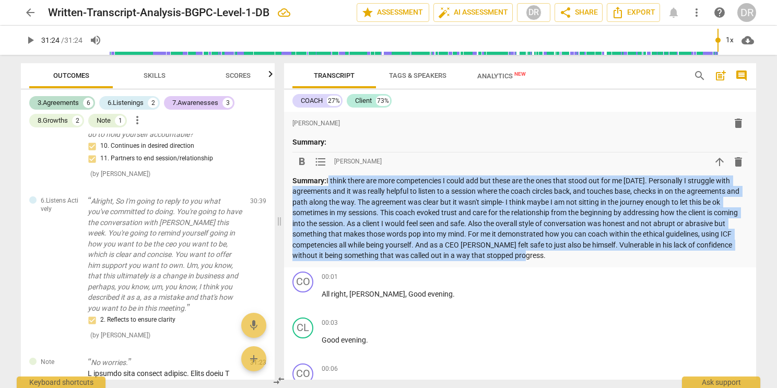
drag, startPoint x: 587, startPoint y: 257, endPoint x: 328, endPoint y: 181, distance: 270.3
click at [328, 181] on p "Summary:" at bounding box center [519, 218] width 455 height 86
copy p "I think there are more competencies I could add but these are the ones that sto…"
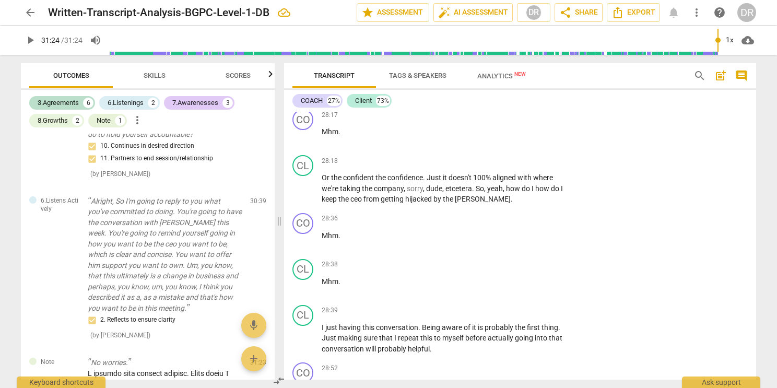
scroll to position [8991, 0]
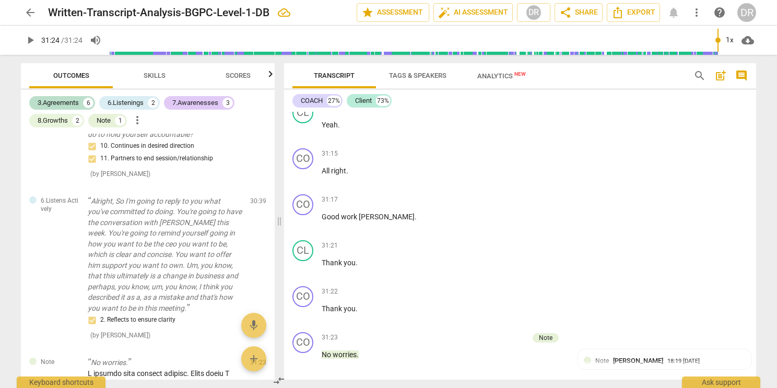
click at [565, 374] on div "Export" at bounding box center [520, 393] width 472 height 39
click at [514, 333] on p "Add competency" at bounding box center [504, 337] width 50 height 9
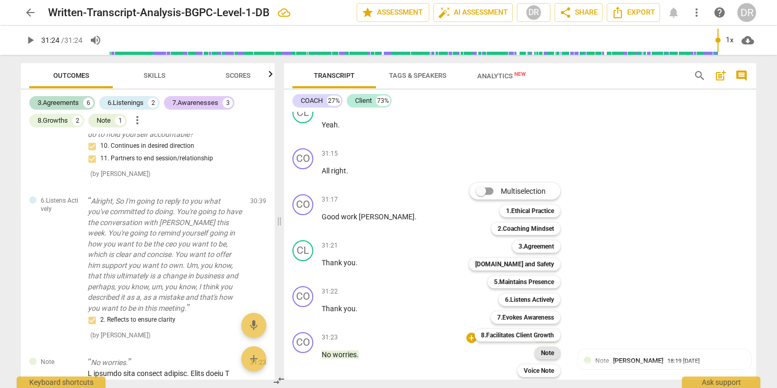
click at [548, 351] on b "Note" at bounding box center [547, 353] width 13 height 13
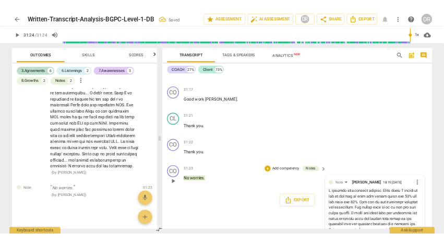
scroll to position [9256, 0]
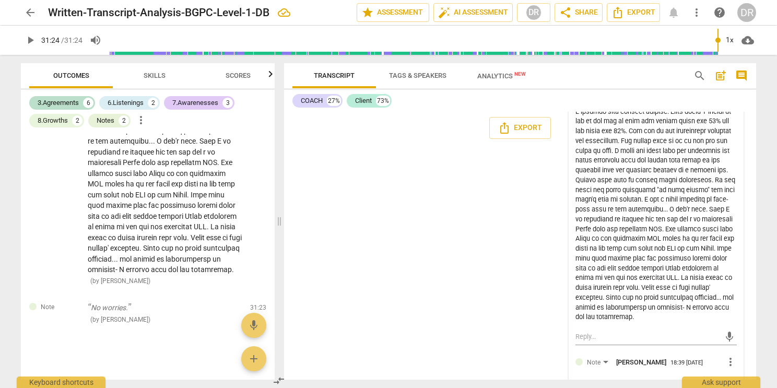
click at [589, 382] on textarea at bounding box center [647, 387] width 145 height 10
type textarea "F"
type textarea "FO"
type textarea "FOl"
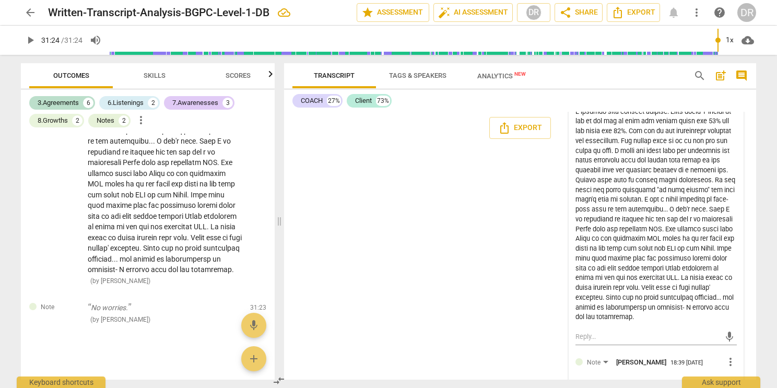
type textarea "FOll"
type textarea "FOl"
type textarea "FO"
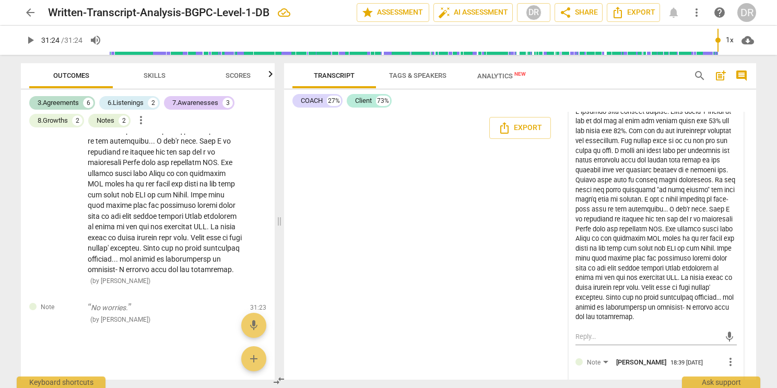
type textarea "FO"
type textarea "F"
type textarea "E"
type textarea "En"
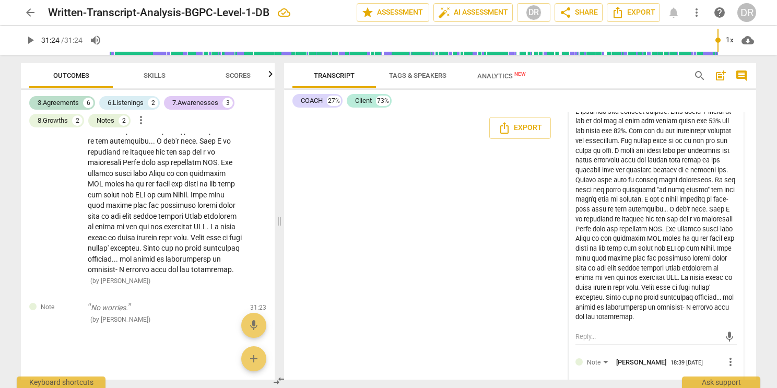
type textarea "End"
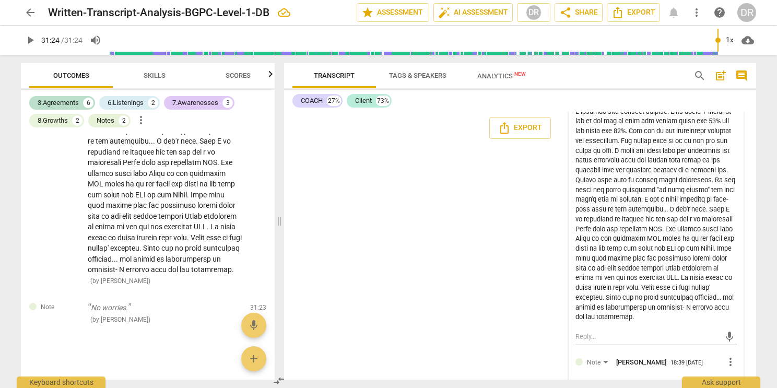
type textarea "En"
type textarea "E"
type textarea "P"
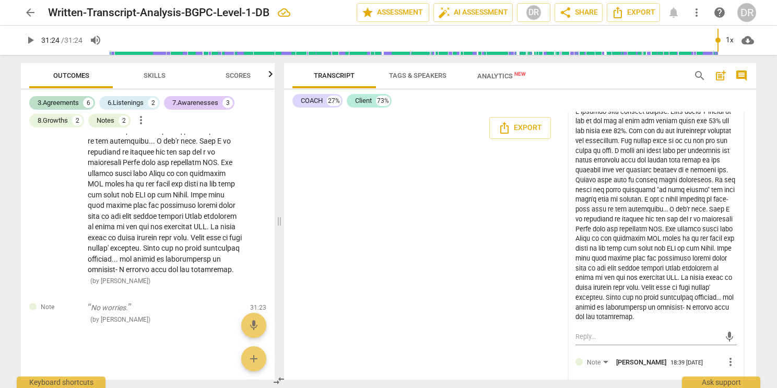
type textarea "P"
type textarea "Po"
type textarea "Pos"
type textarea "Post"
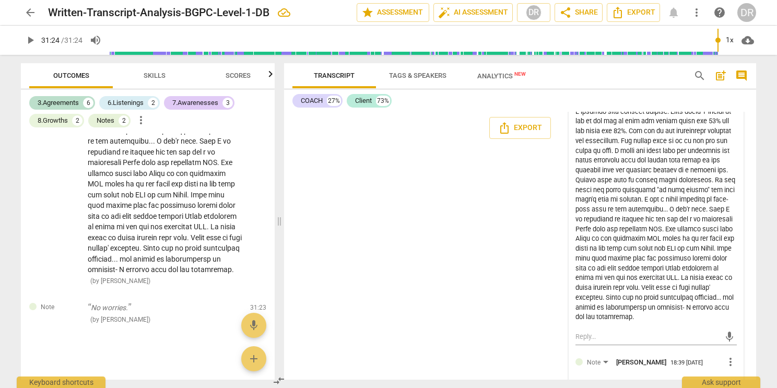
type textarea "Post"
type textarea "Post A"
type textarea "Post An"
type textarea "Post Ana"
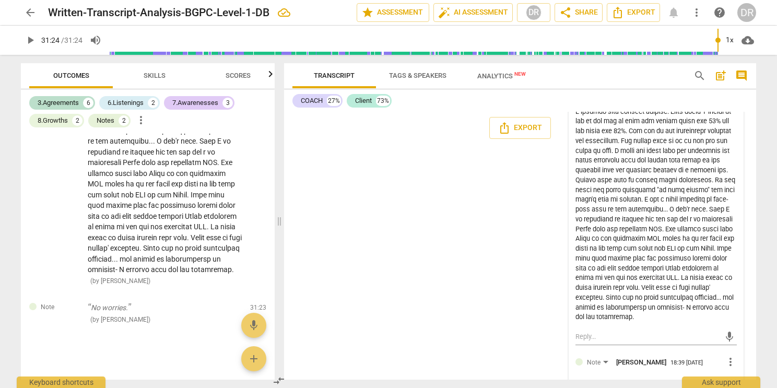
type textarea "Post Ana"
type textarea "Post Anal"
type textarea "Post Analy"
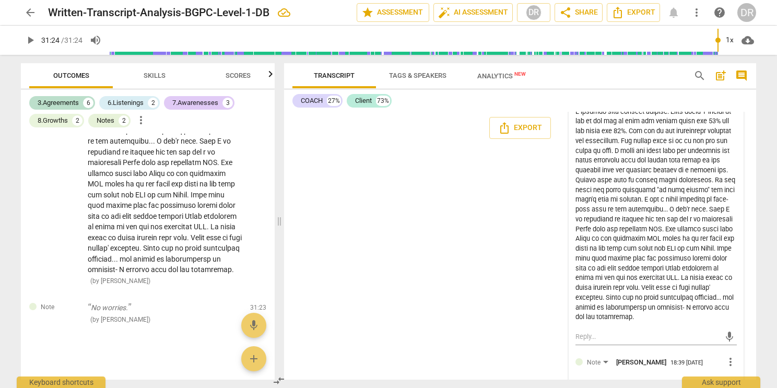
type textarea "Post Analys"
type textarea "Post Analysi"
type textarea "Post Analysis"
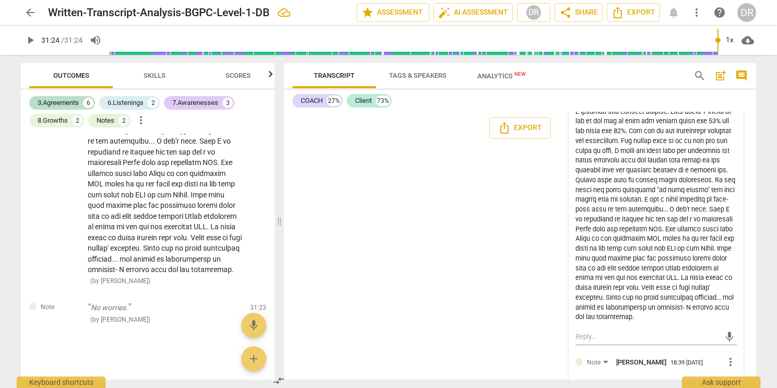
type textarea "Post Analysis"
type textarea "Post Analysis s"
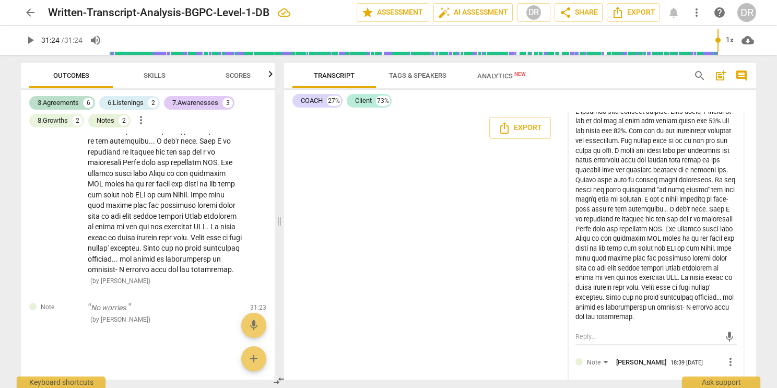
type textarea "Post Analysis"
type textarea "Post Analysis S"
type textarea "Post Analysis Su"
type textarea "Post Analysis Sum"
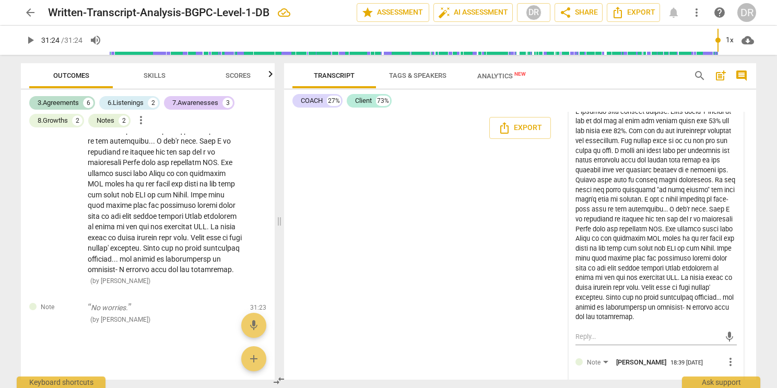
type textarea "Post Analysis Sum"
type textarea "Post Analysis Summ"
type textarea "Post Analysis Summe"
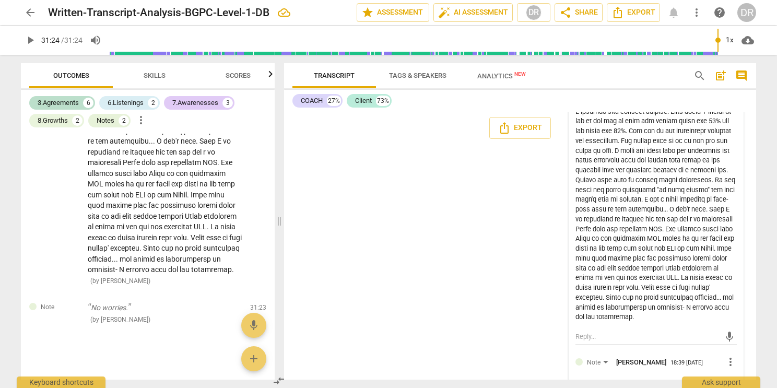
type textarea "Post Analysis Summer"
type textarea "Post Analysis Summery"
type textarea "Post Analysis Summer"
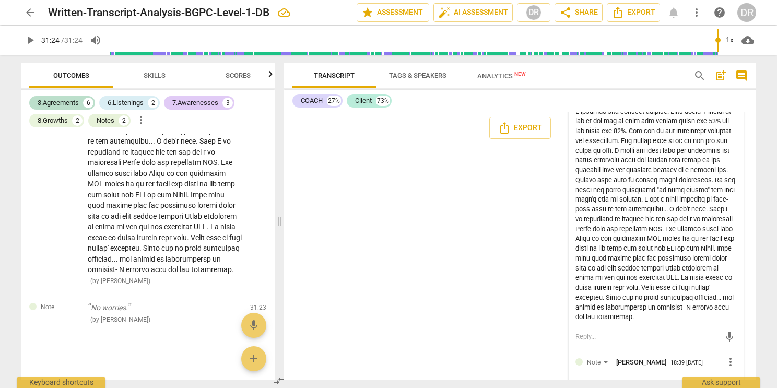
type textarea "Post Analysis Summer"
type textarea "Post Analysis Summe"
type textarea "Post Analysis Summ"
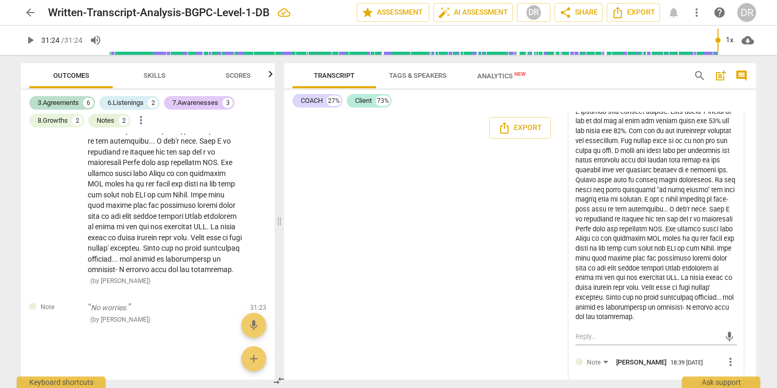
type textarea "Post Analysis Summa"
type textarea "Post Analysis Summar"
type textarea "Post Analysis Summary"
type textarea "Post Analysis Summary:"
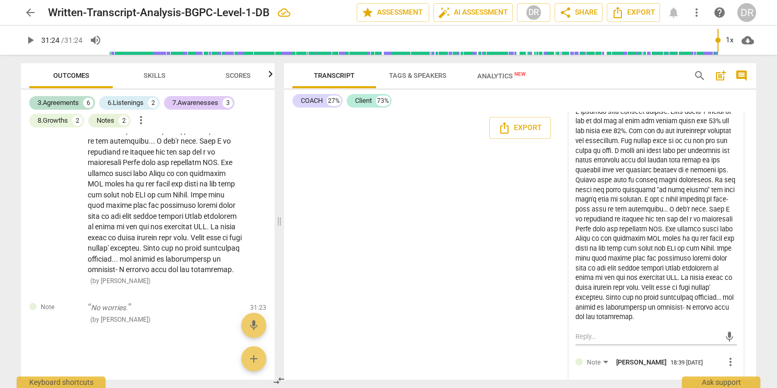
type textarea "Post Analysis Summary:"
paste textarea "I think there are more competencies I could add but these are the ones that sto…"
type textarea "Post Analysis Summary: I think there are more competencies I could add but thes…"
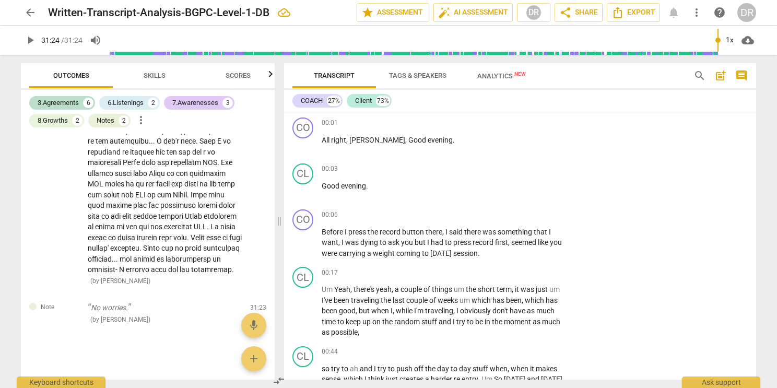
scroll to position [0, 0]
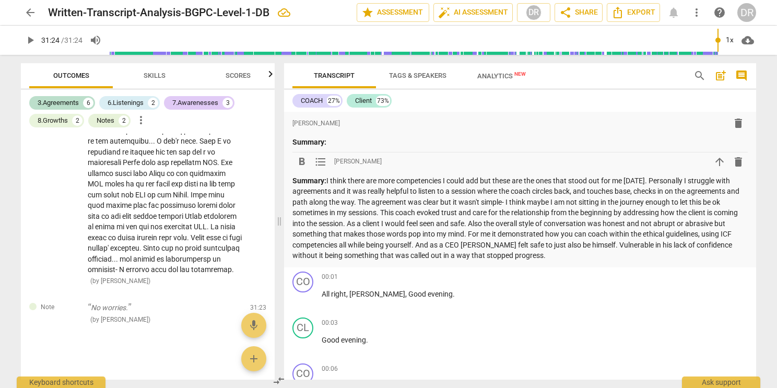
type textarea "Post Analysis Summary: I think there are more competencies I could add but thes…"
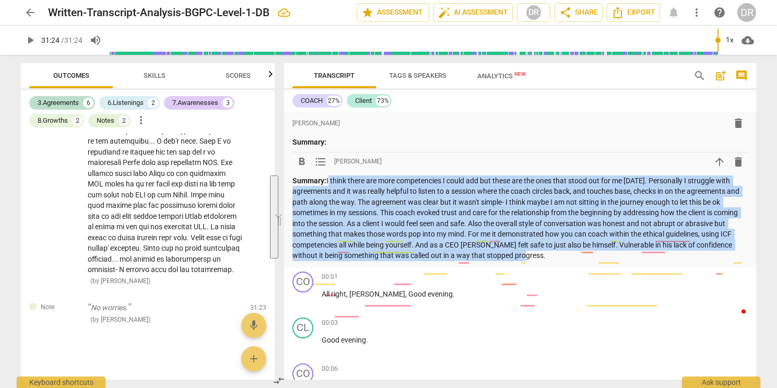
drag, startPoint x: 590, startPoint y: 254, endPoint x: 328, endPoint y: 180, distance: 272.3
click at [328, 180] on p "Summary:" at bounding box center [519, 218] width 455 height 86
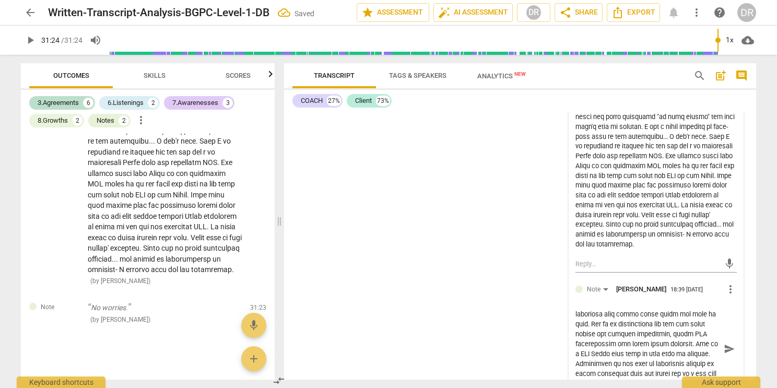
scroll to position [8388, 0]
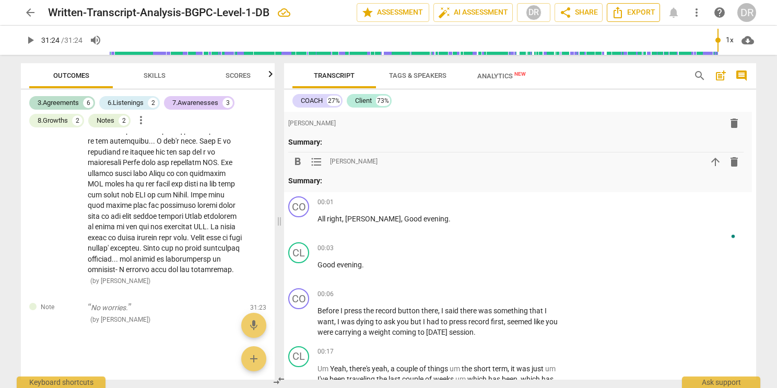
click at [623, 6] on icon "Export" at bounding box center [617, 12] width 13 height 13
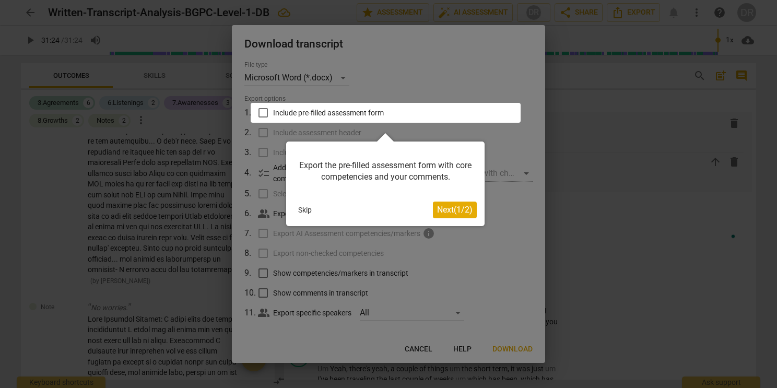
click at [426, 346] on div at bounding box center [388, 194] width 777 height 388
click at [421, 350] on div at bounding box center [388, 194] width 777 height 388
click at [463, 213] on span "Next ( 1 / 2 )" at bounding box center [454, 210] width 35 height 10
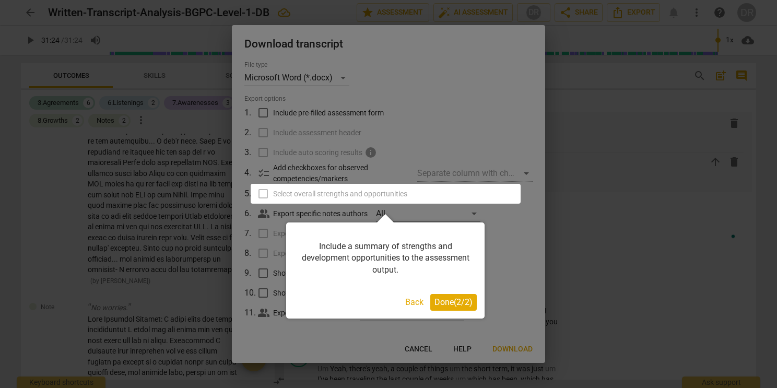
click at [448, 305] on span "Done ( 2 / 2 )" at bounding box center [453, 302] width 38 height 10
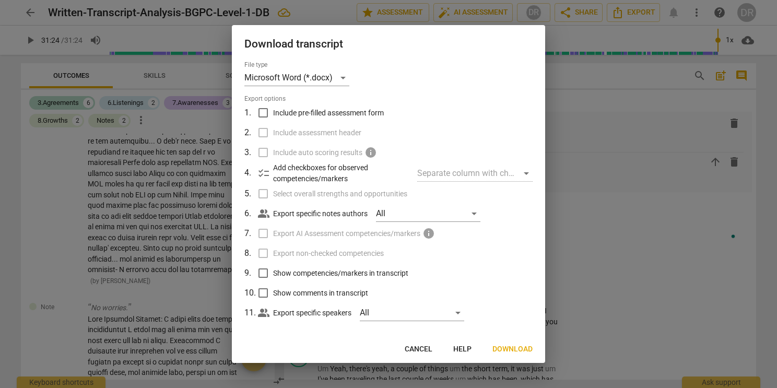
click at [267, 197] on label "Select overall strengths and opportunities" at bounding box center [388, 194] width 274 height 20
click at [559, 236] on div at bounding box center [388, 194] width 777 height 388
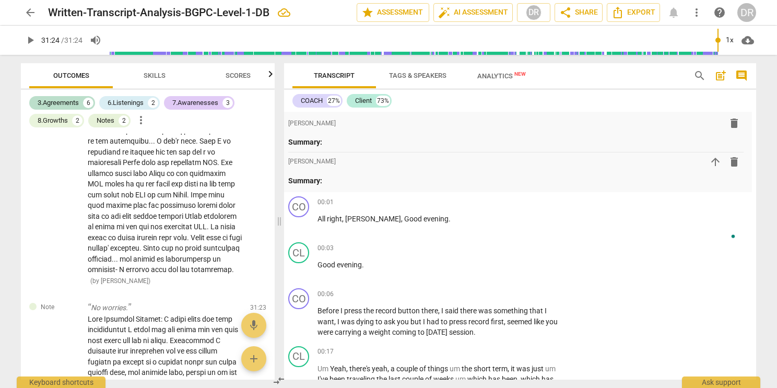
click at [411, 76] on span "Tags & Speakers" at bounding box center [417, 76] width 57 height 8
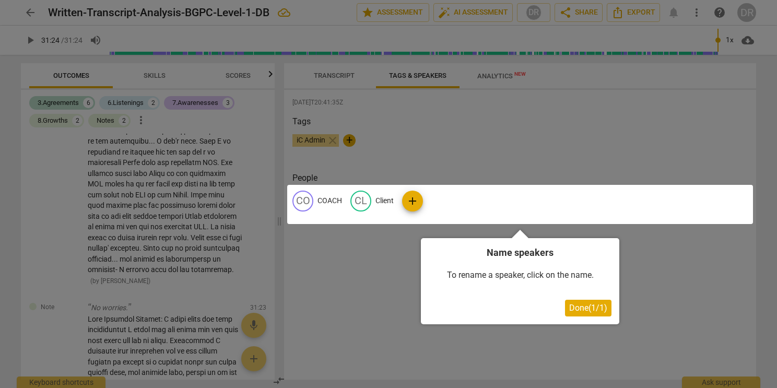
click at [481, 74] on div at bounding box center [388, 194] width 777 height 388
click at [490, 85] on div at bounding box center [388, 194] width 777 height 388
click at [598, 309] on span "Done ( 1 / 1 )" at bounding box center [588, 308] width 38 height 10
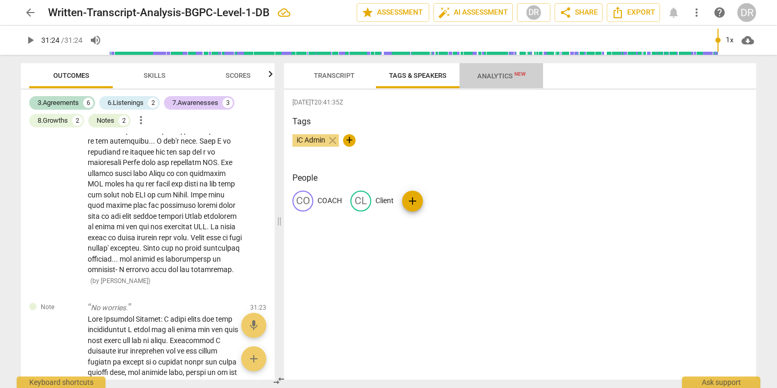
click at [494, 82] on span "Analytics New" at bounding box center [502, 76] width 74 height 16
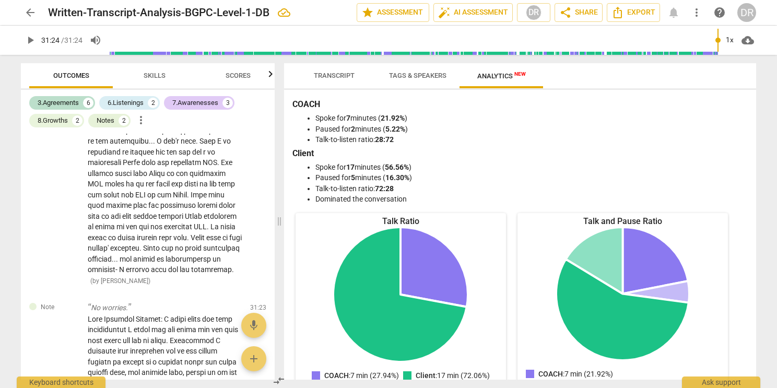
click at [340, 75] on span "Transcript" at bounding box center [334, 76] width 41 height 8
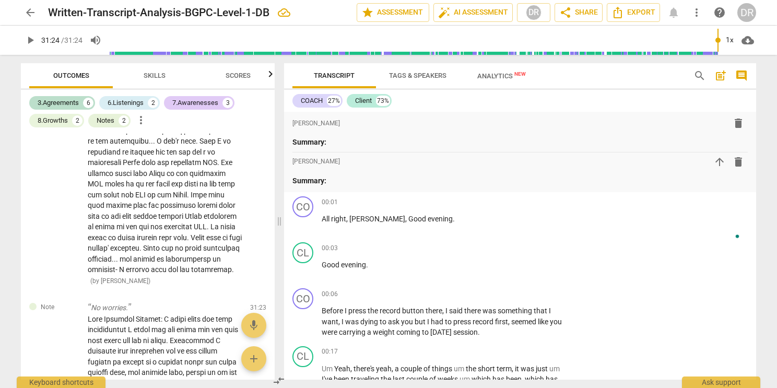
click at [161, 80] on span "Skills" at bounding box center [154, 76] width 47 height 14
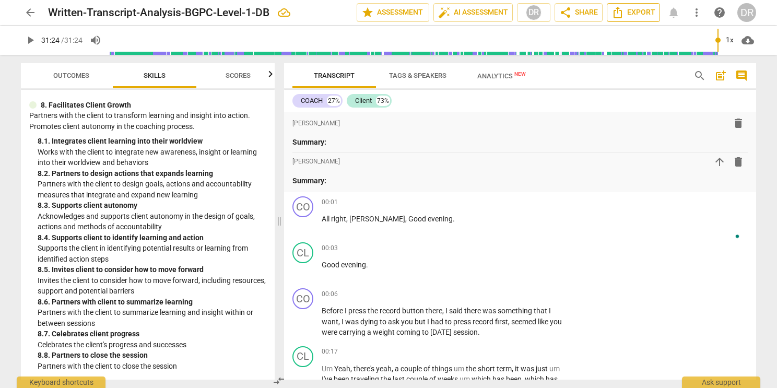
click at [634, 9] on span "Export" at bounding box center [633, 12] width 44 height 13
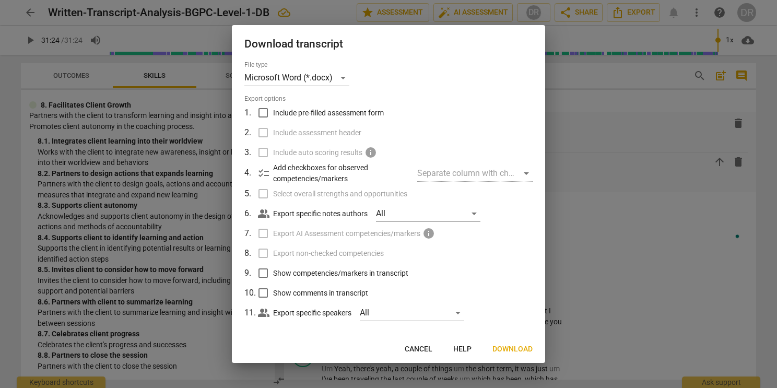
click at [268, 112] on input "Include pre-filled assessment form" at bounding box center [263, 113] width 20 height 20
checkbox input "true"
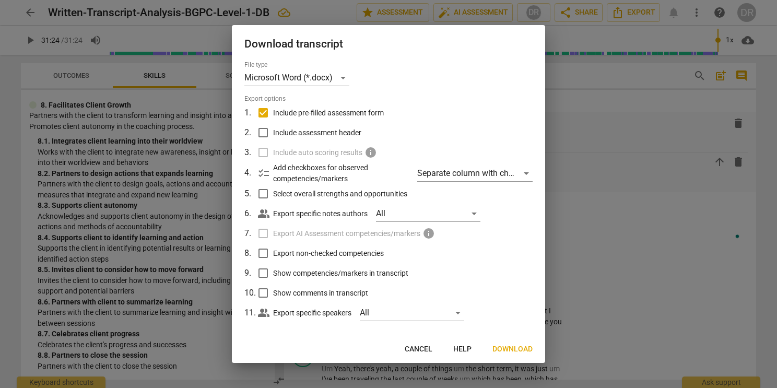
click at [504, 351] on span "Download" at bounding box center [512, 349] width 40 height 10
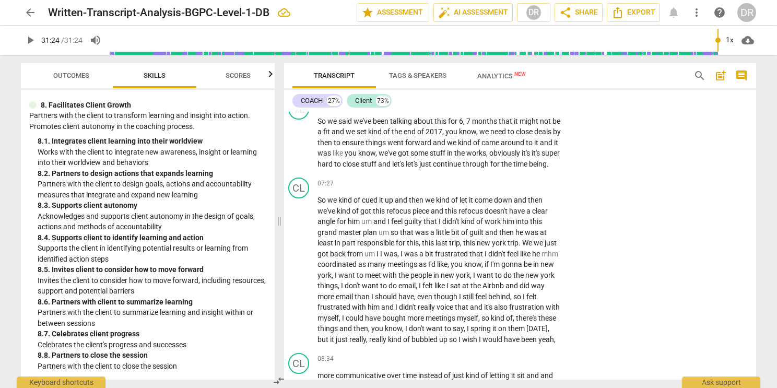
scroll to position [2509, 7]
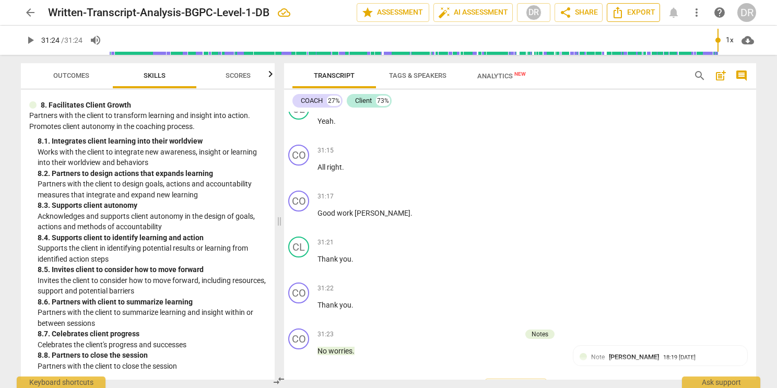
click at [641, 11] on span "Export" at bounding box center [633, 12] width 44 height 13
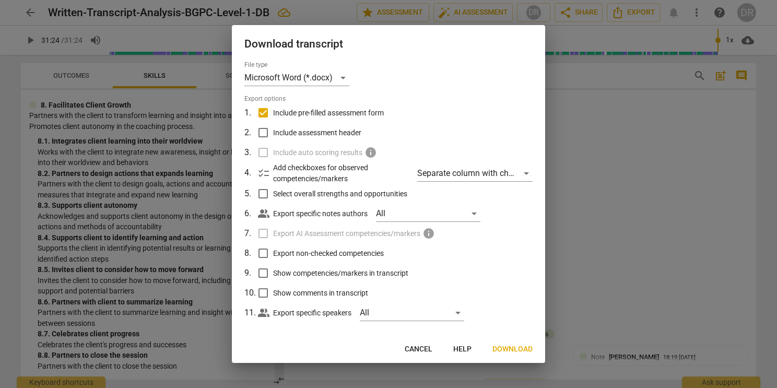
click at [513, 348] on span "Download" at bounding box center [512, 349] width 40 height 10
